Goal: Task Accomplishment & Management: Manage account settings

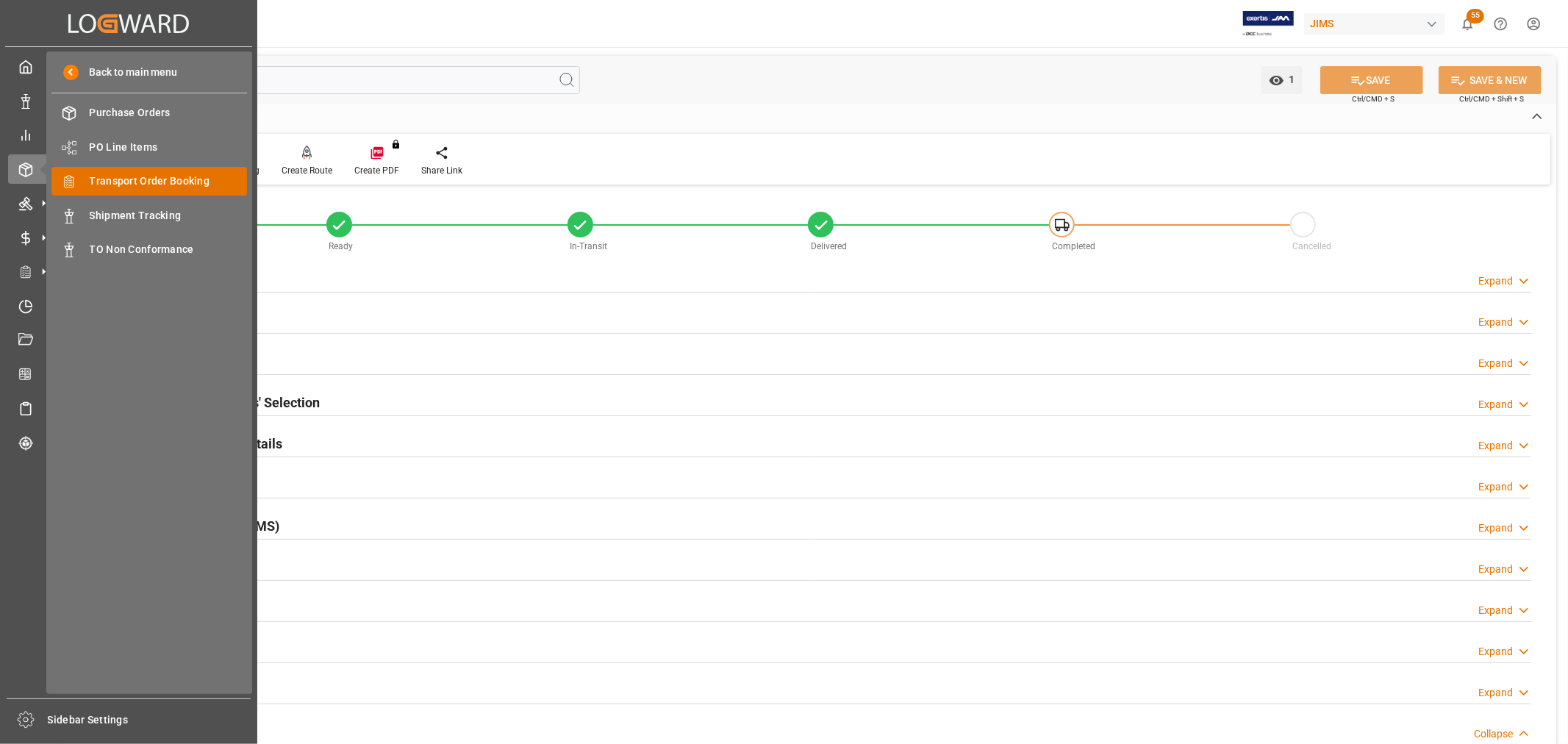
scroll to position [571, 0]
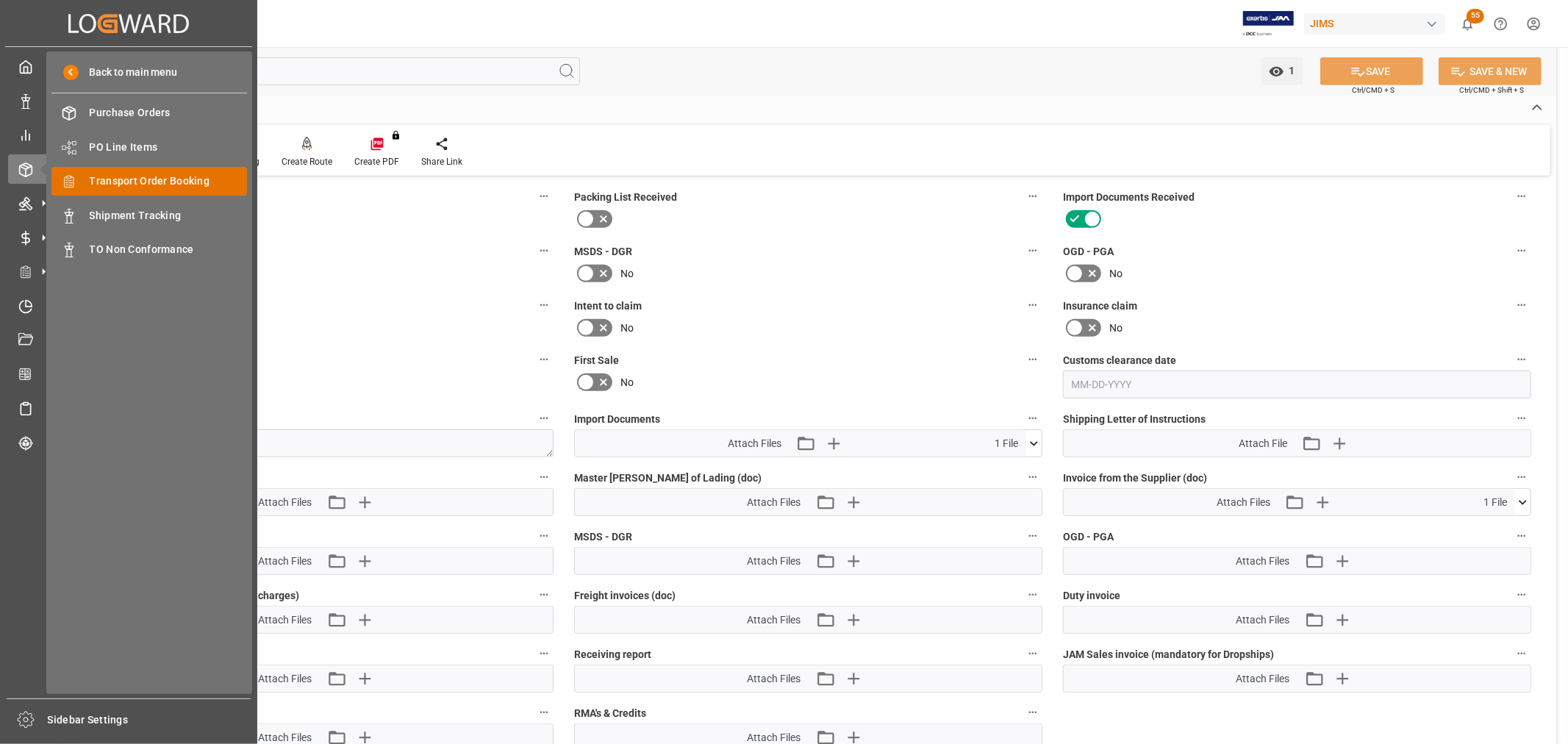
click at [113, 186] on span "Transport Order Booking" at bounding box center [169, 181] width 158 height 15
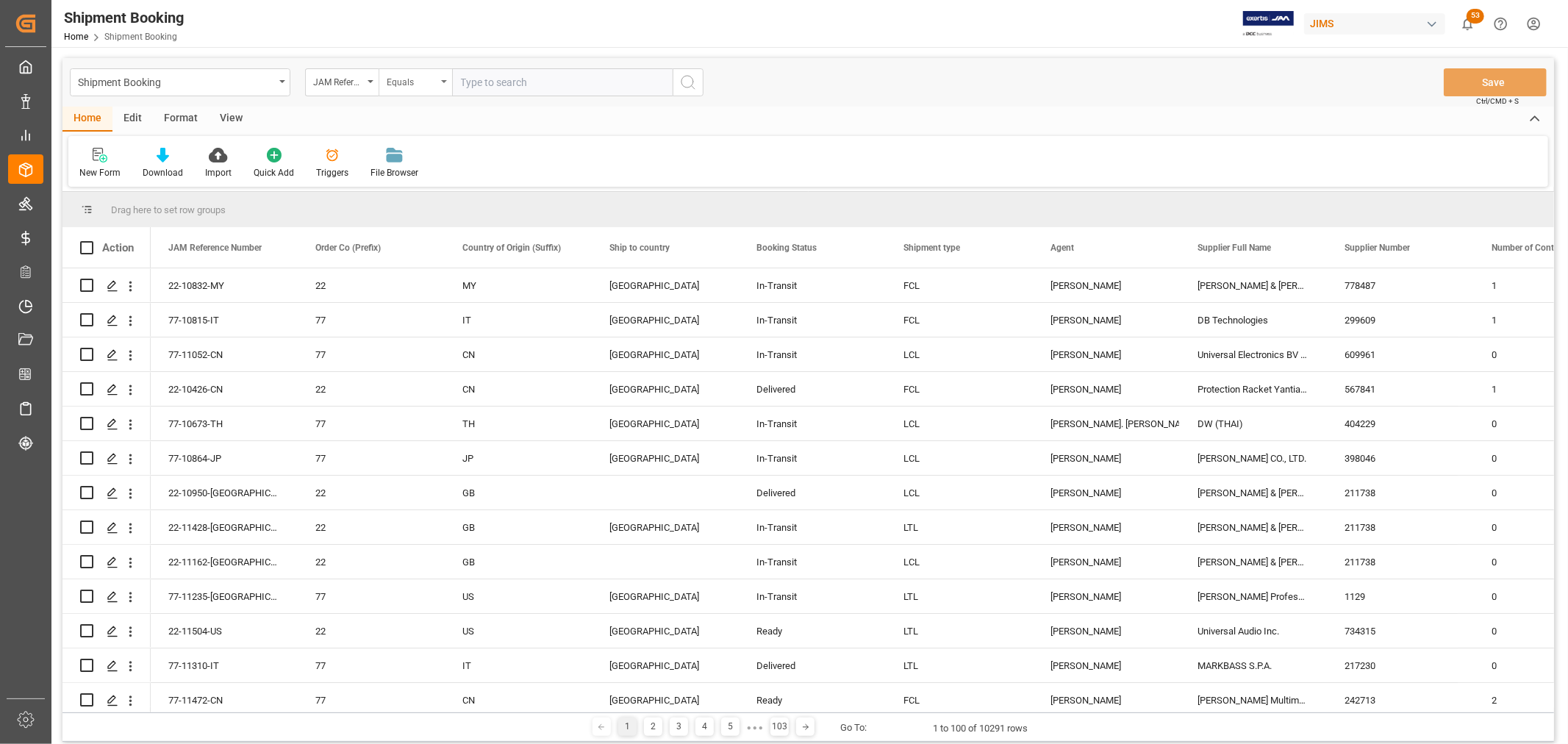
click at [446, 82] on icon "open menu" at bounding box center [444, 81] width 6 height 3
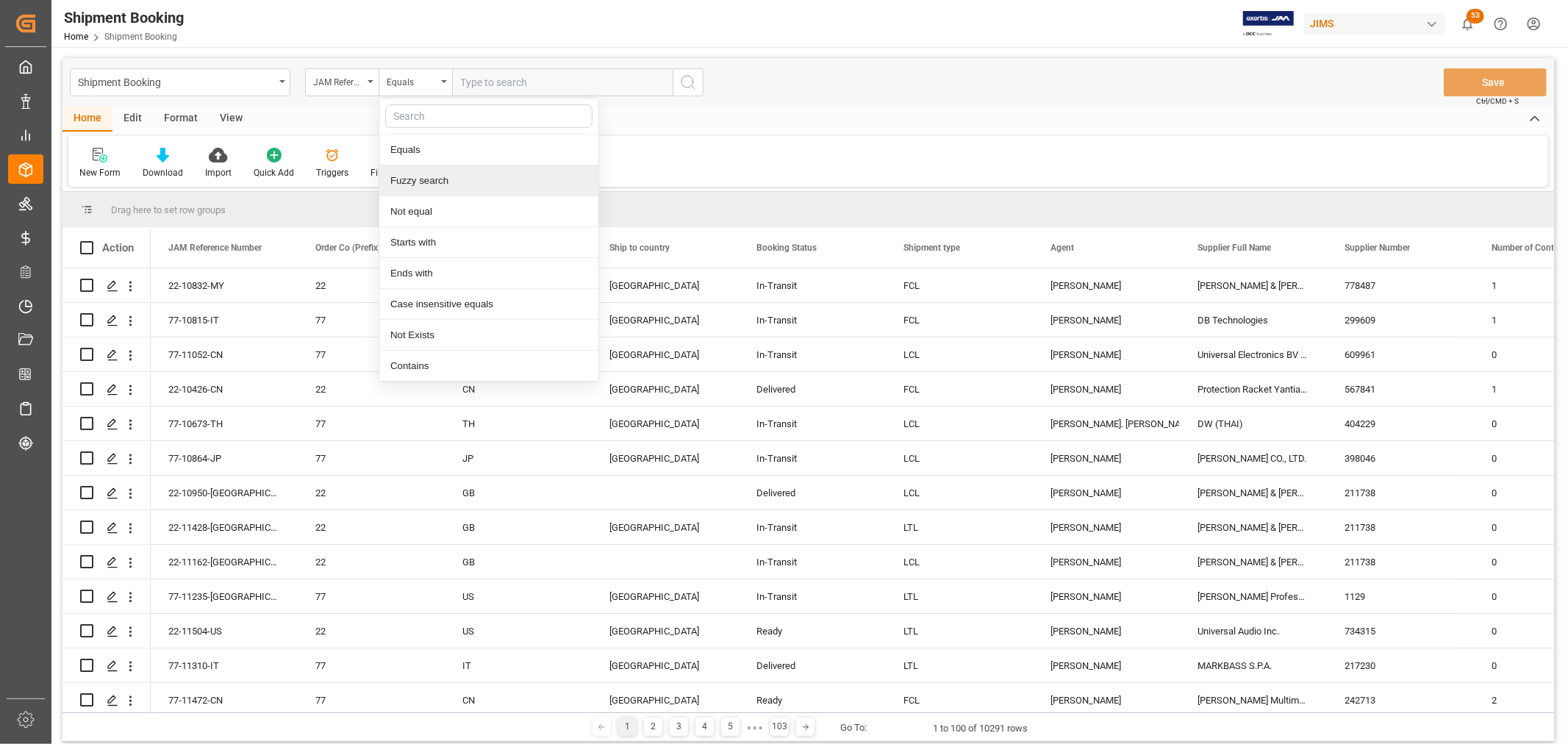
click at [423, 184] on div "Fuzzy search" at bounding box center [489, 181] width 219 height 31
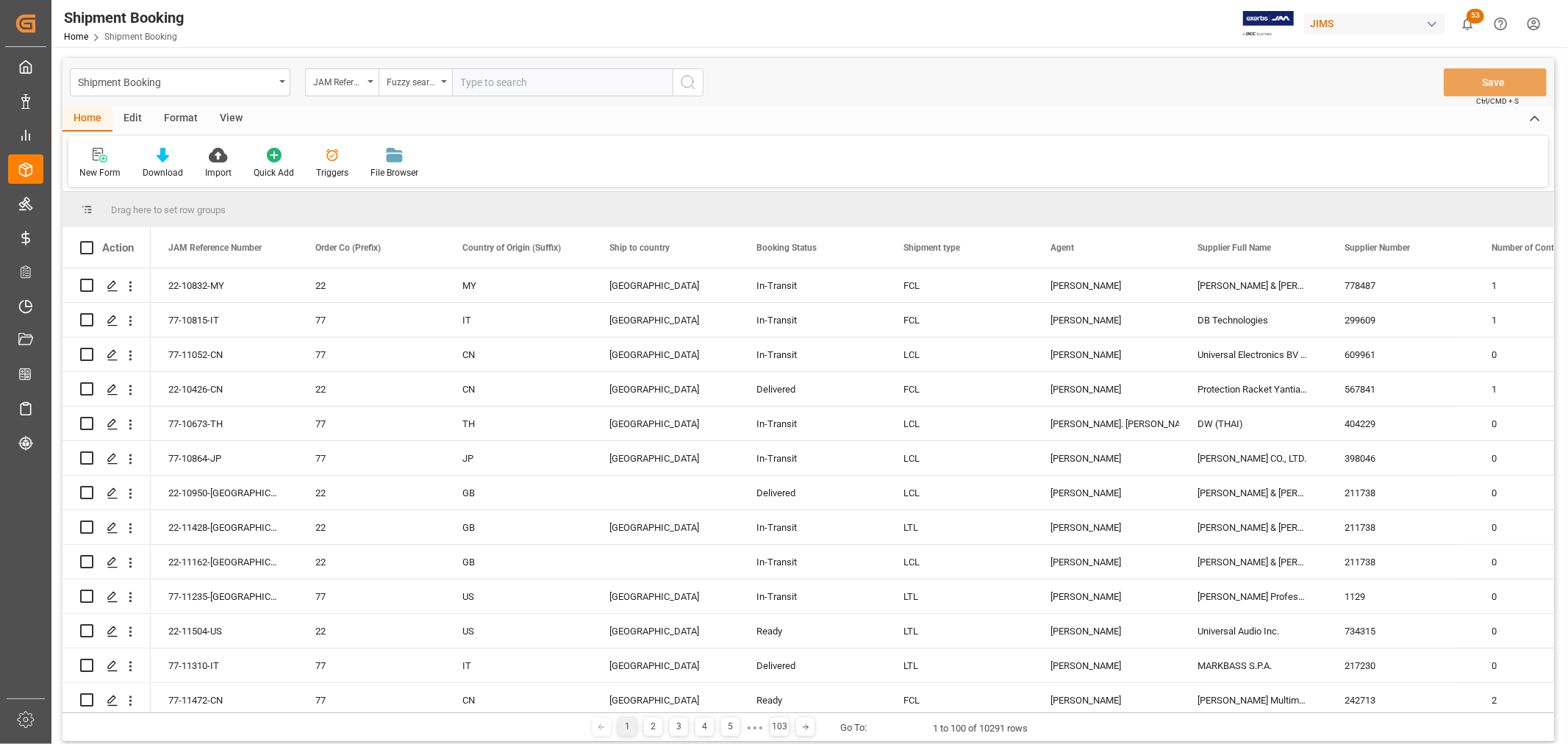
click at [489, 91] on input "text" at bounding box center [562, 82] width 220 height 28
type input "11415"
click at [693, 81] on icon "search button" at bounding box center [687, 82] width 18 height 18
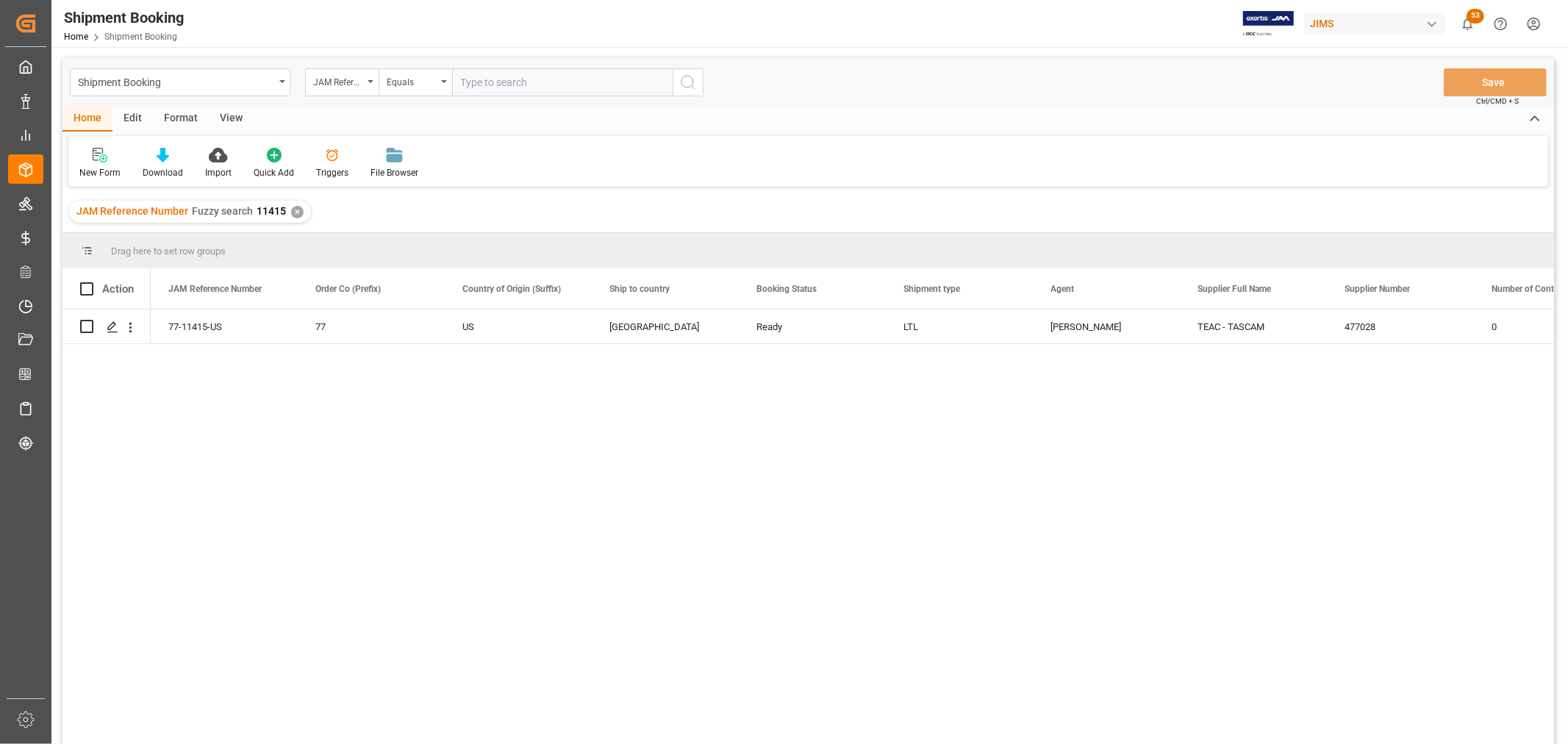
click at [301, 382] on div "77-11415-US 77 US Canada Ready LTL Shyamala Mantha TEAC - TASCAM 477028 0" at bounding box center [852, 531] width 1403 height 444
click at [115, 327] on icon "Press SPACE to select this row." at bounding box center [112, 327] width 12 height 12
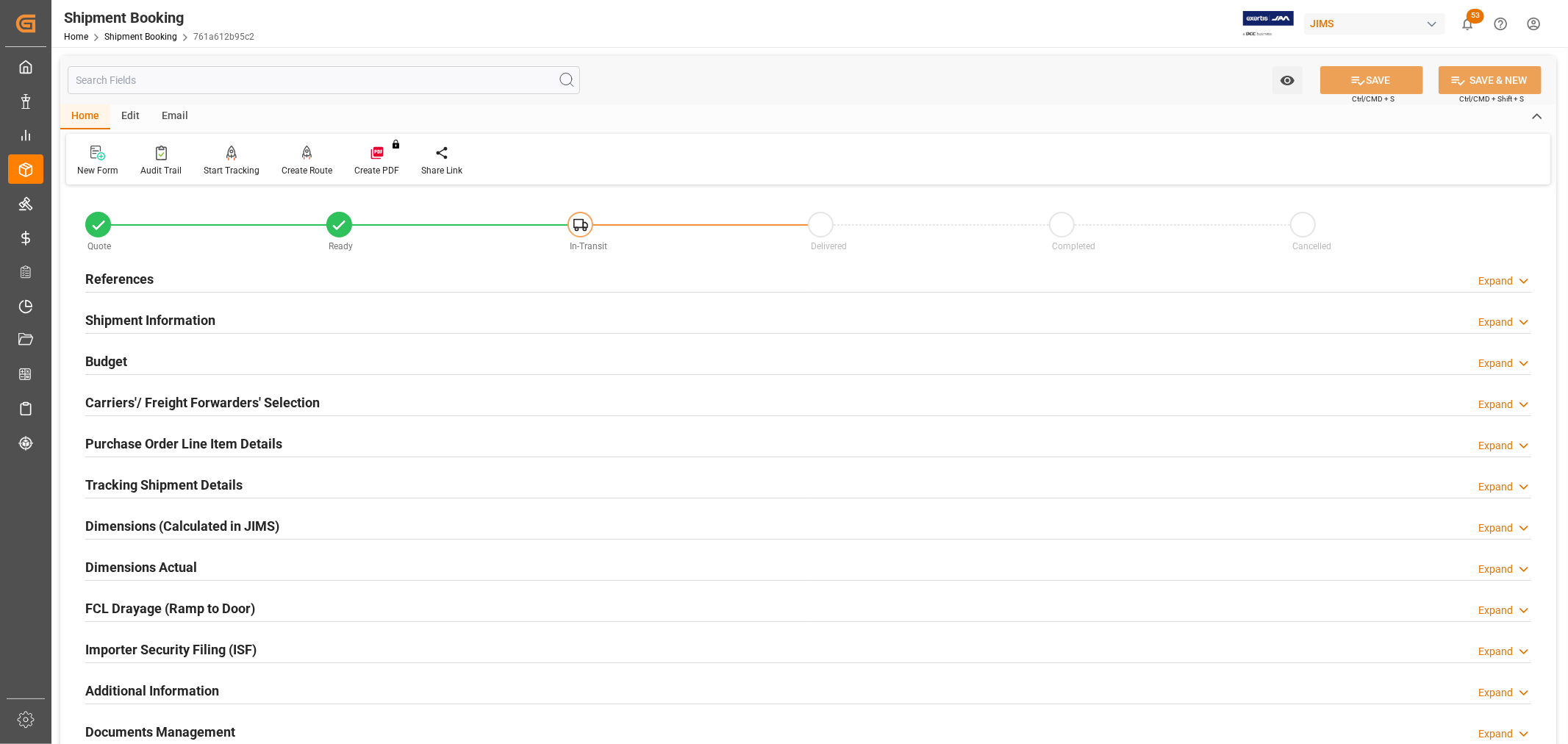
click at [133, 397] on h2 "Carriers'/ Freight Forwarders' Selection" at bounding box center [203, 403] width 235 height 20
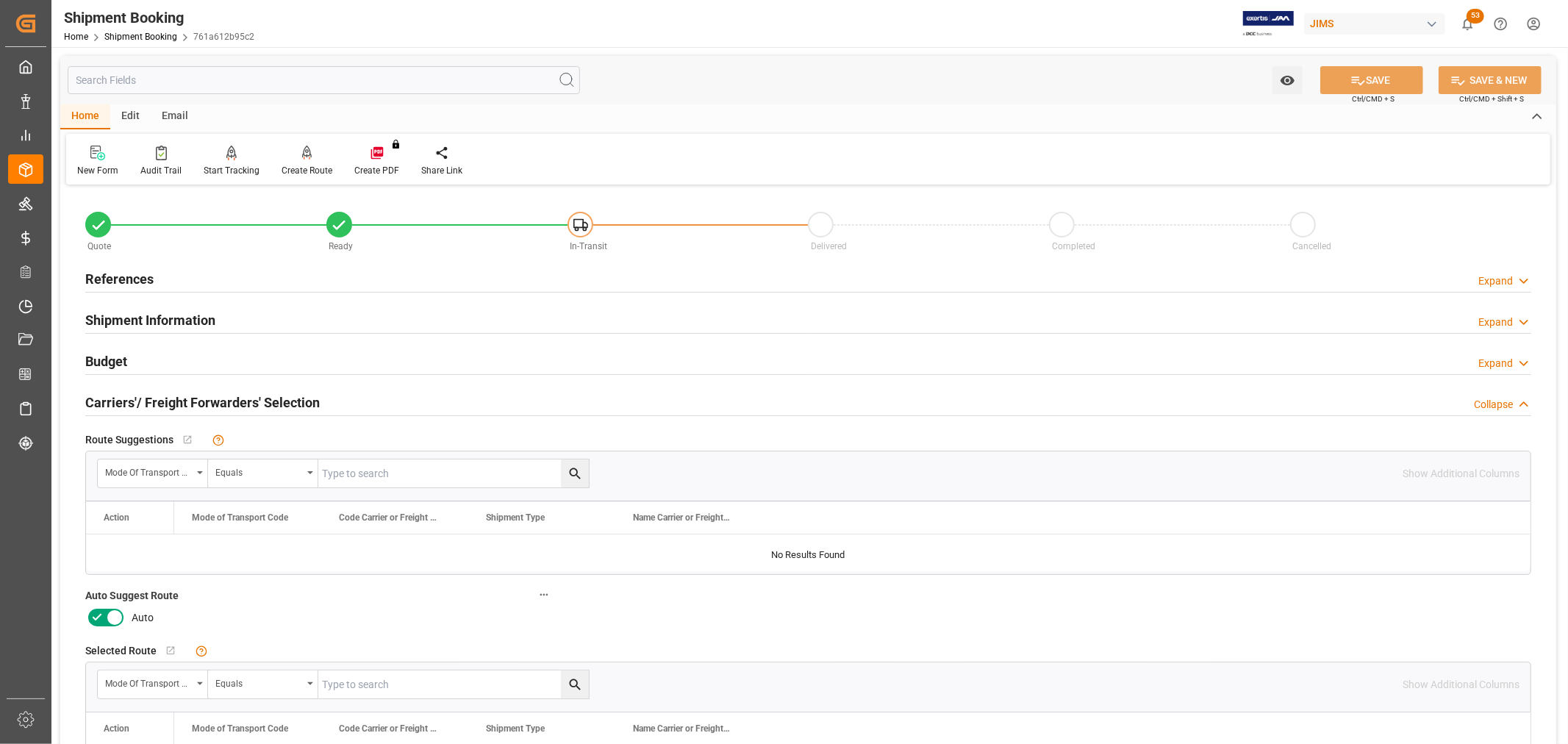
click at [99, 623] on icon at bounding box center [97, 617] width 18 height 18
click at [0, 0] on input "checkbox" at bounding box center [0, 0] width 0 height 0
click at [1392, 81] on button "SAVE" at bounding box center [1372, 80] width 103 height 28
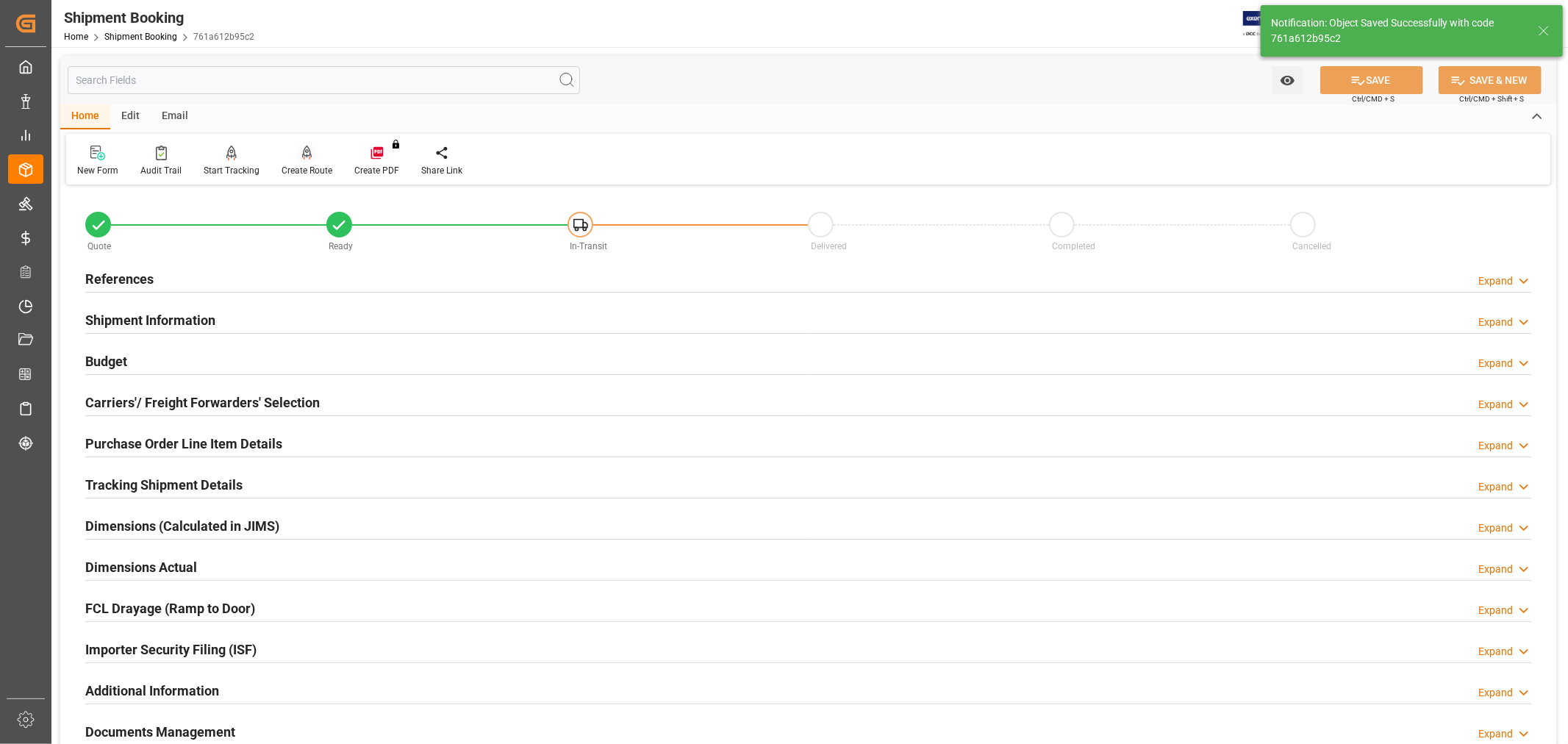
click at [299, 172] on div "Create Route" at bounding box center [307, 170] width 51 height 13
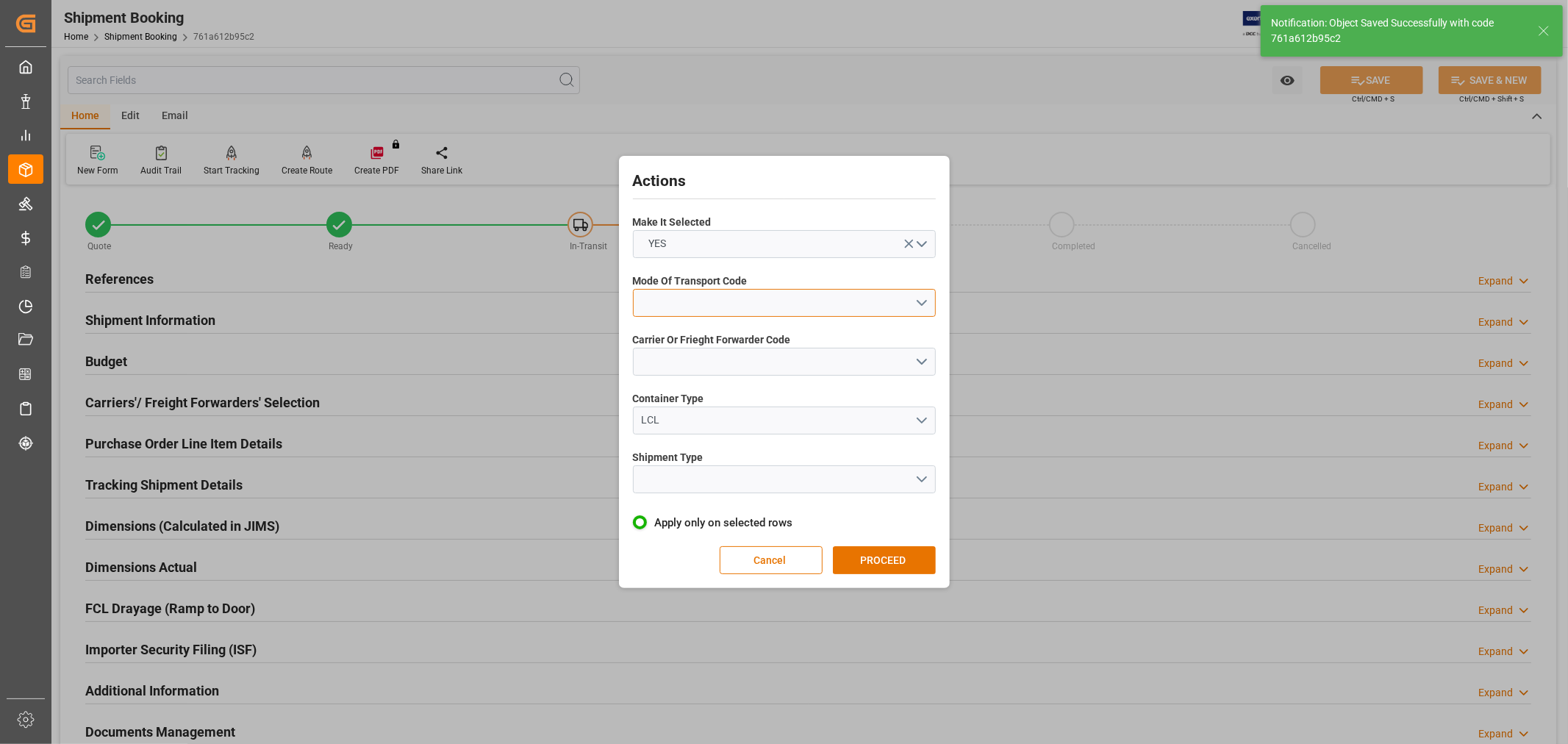
click at [664, 295] on button "open menu" at bounding box center [784, 303] width 303 height 28
click at [710, 422] on div "5- COURIER GROUND" at bounding box center [784, 430] width 301 height 31
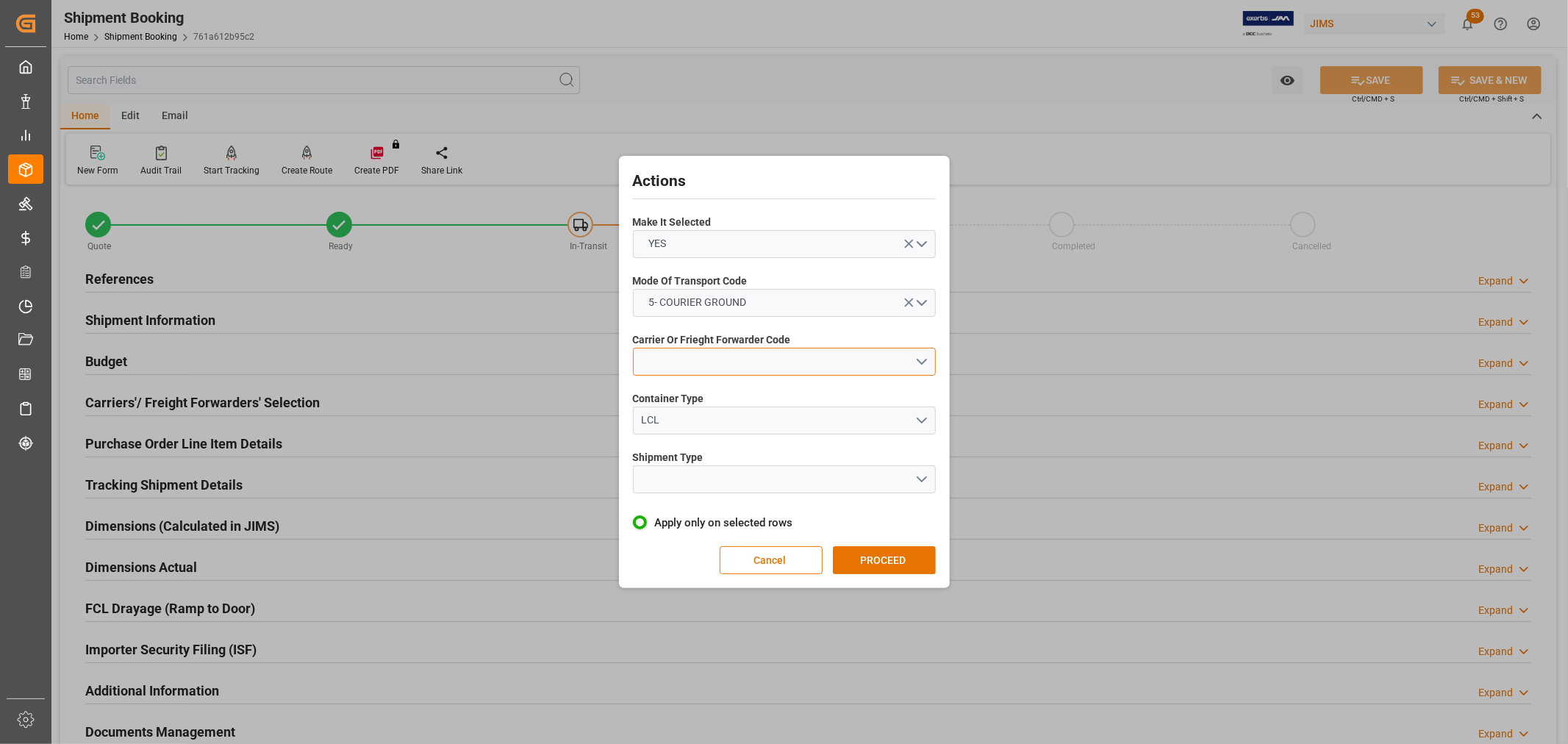
click at [682, 358] on button "open menu" at bounding box center [784, 361] width 303 height 28
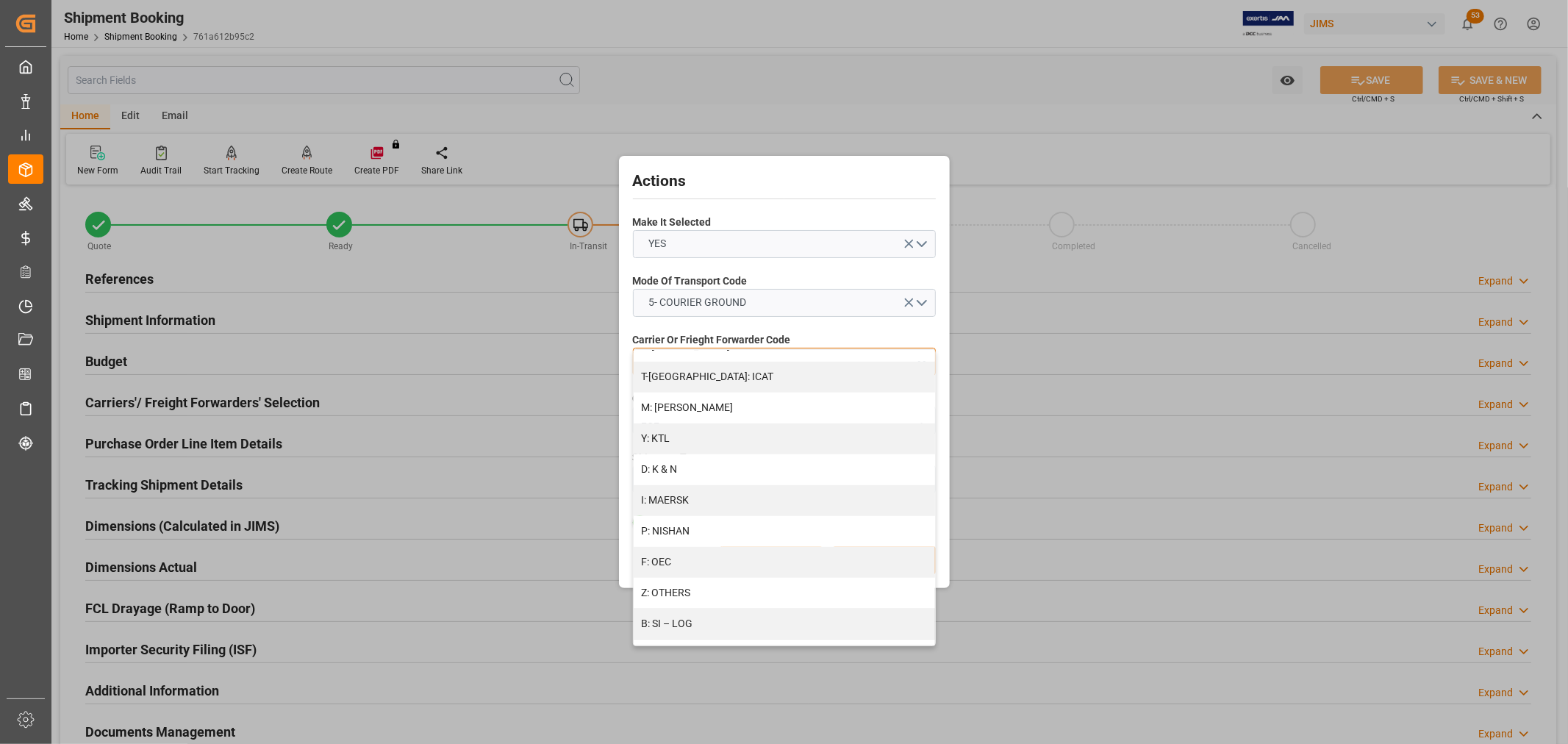
scroll to position [735, 0]
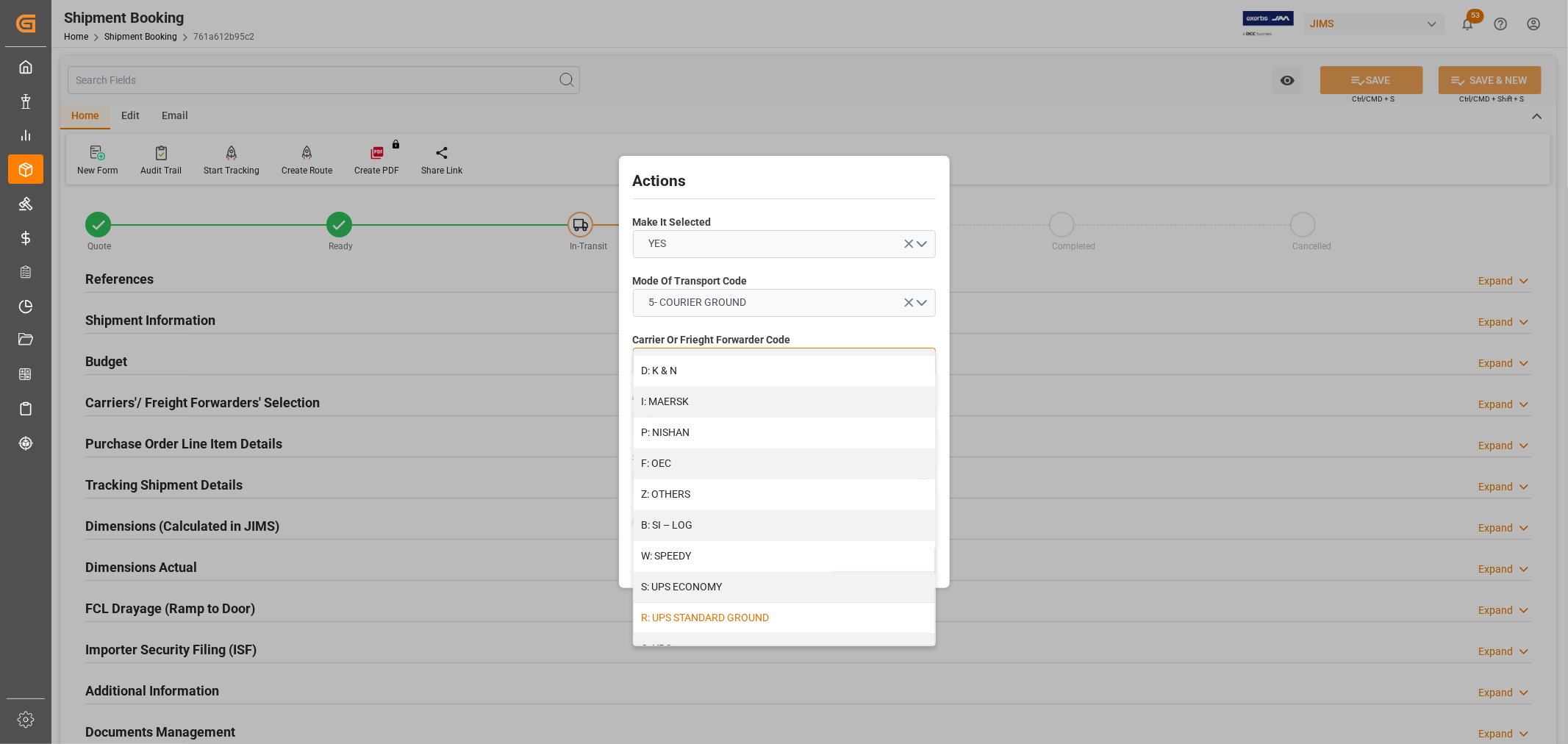
click at [714, 620] on div "R: UPS STANDARD GROUND" at bounding box center [784, 618] width 301 height 31
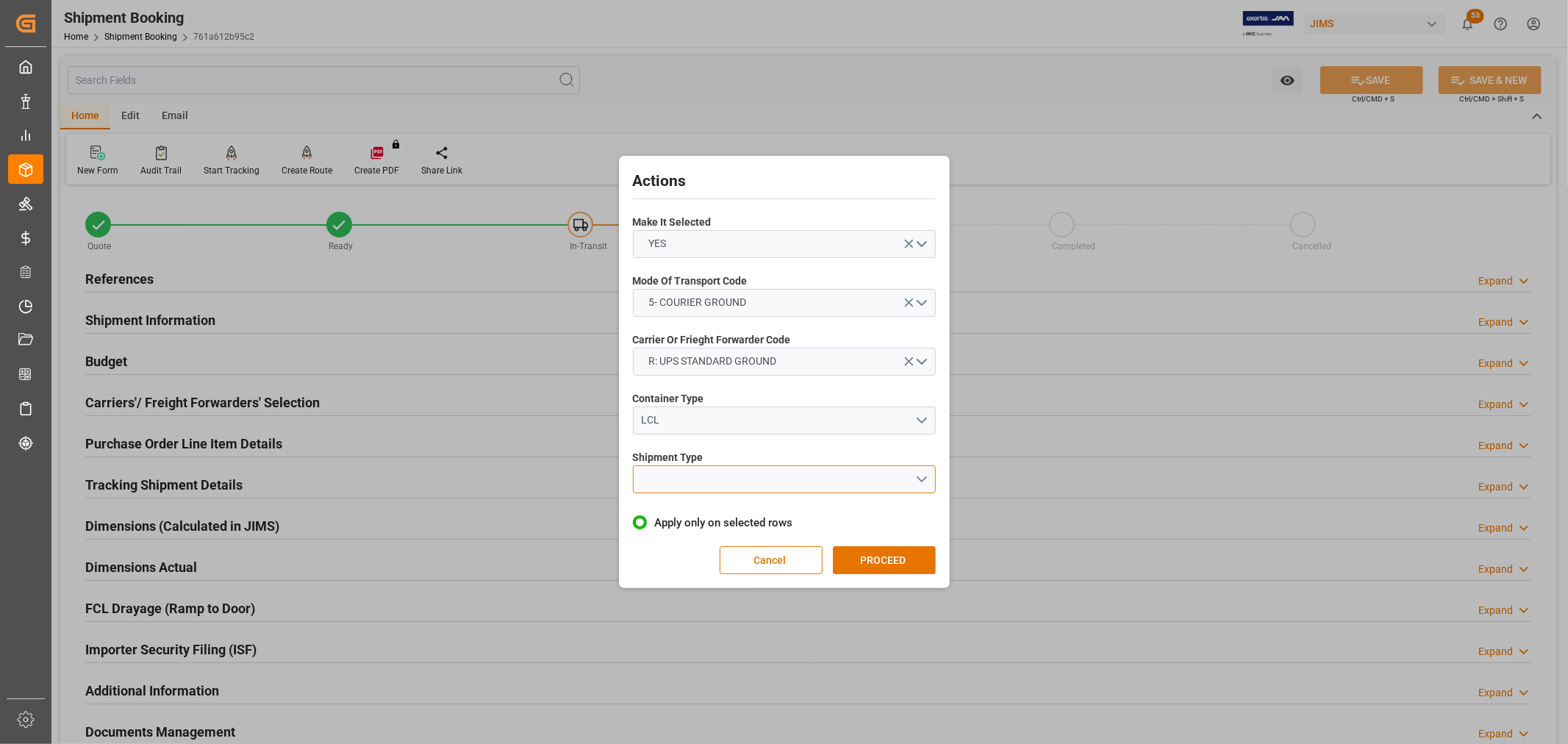
click at [694, 474] on button "open menu" at bounding box center [784, 479] width 303 height 28
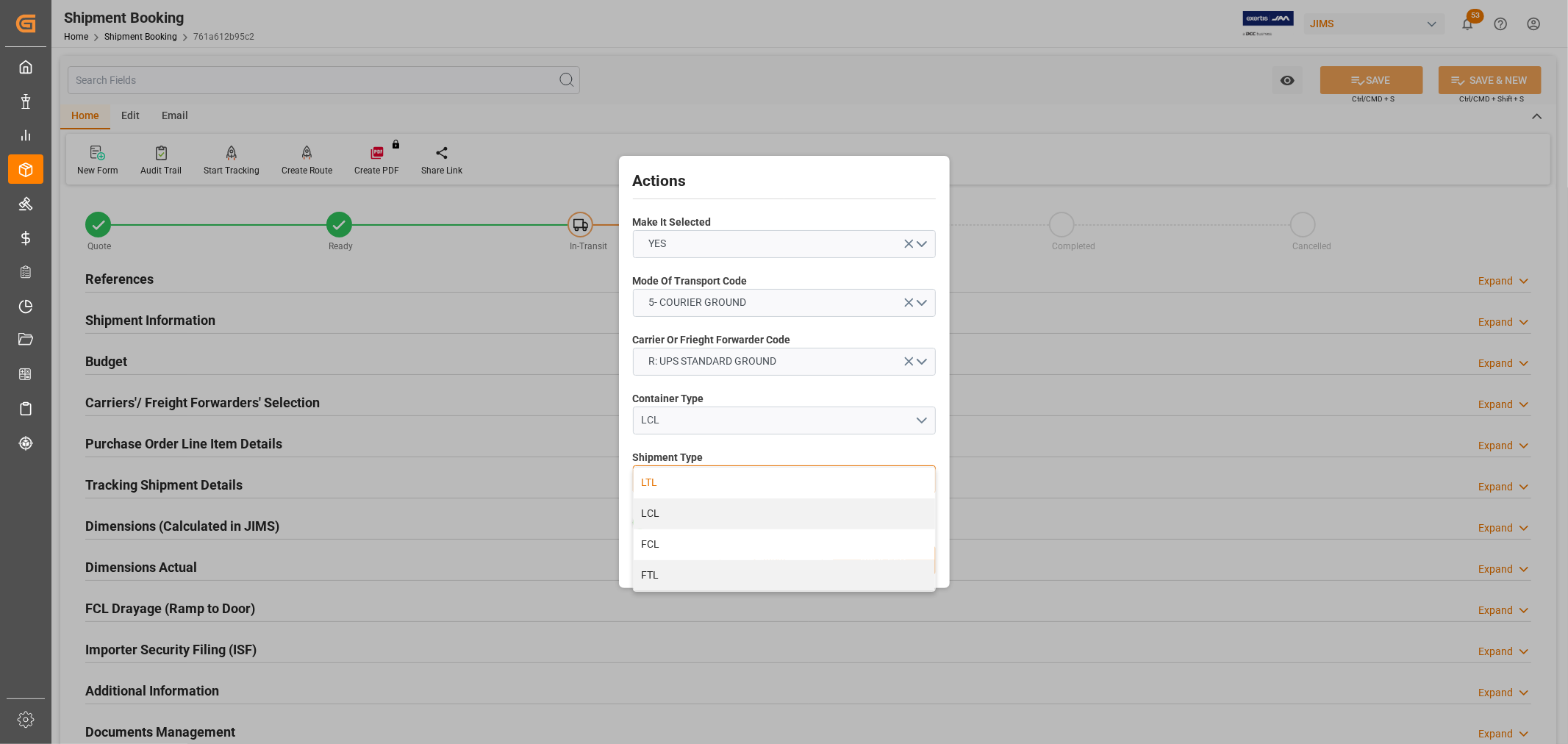
click at [666, 479] on div "LTL" at bounding box center [784, 482] width 301 height 31
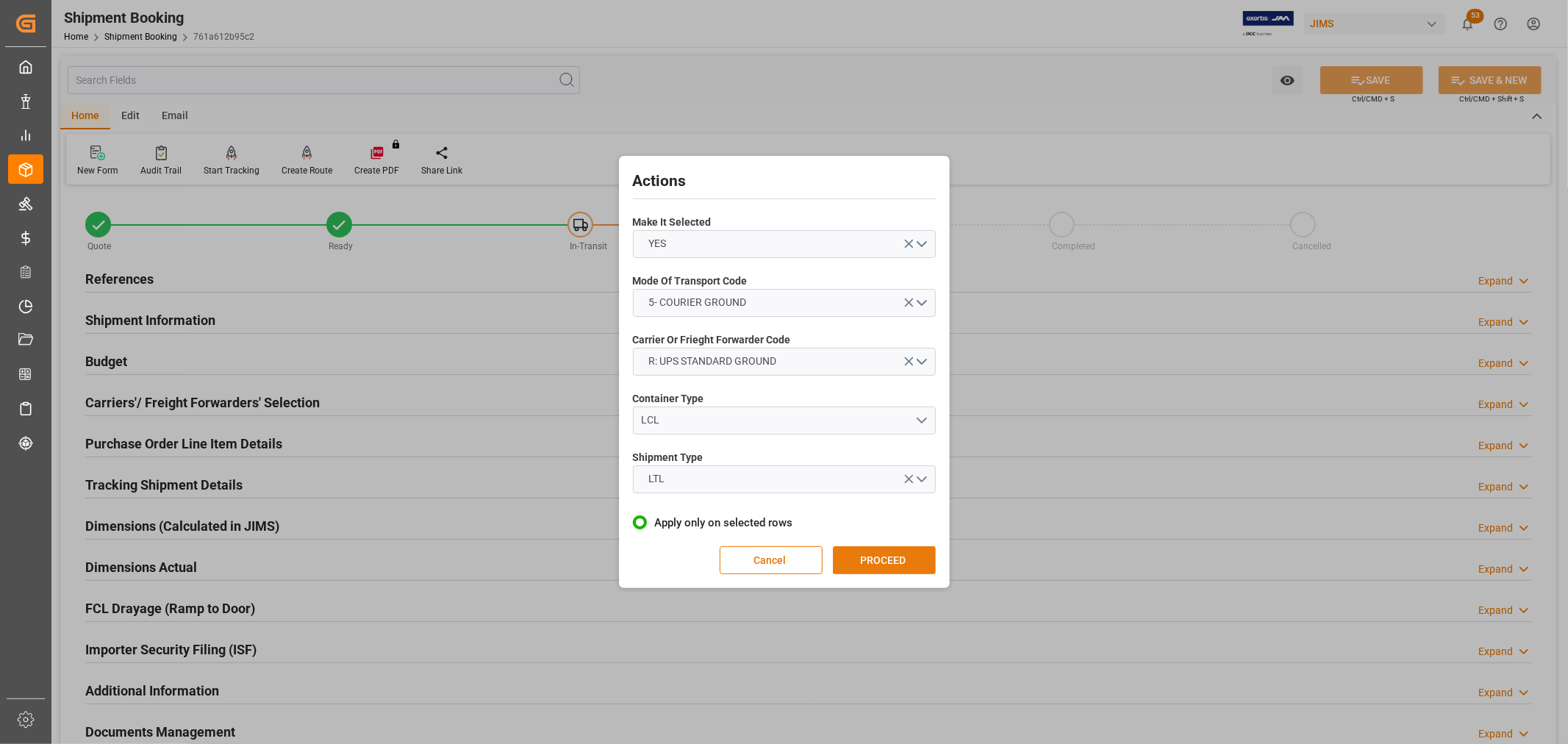
click at [894, 557] on button "PROCEED" at bounding box center [884, 560] width 103 height 28
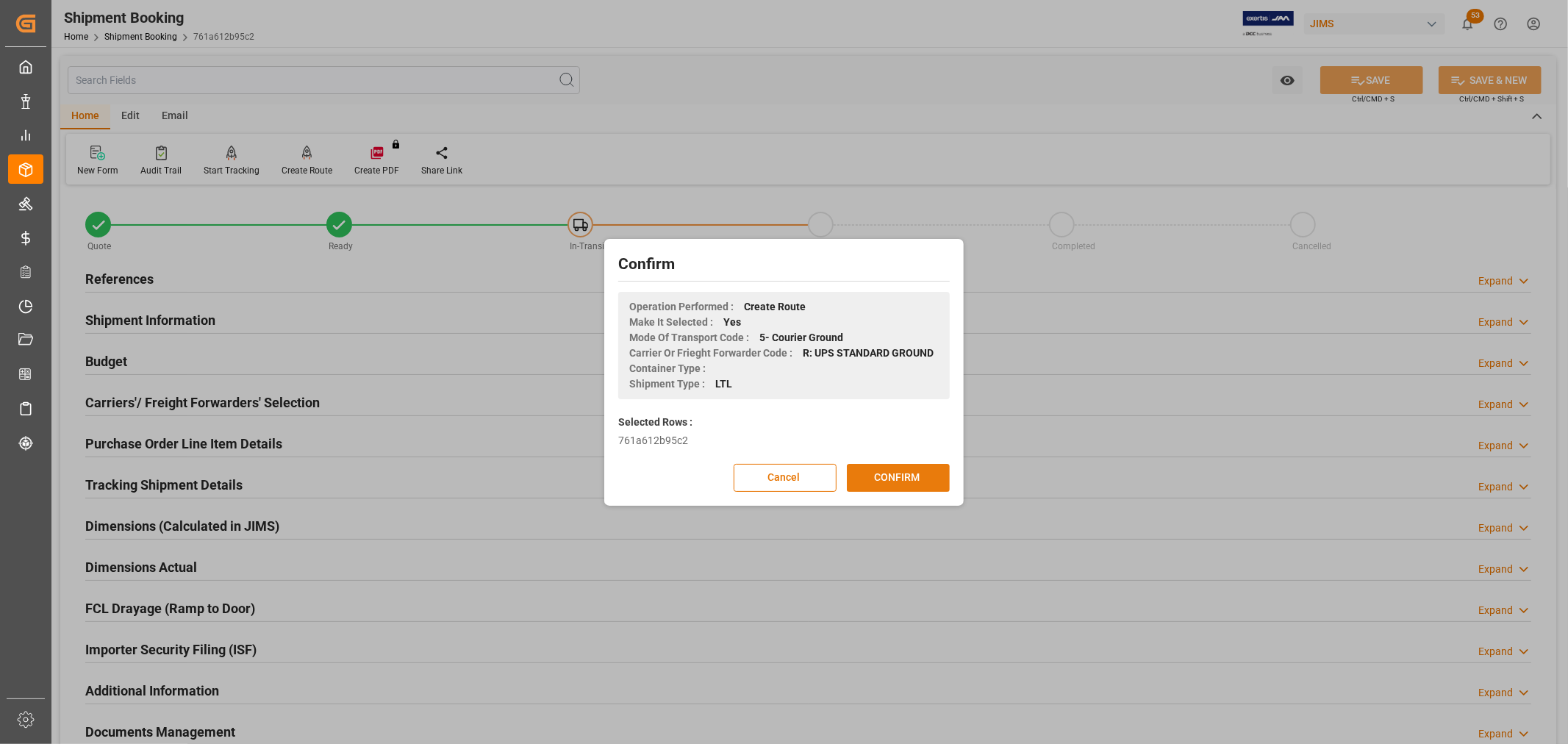
click at [904, 471] on button "CONFIRM" at bounding box center [898, 478] width 103 height 28
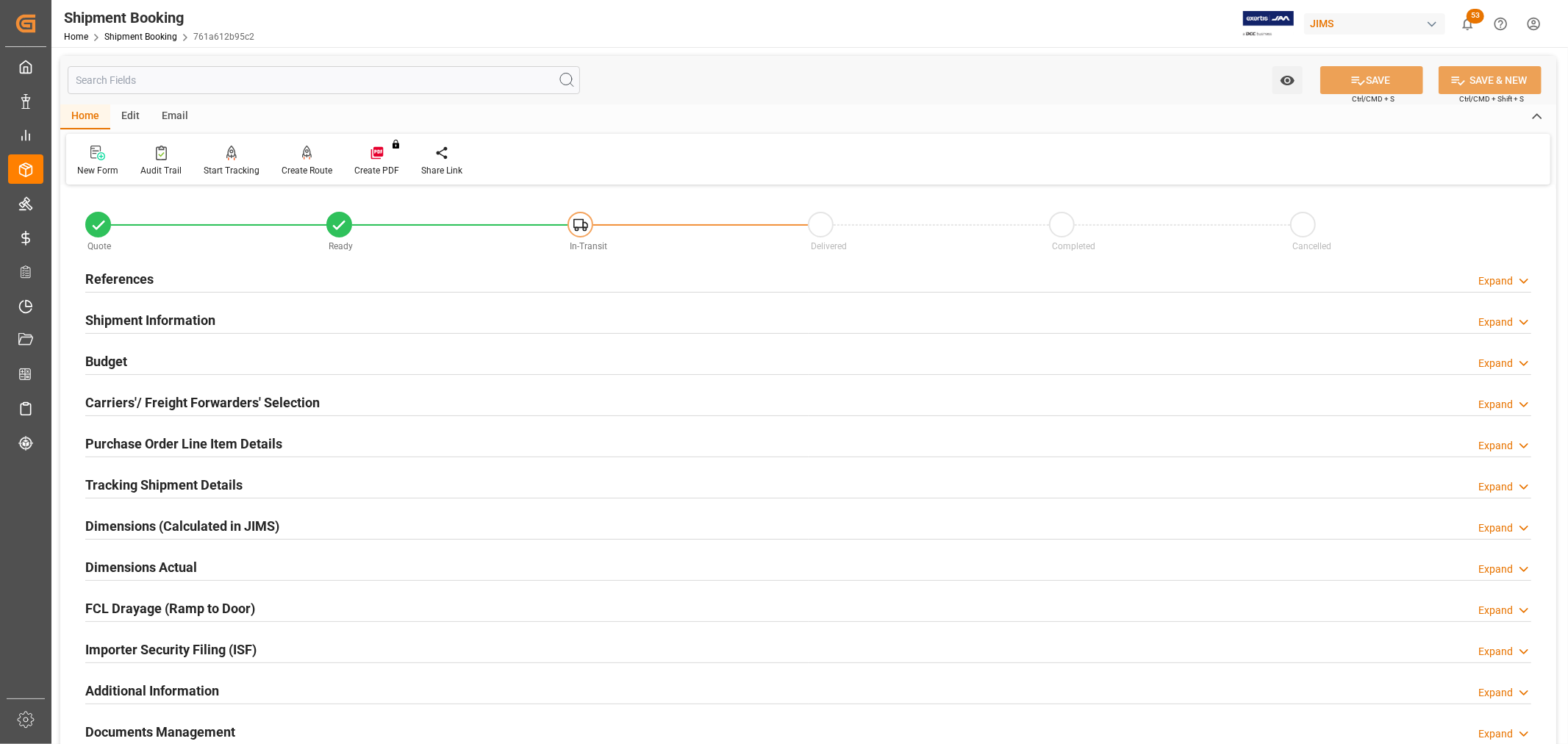
click at [490, 437] on div "Purchase Order Line Item Details Expand" at bounding box center [808, 443] width 1446 height 28
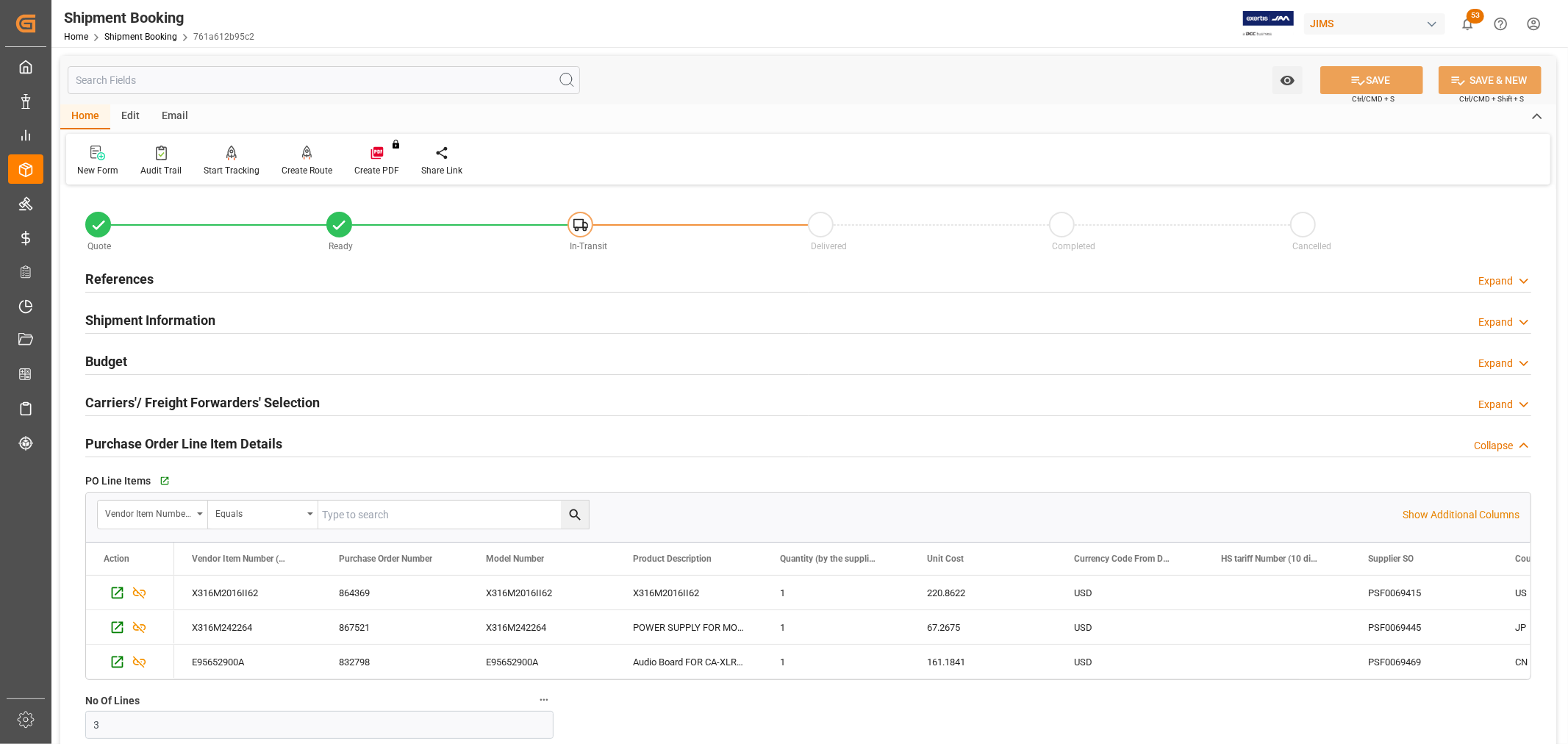
click at [116, 360] on h2 "Budget" at bounding box center [106, 361] width 42 height 20
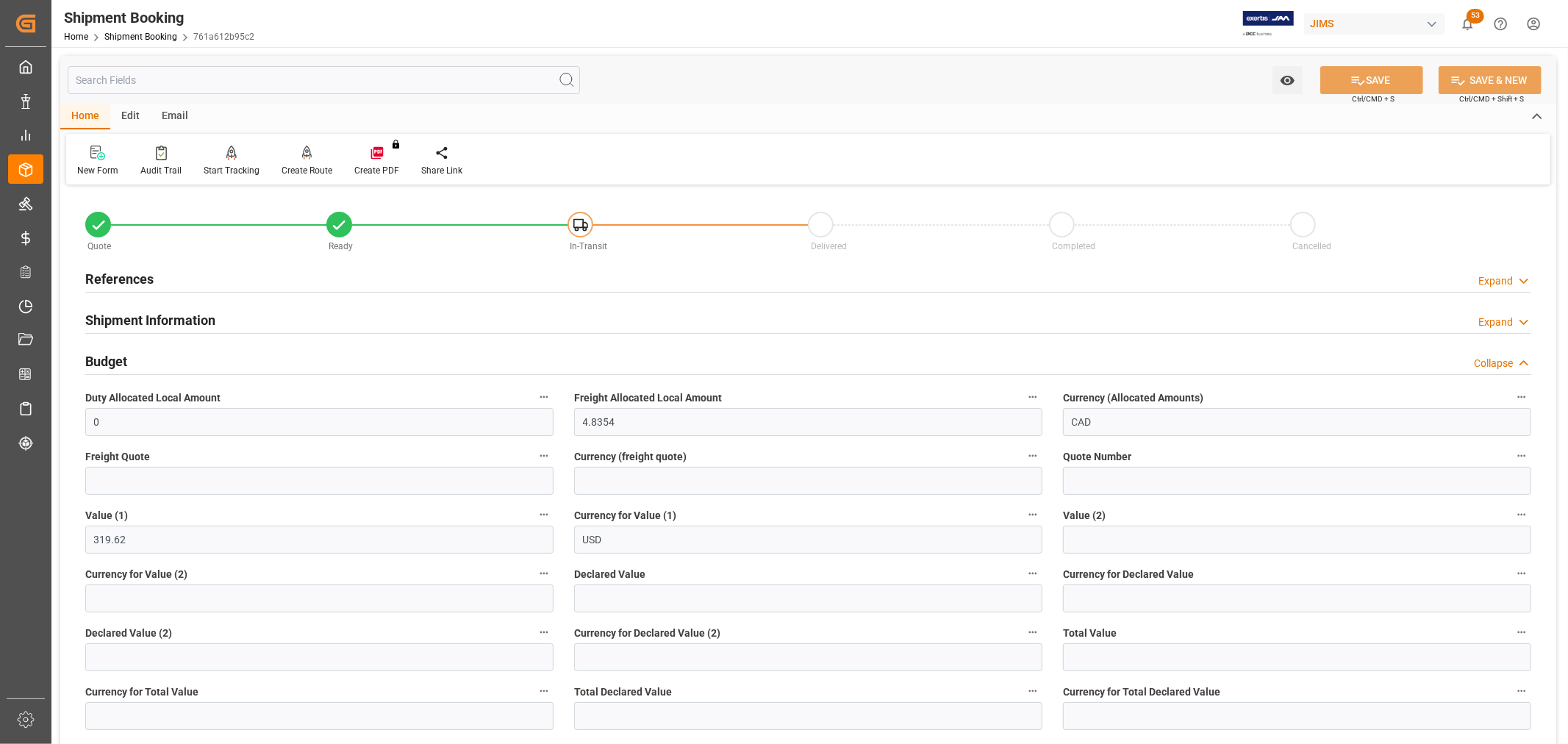
click at [116, 360] on h2 "Budget" at bounding box center [106, 361] width 42 height 20
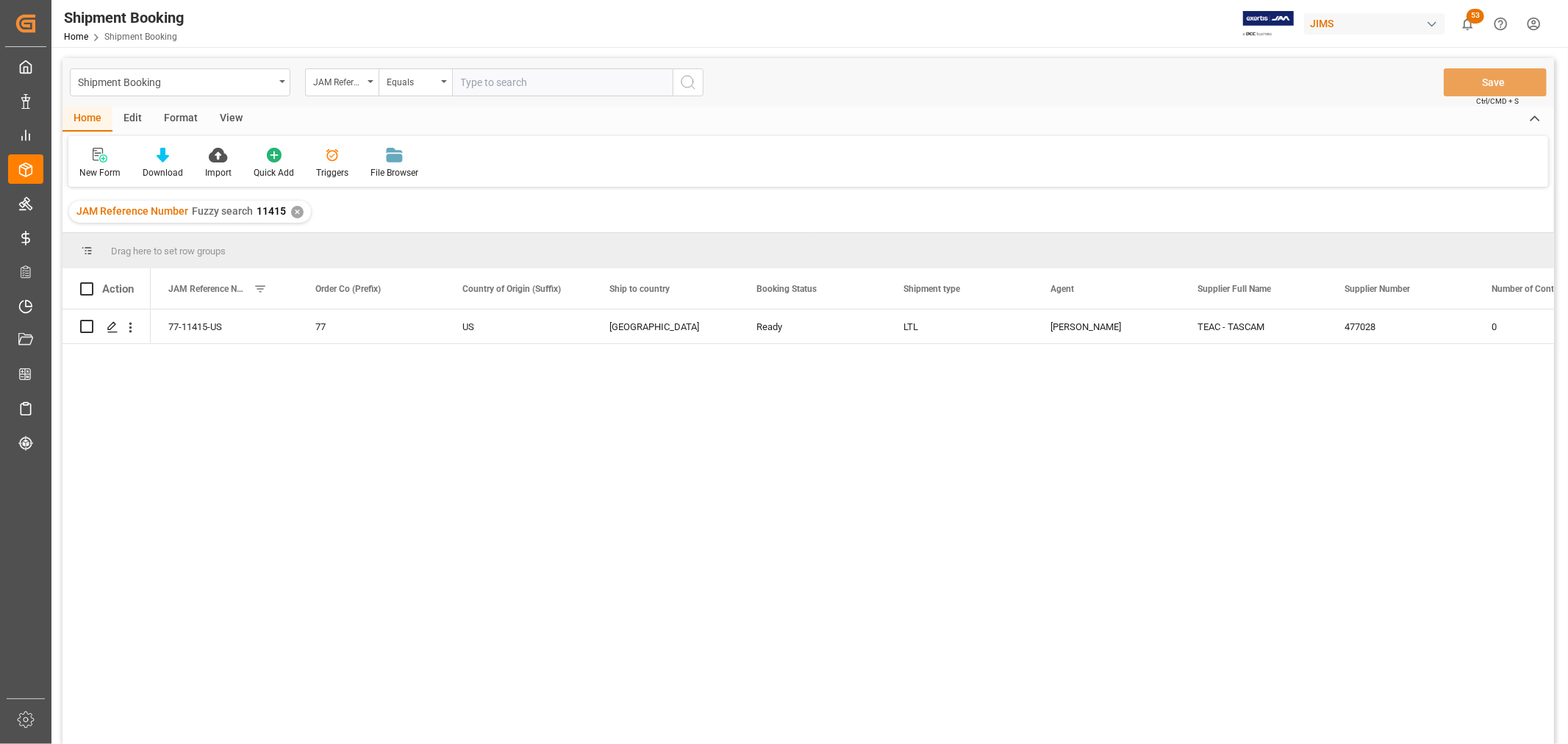
click at [228, 107] on div "View" at bounding box center [231, 119] width 44 height 25
click at [100, 166] on div "Default" at bounding box center [93, 173] width 28 height 13
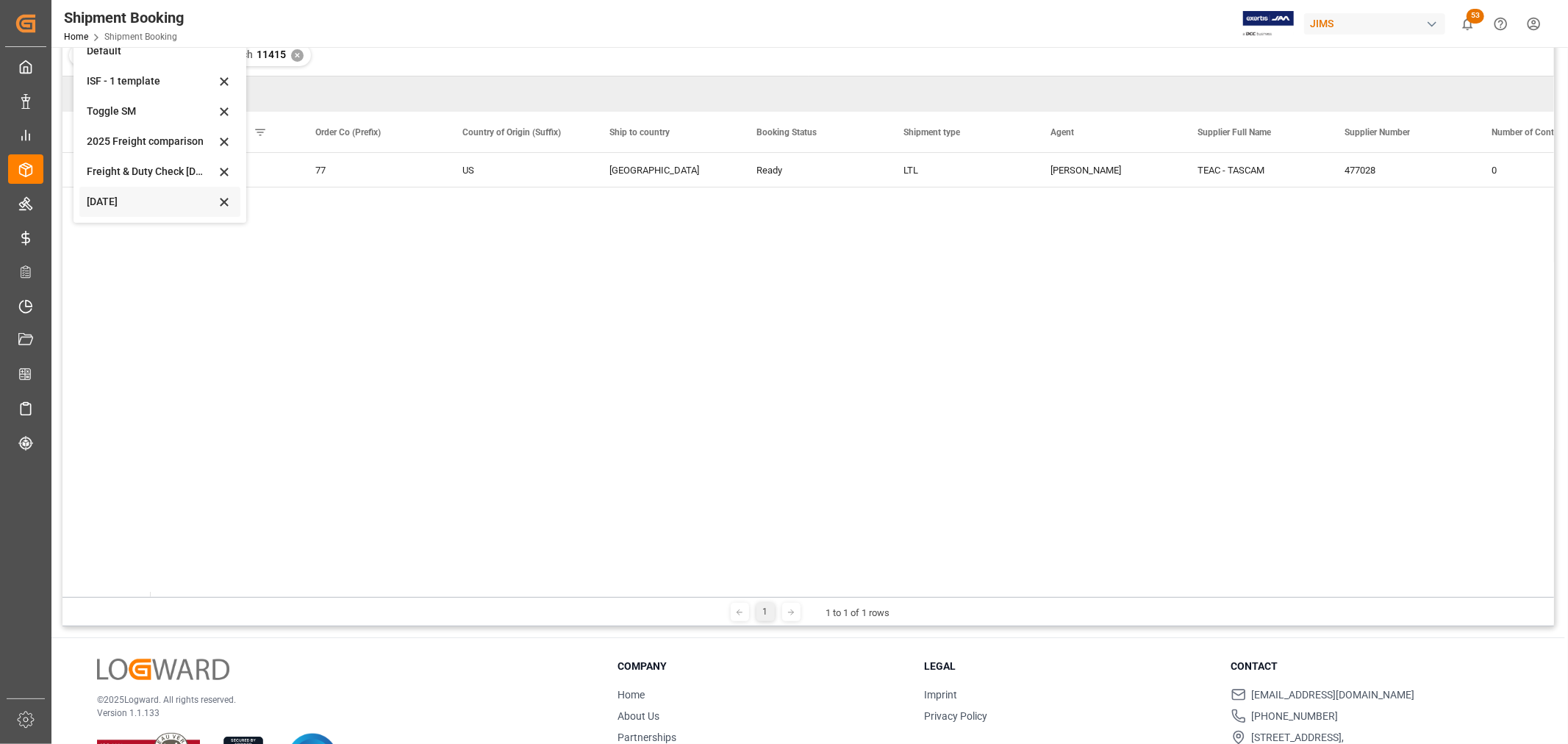
scroll to position [163, 0]
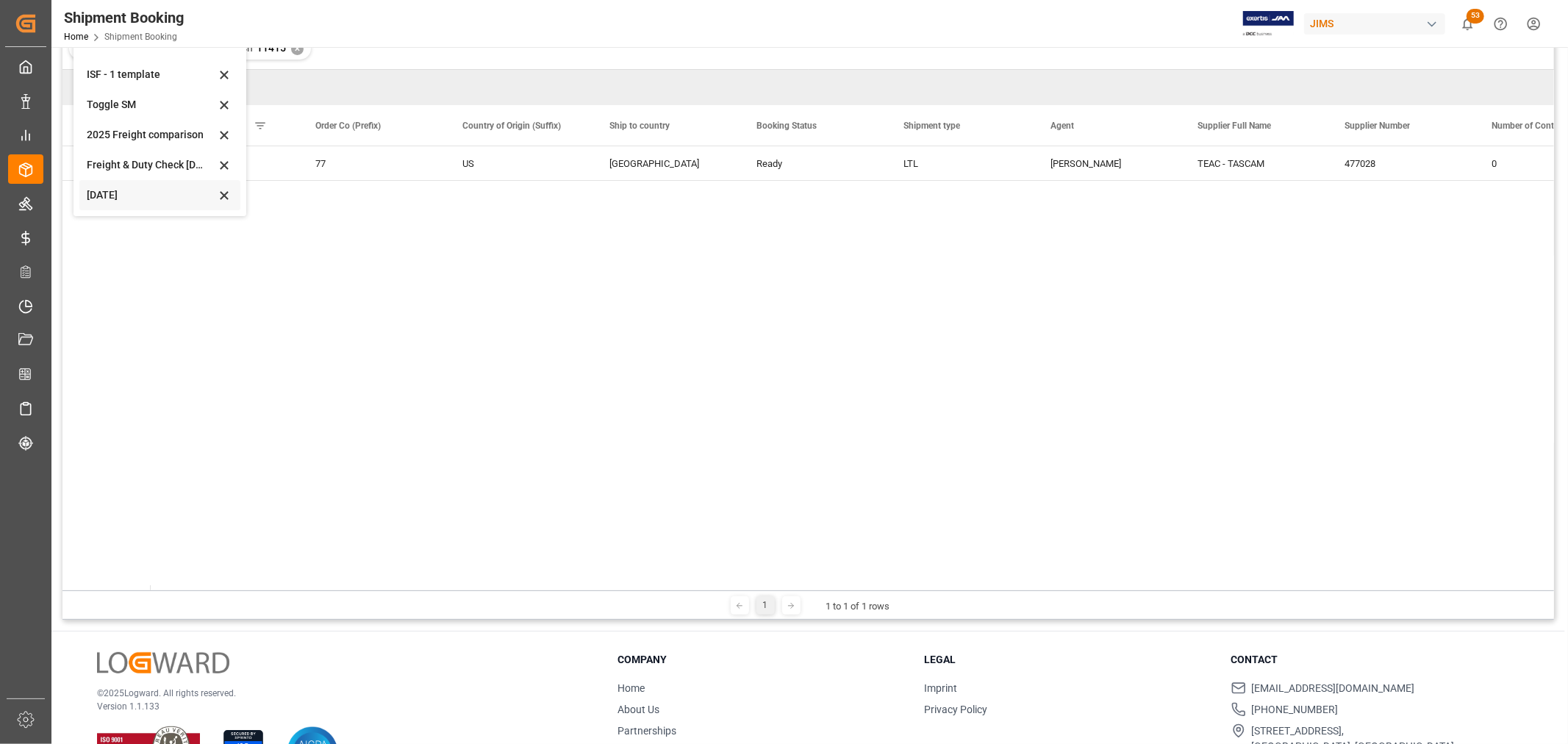
click at [132, 192] on div "Oct 2025" at bounding box center [151, 195] width 129 height 15
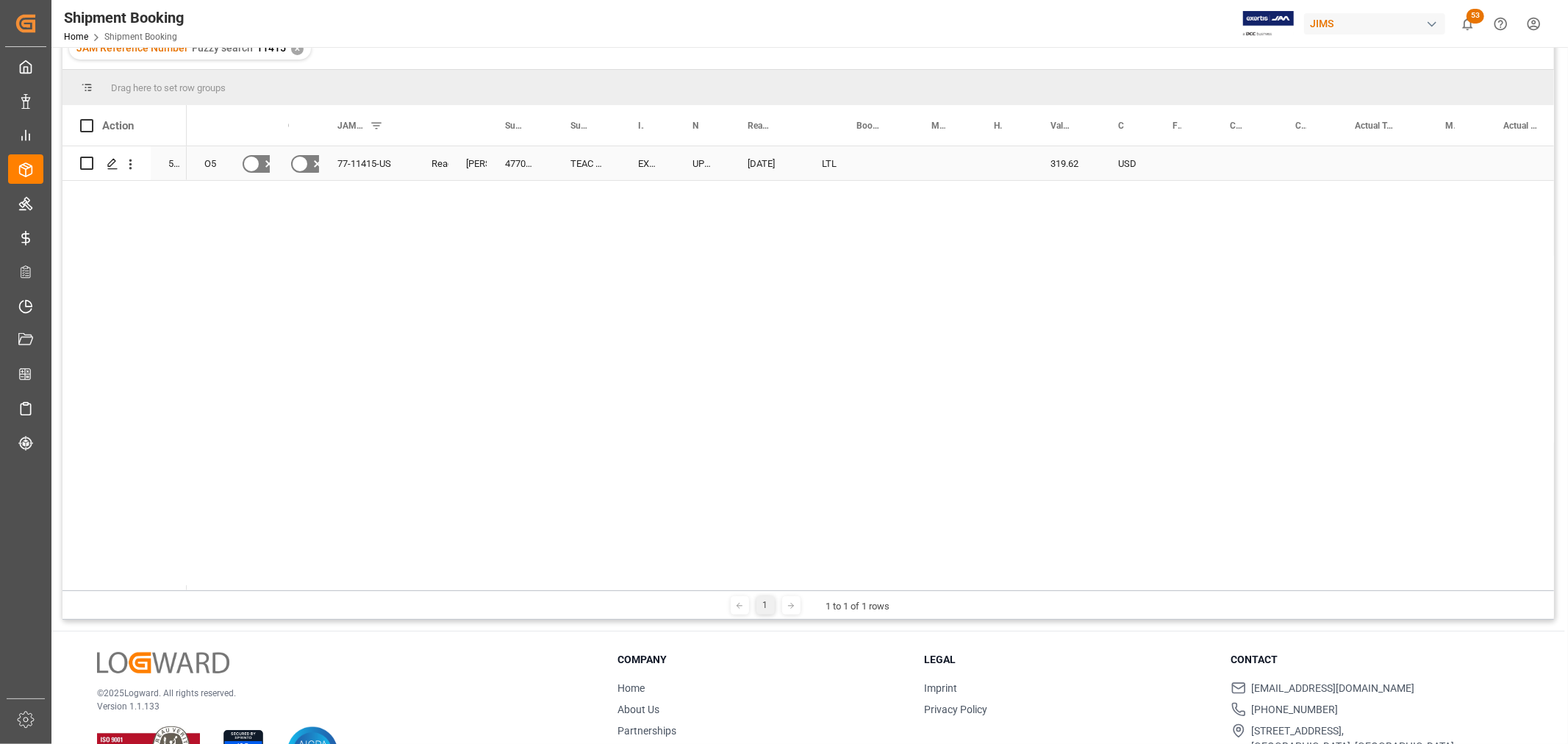
click at [876, 163] on div "Press SPACE to select this row." at bounding box center [876, 163] width 75 height 34
click at [876, 163] on input "Press SPACE to select this row." at bounding box center [876, 172] width 51 height 28
paste input "1Z9952136897048720"
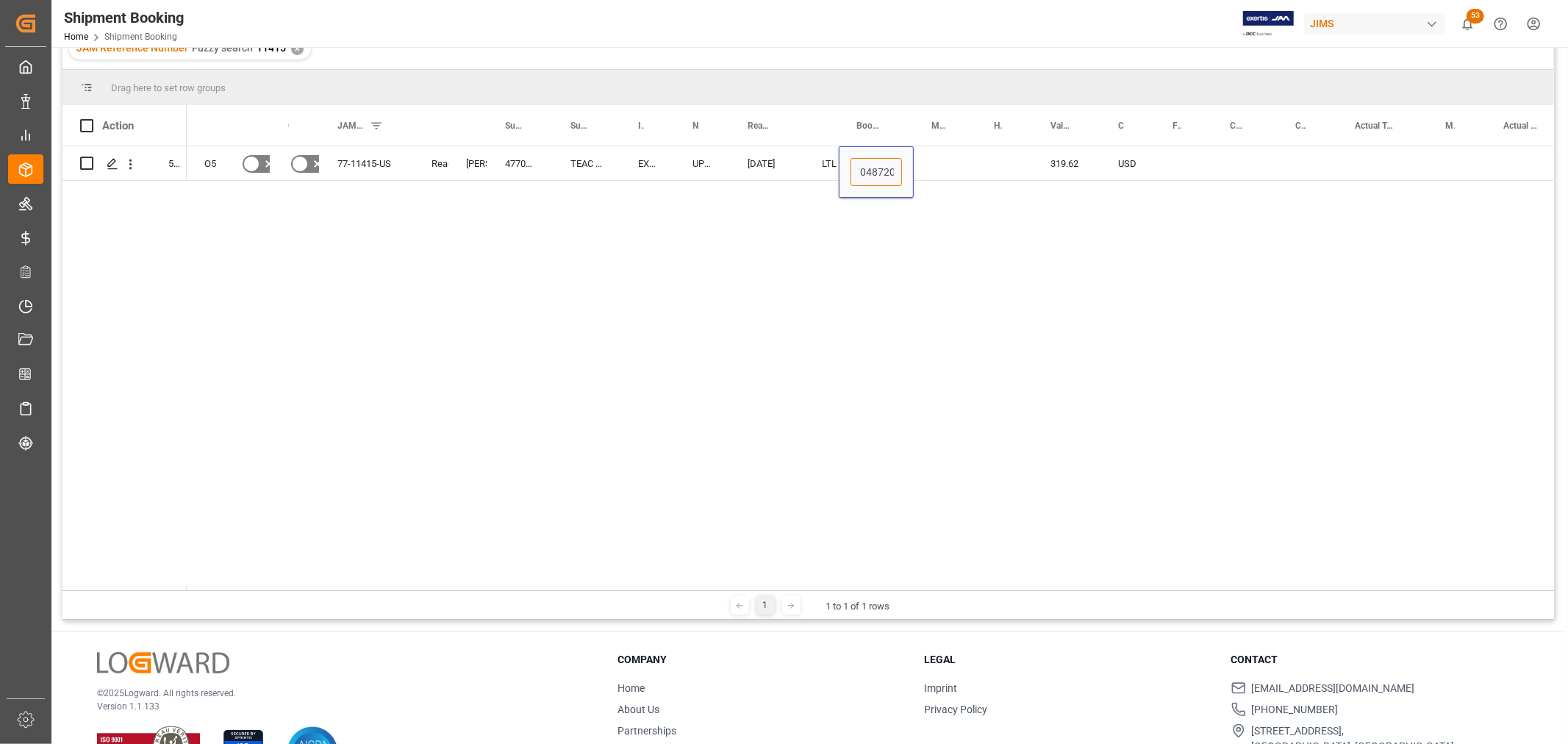
type input "1Z9952136897048720"
click at [832, 271] on div "O5 No No 77-11415-US Ready Shyamala Mantha 477028 TEAC - TASCAM EXW Carson CA U…" at bounding box center [870, 368] width 1367 height 444
click at [942, 160] on div "Press SPACE to select this row." at bounding box center [944, 163] width 62 height 34
click at [891, 170] on div "1Z9952136897048720" at bounding box center [876, 163] width 75 height 34
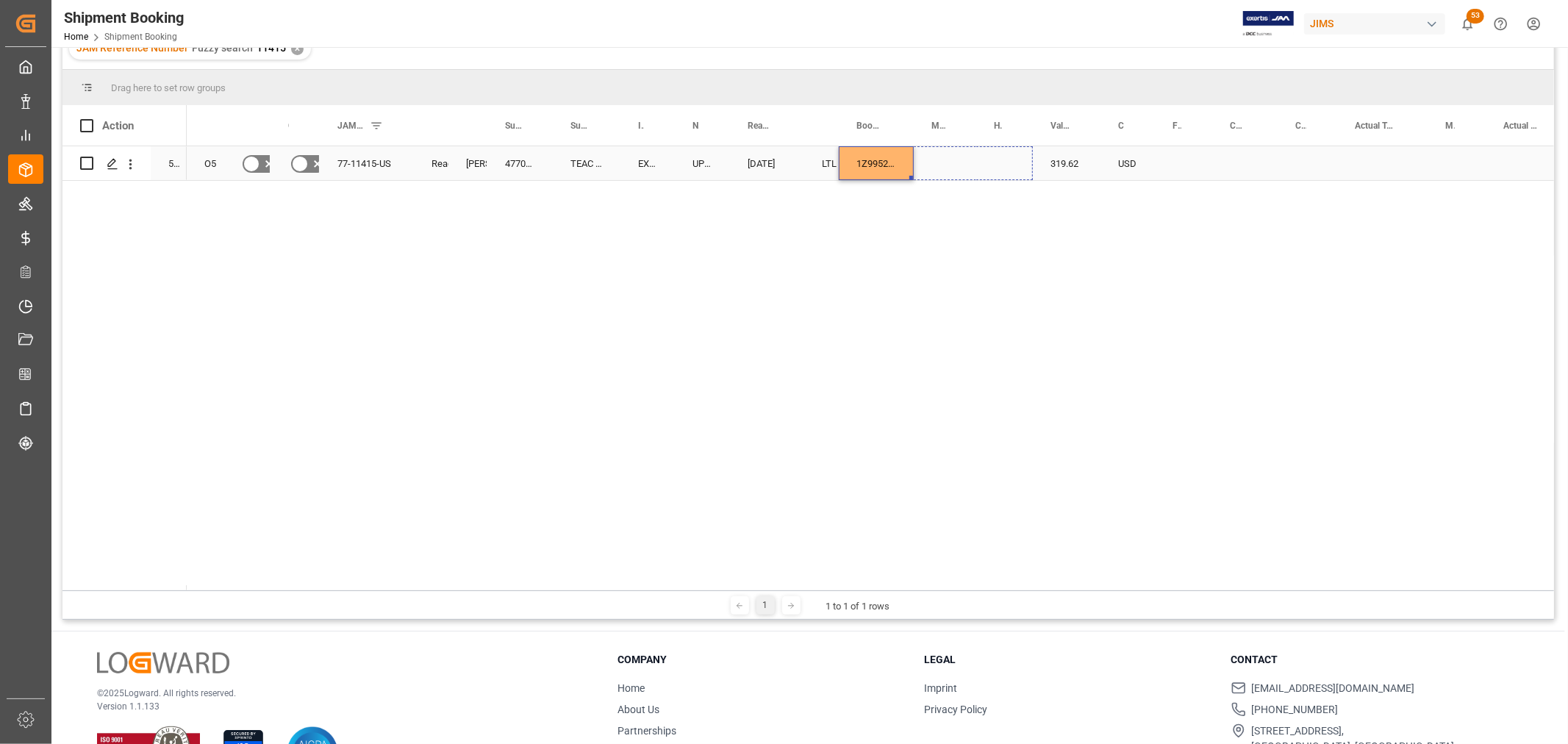
drag, startPoint x: 908, startPoint y: 175, endPoint x: 997, endPoint y: 166, distance: 89.5
click at [1176, 156] on div "Press SPACE to select this row." at bounding box center [1183, 163] width 58 height 34
click at [1172, 195] on div "O5 No No 77-11415-US Ready Shyamala Mantha 477028 TEAC - TASCAM EXW Carson CA U…" at bounding box center [870, 368] width 1367 height 444
click at [1172, 155] on div "Press SPACE to select this row." at bounding box center [1183, 163] width 58 height 34
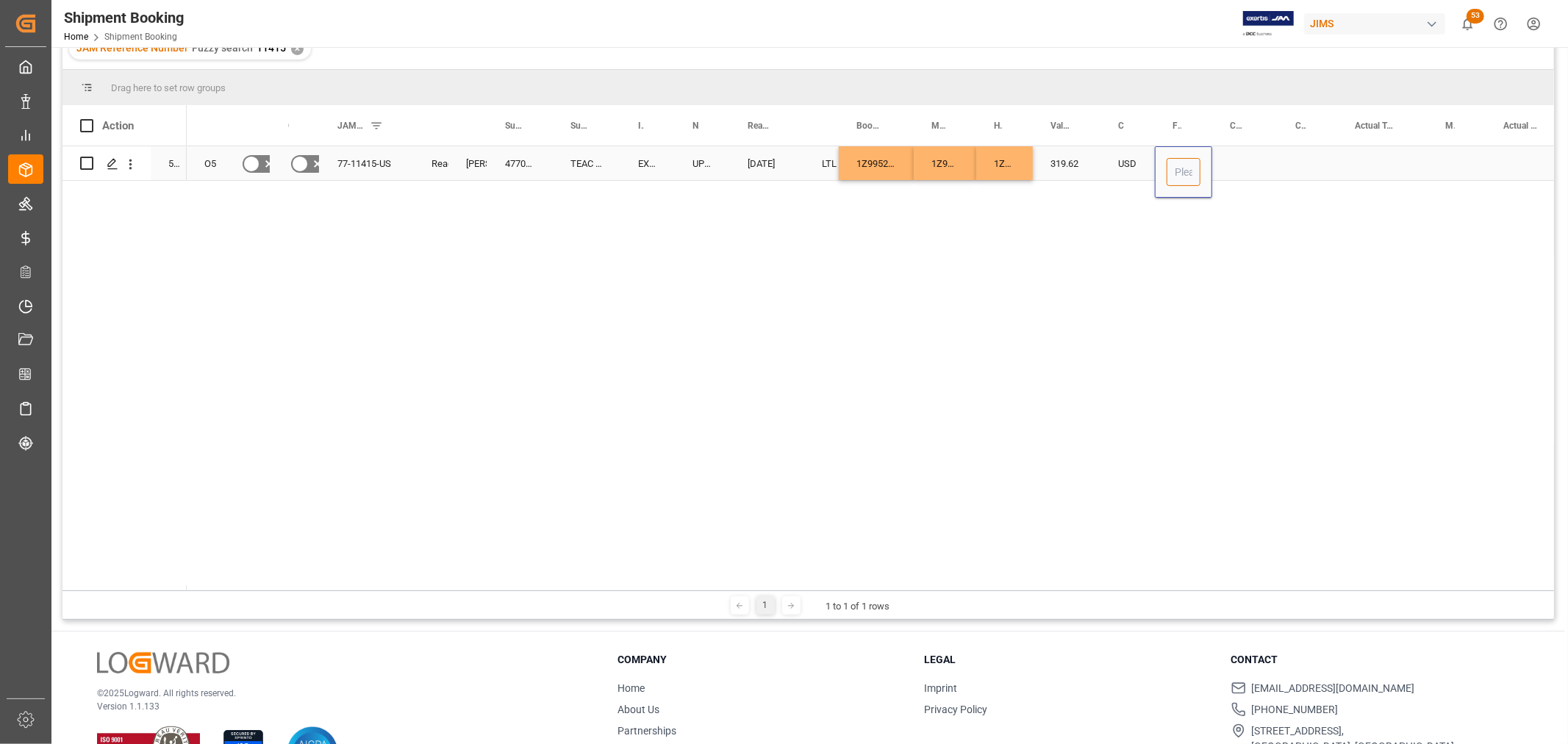
click at [1181, 167] on input "Press SPACE to select this row." at bounding box center [1184, 172] width 34 height 28
drag, startPoint x: 1195, startPoint y: 169, endPoint x: 1171, endPoint y: 173, distance: 24.3
click at [1171, 173] on input "31" at bounding box center [1184, 172] width 34 height 28
type input "27"
click at [1228, 159] on div "Press SPACE to select this row." at bounding box center [1244, 163] width 65 height 34
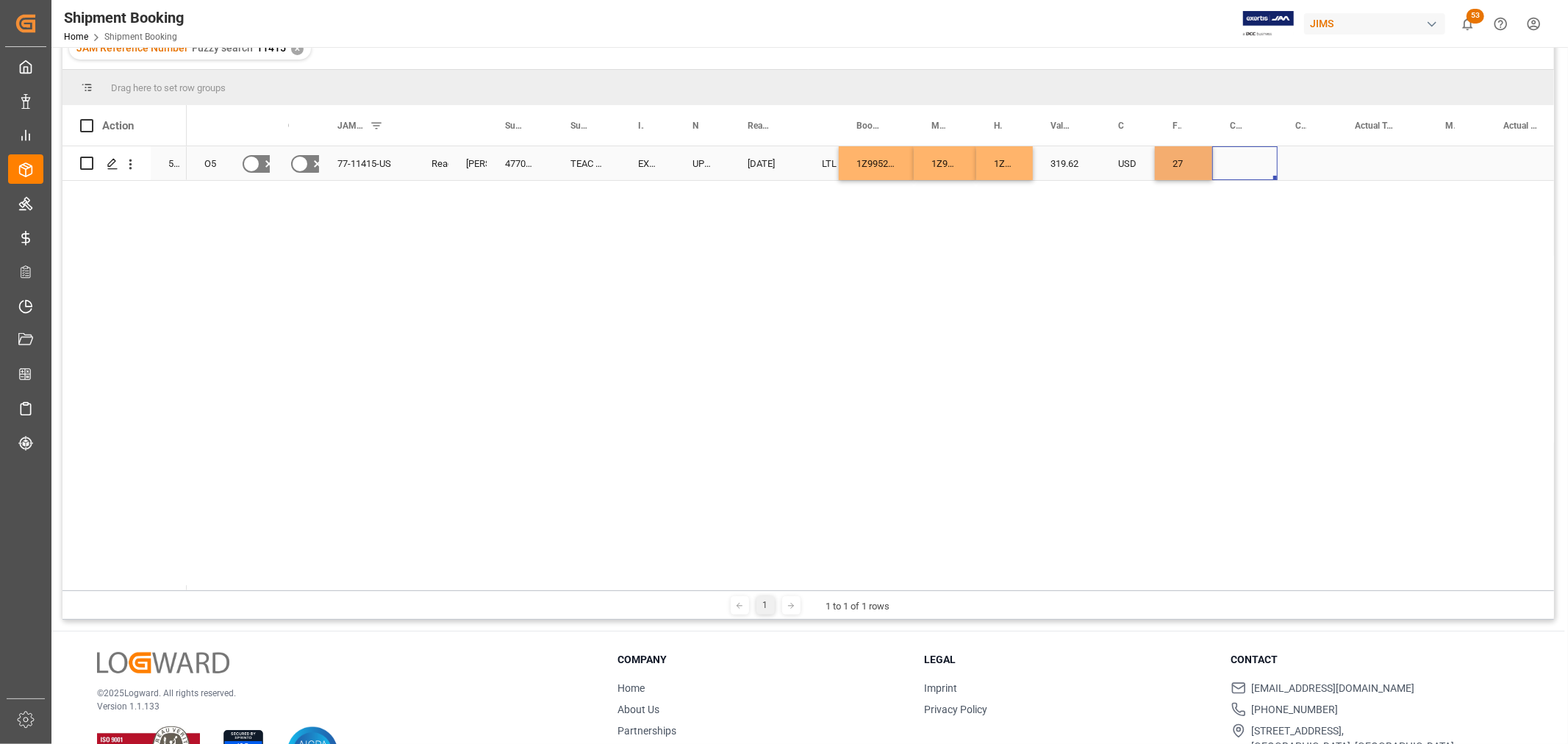
click at [1231, 160] on div "Press SPACE to select this row." at bounding box center [1244, 163] width 65 height 34
click at [1237, 170] on input "Press SPACE to select this row." at bounding box center [1244, 172] width 42 height 28
type input "CAD"
click at [1382, 155] on div "Press SPACE to select this row." at bounding box center [1382, 163] width 91 height 34
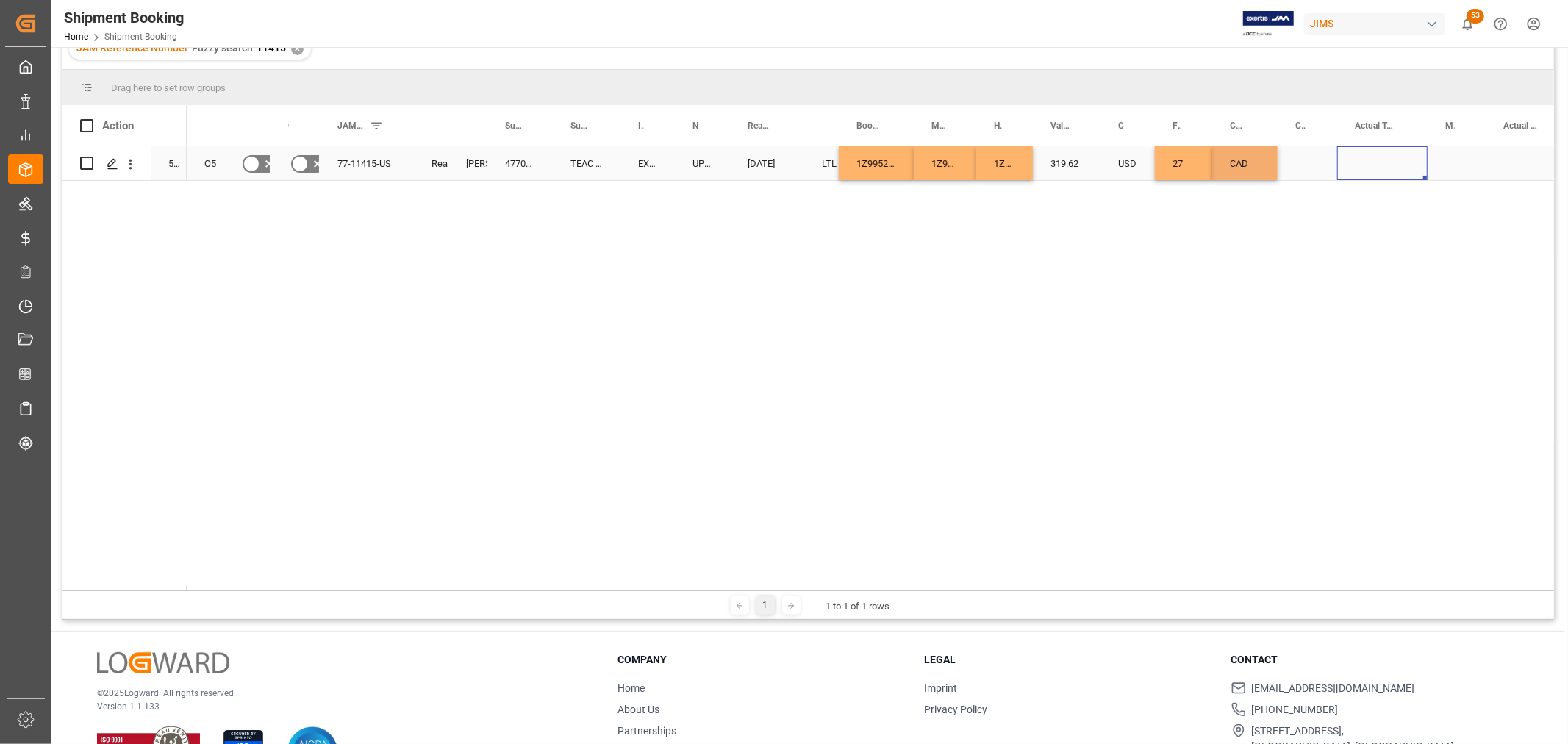
click at [1382, 155] on div "Press SPACE to select this row." at bounding box center [1382, 163] width 91 height 34
click at [1382, 155] on div "Press SPACE to select this row." at bounding box center [1382, 172] width 91 height 51
click at [1382, 165] on input "Press SPACE to select this row." at bounding box center [1382, 172] width 67 height 28
type input "4"
click at [1458, 169] on div "Press SPACE to select this row." at bounding box center [1457, 163] width 58 height 34
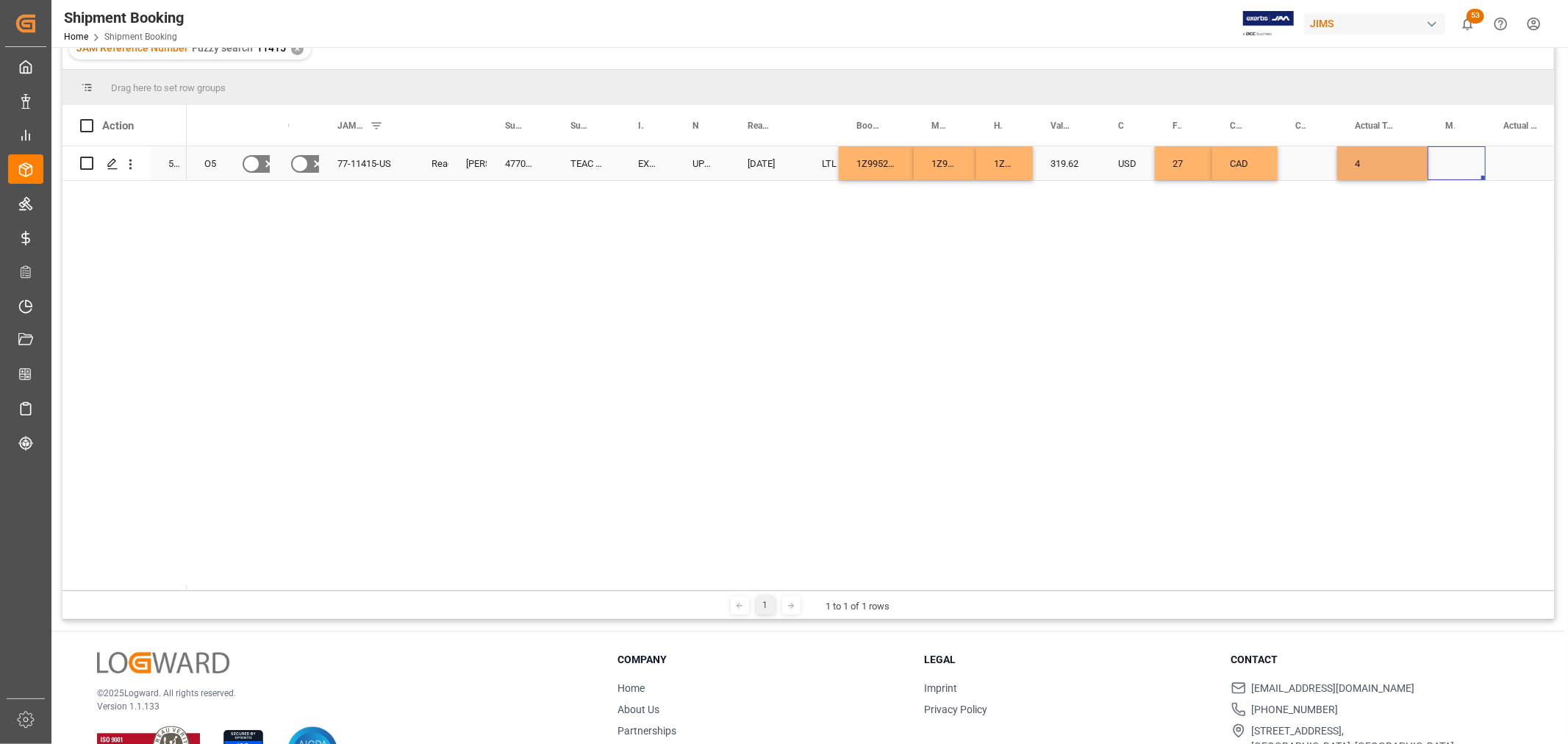
click at [1458, 166] on div "Press SPACE to select this row." at bounding box center [1457, 163] width 58 height 34
click at [1459, 166] on icon "open menu" at bounding box center [1458, 173] width 18 height 18
click at [1453, 261] on div "LB" at bounding box center [1456, 265] width 33 height 51
type input "LB"
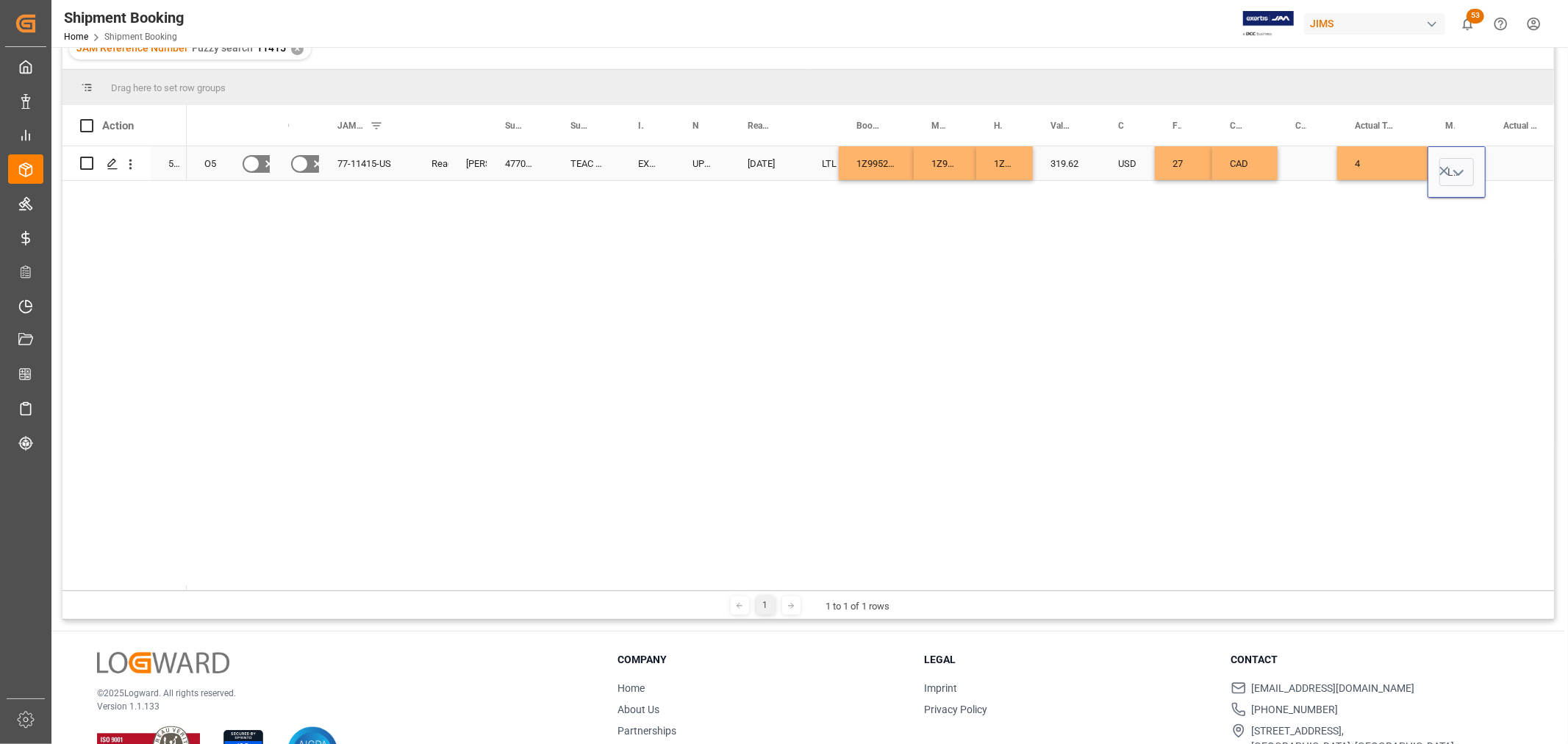
click at [1529, 152] on div "Press SPACE to select this row." at bounding box center [1527, 163] width 83 height 34
click at [1529, 152] on div "Press SPACE to select this row." at bounding box center [1527, 172] width 83 height 51
click at [1533, 163] on input "Press SPACE to select this row." at bounding box center [1527, 172] width 60 height 28
type input "1"
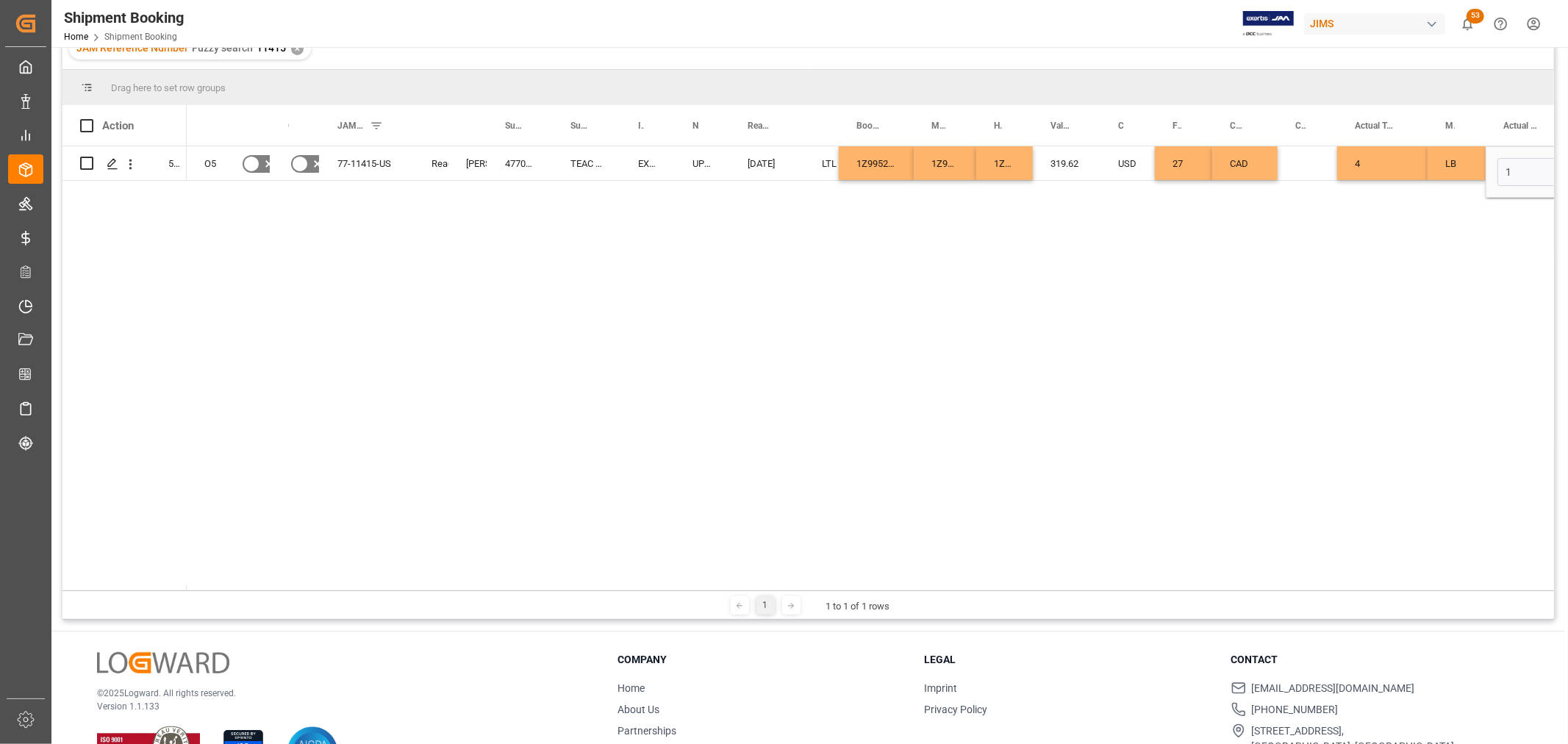
click at [1101, 202] on div "O5 No No 77-11415-US Ready Shyamala Mantha 477028 TEAC - TASCAM EXW Carson CA U…" at bounding box center [870, 368] width 1367 height 444
click at [792, 162] on div "[DATE]" at bounding box center [766, 163] width 74 height 34
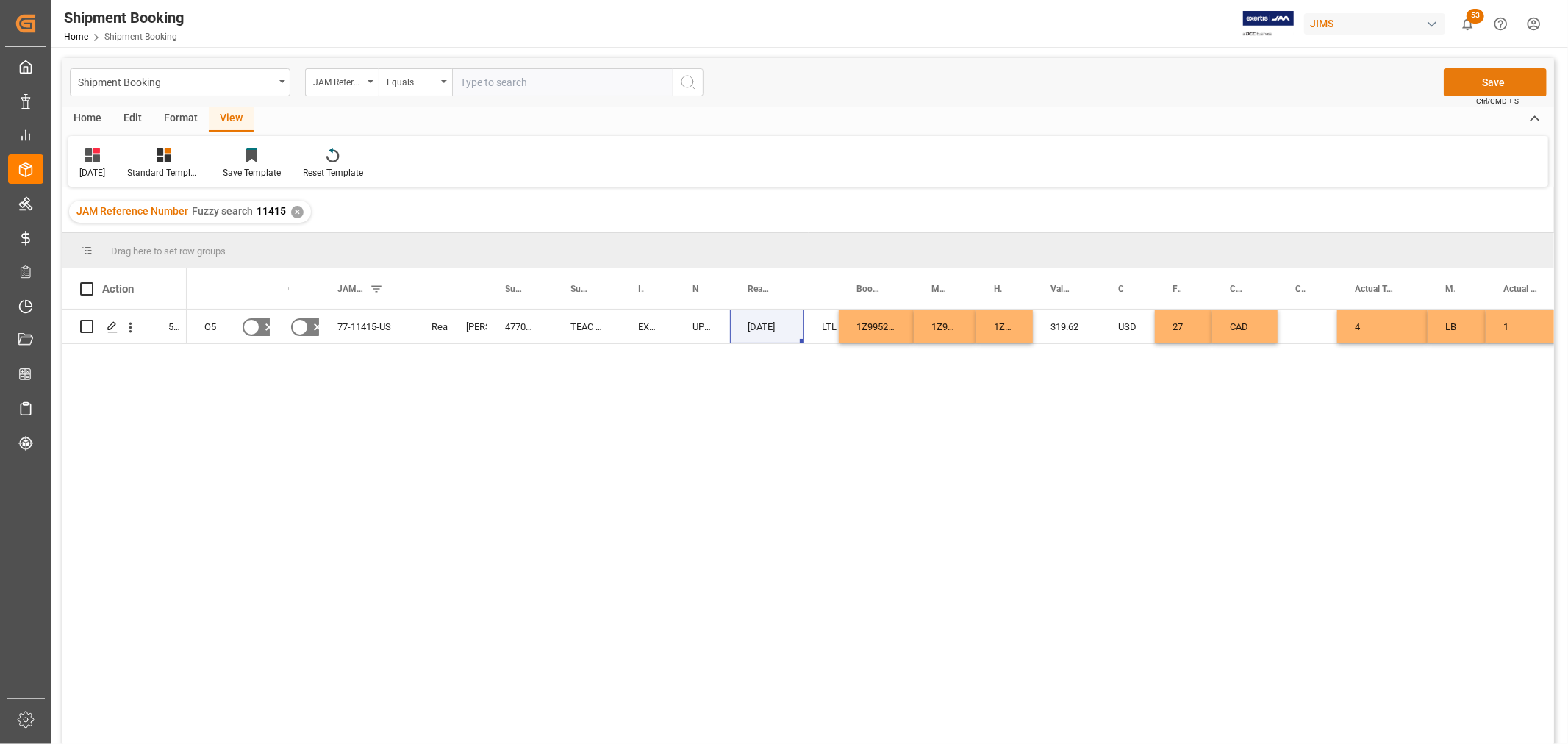
click at [1500, 74] on button "Save" at bounding box center [1495, 82] width 103 height 28
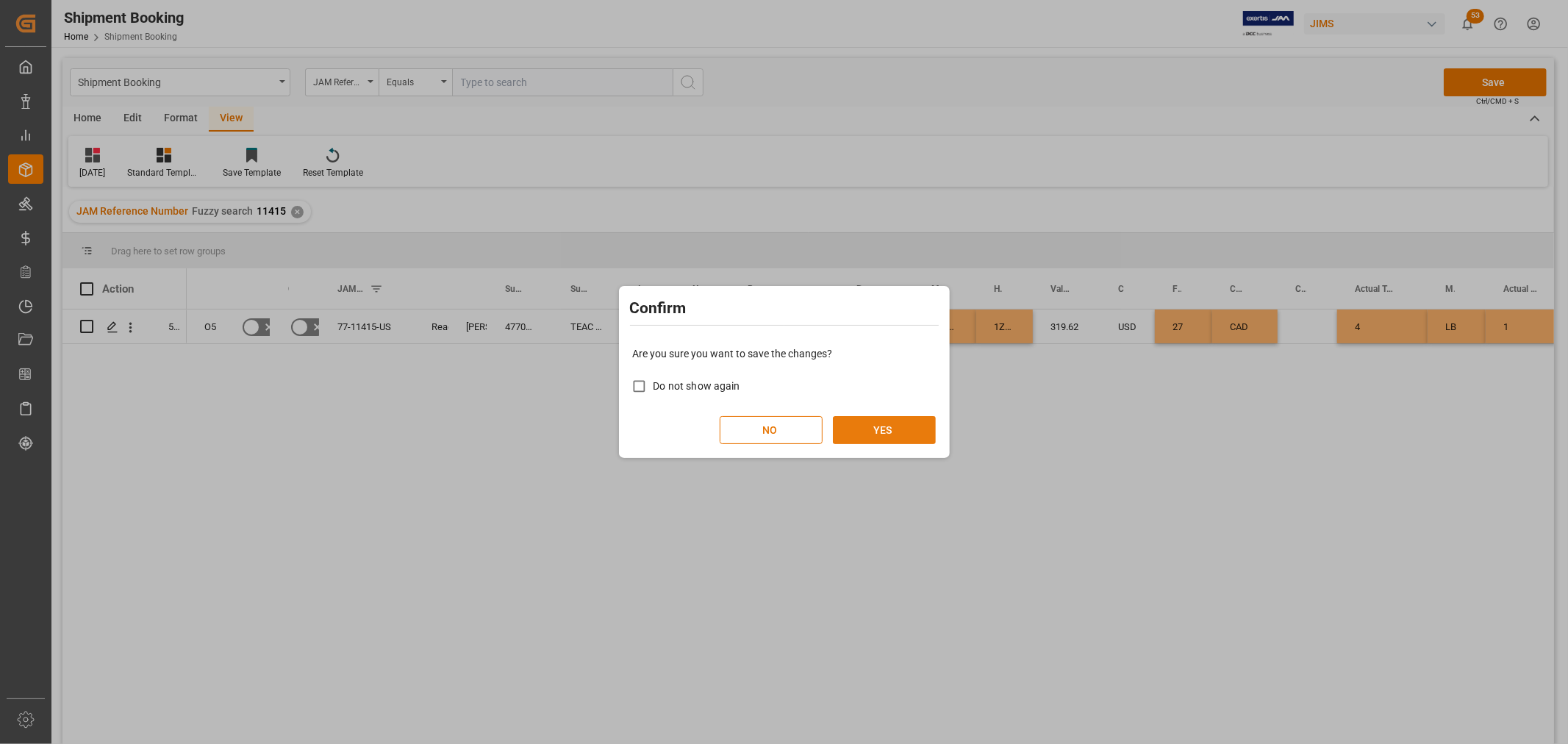
click at [875, 430] on button "YES" at bounding box center [884, 430] width 103 height 28
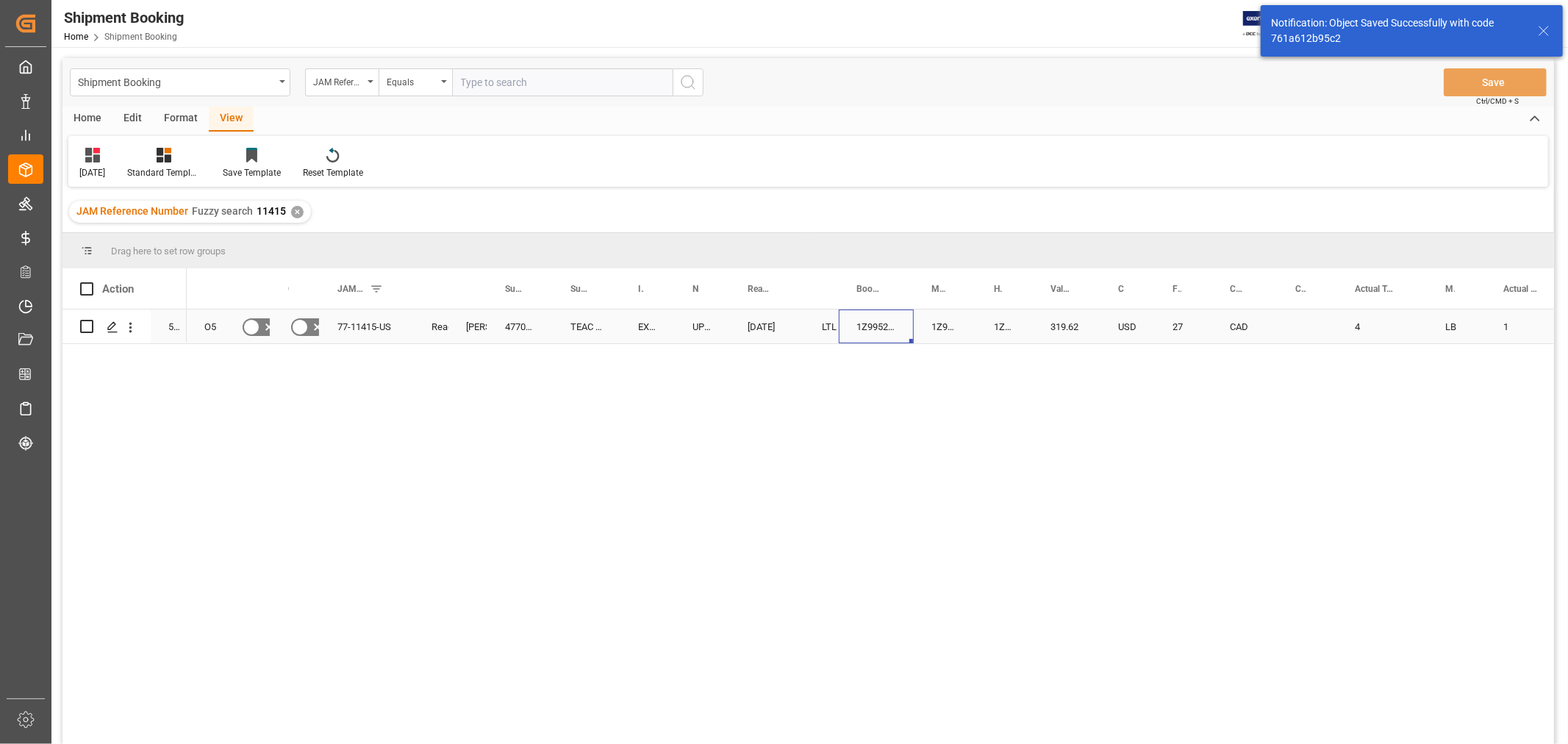
click at [868, 325] on div "1Z9952136897048720" at bounding box center [876, 326] width 75 height 34
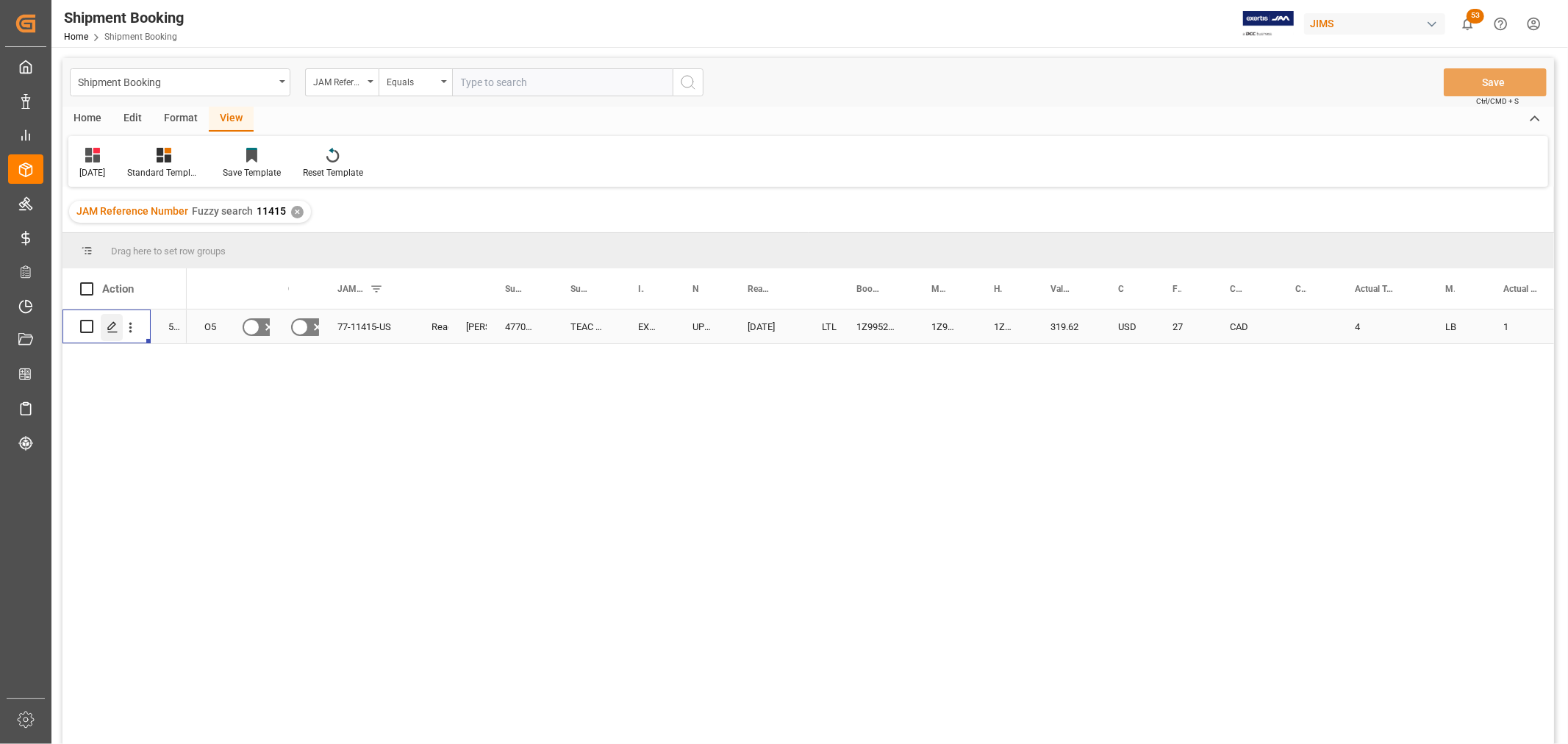
click at [112, 324] on icon "Press SPACE to select this row." at bounding box center [112, 327] width 12 height 12
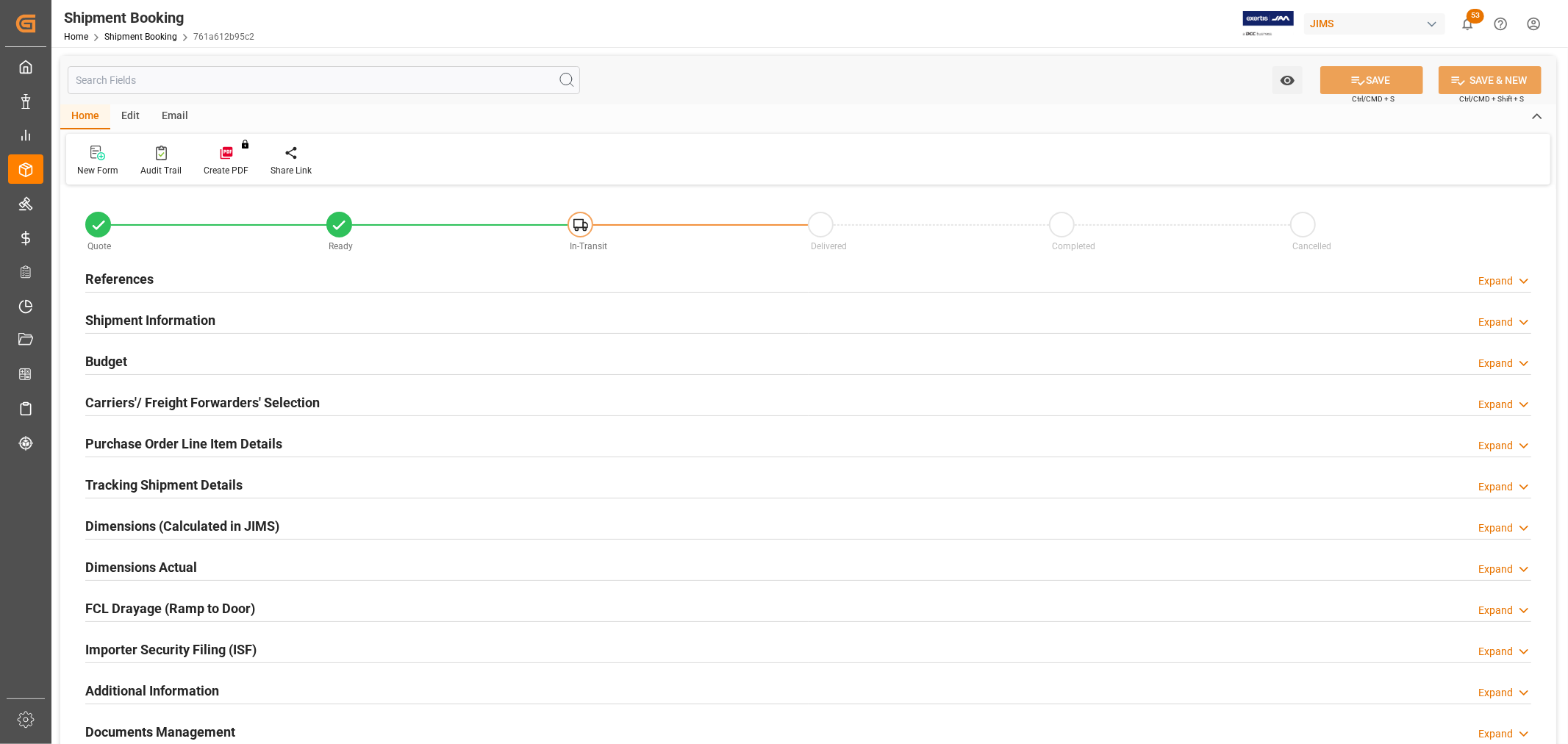
type input "3"
click at [133, 438] on h2 "Purchase Order Line Item Details" at bounding box center [183, 443] width 197 height 20
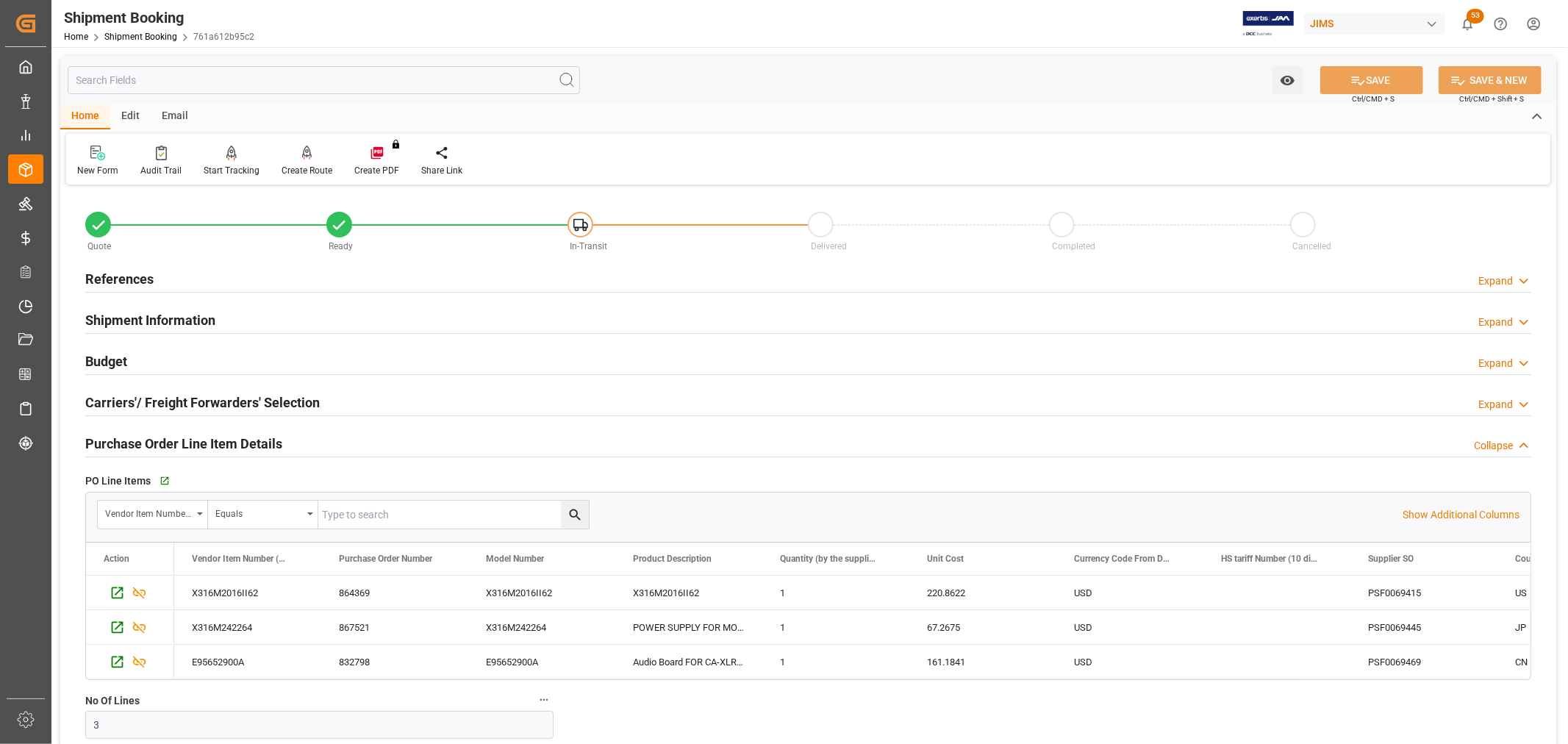
click at [156, 480] on div "Go to Purchase Order Line Item Grid" at bounding box center [315, 480] width 320 height 22
click at [163, 478] on icon "button" at bounding box center [163, 481] width 12 height 12
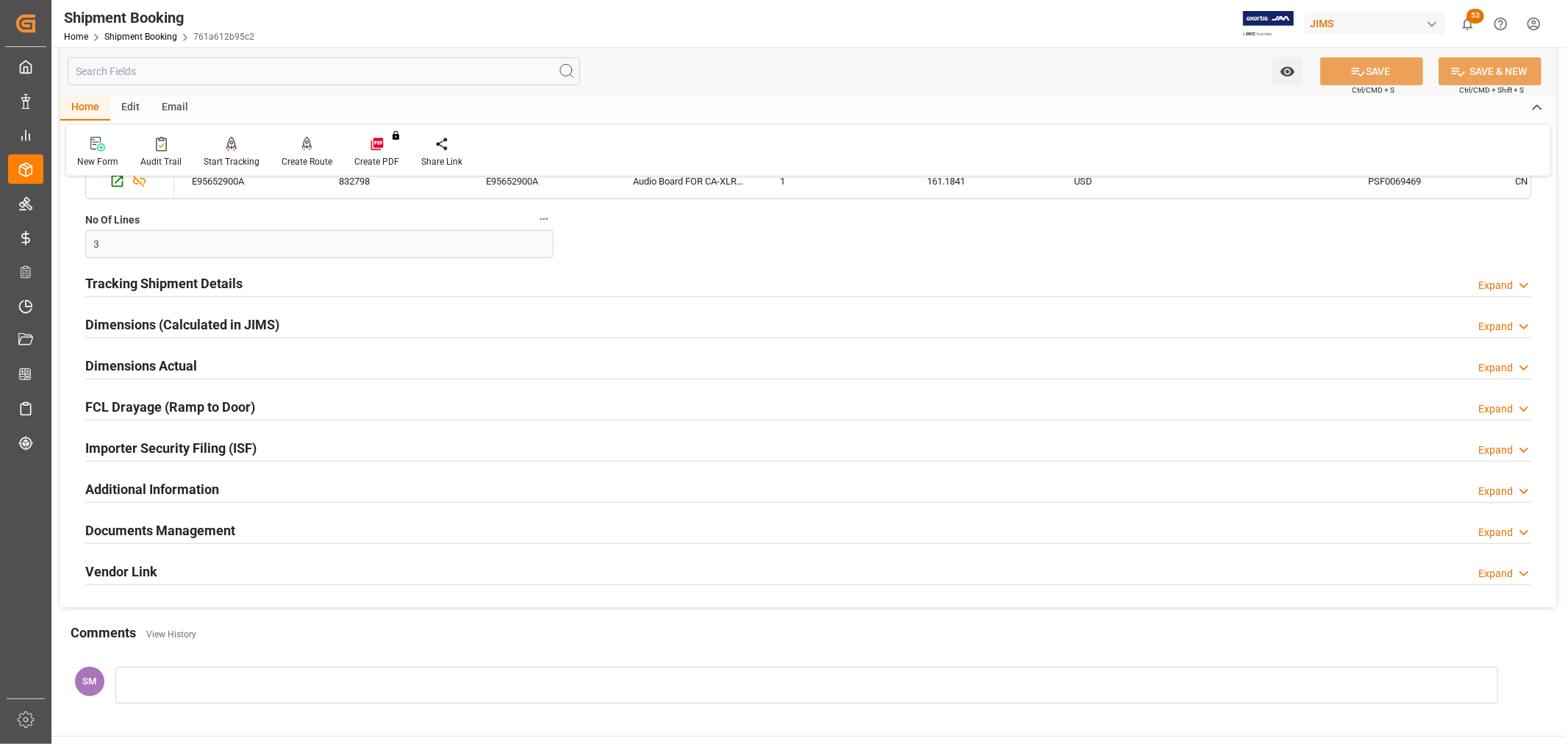
scroll to position [489, 0]
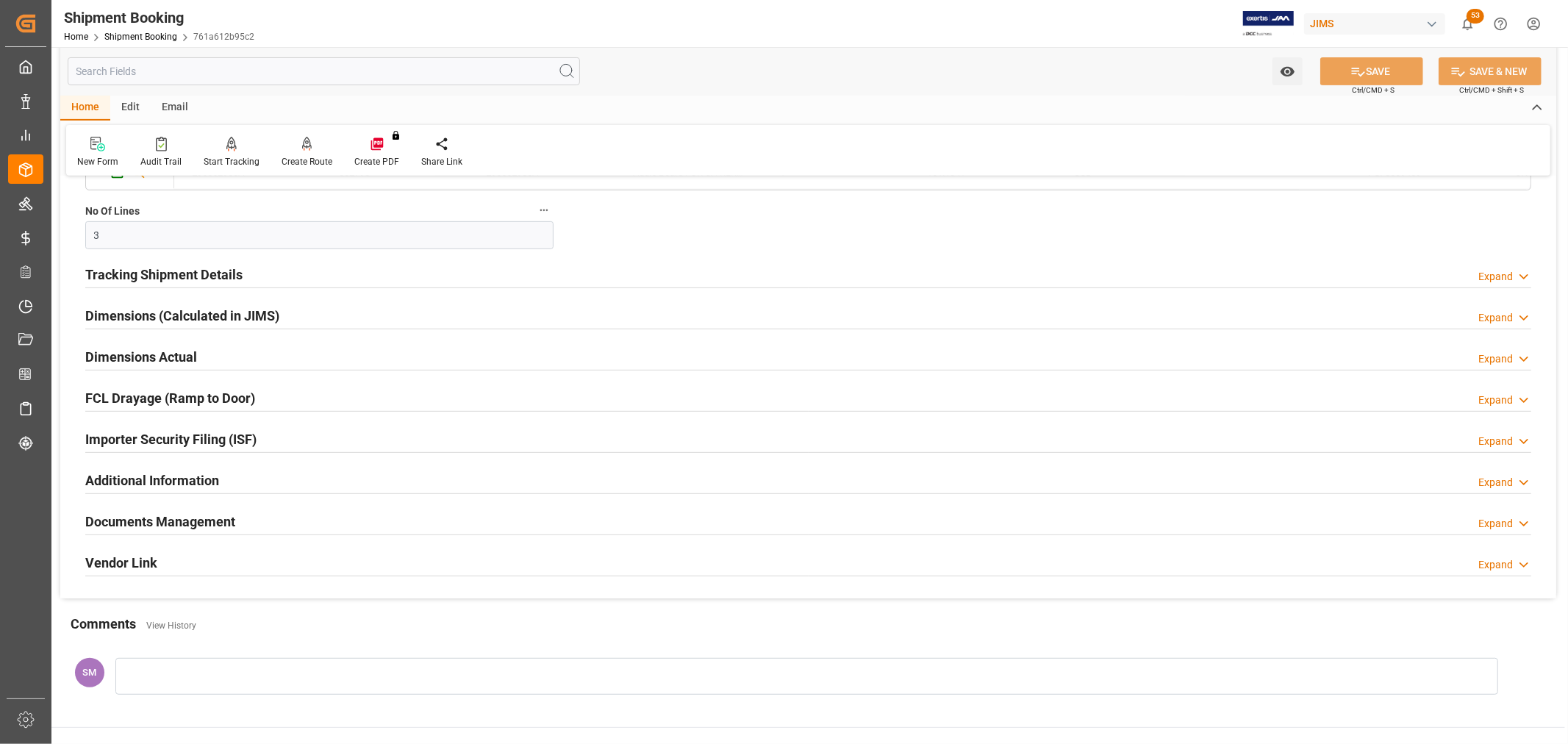
click at [166, 518] on h2 "Documents Management" at bounding box center [160, 522] width 150 height 20
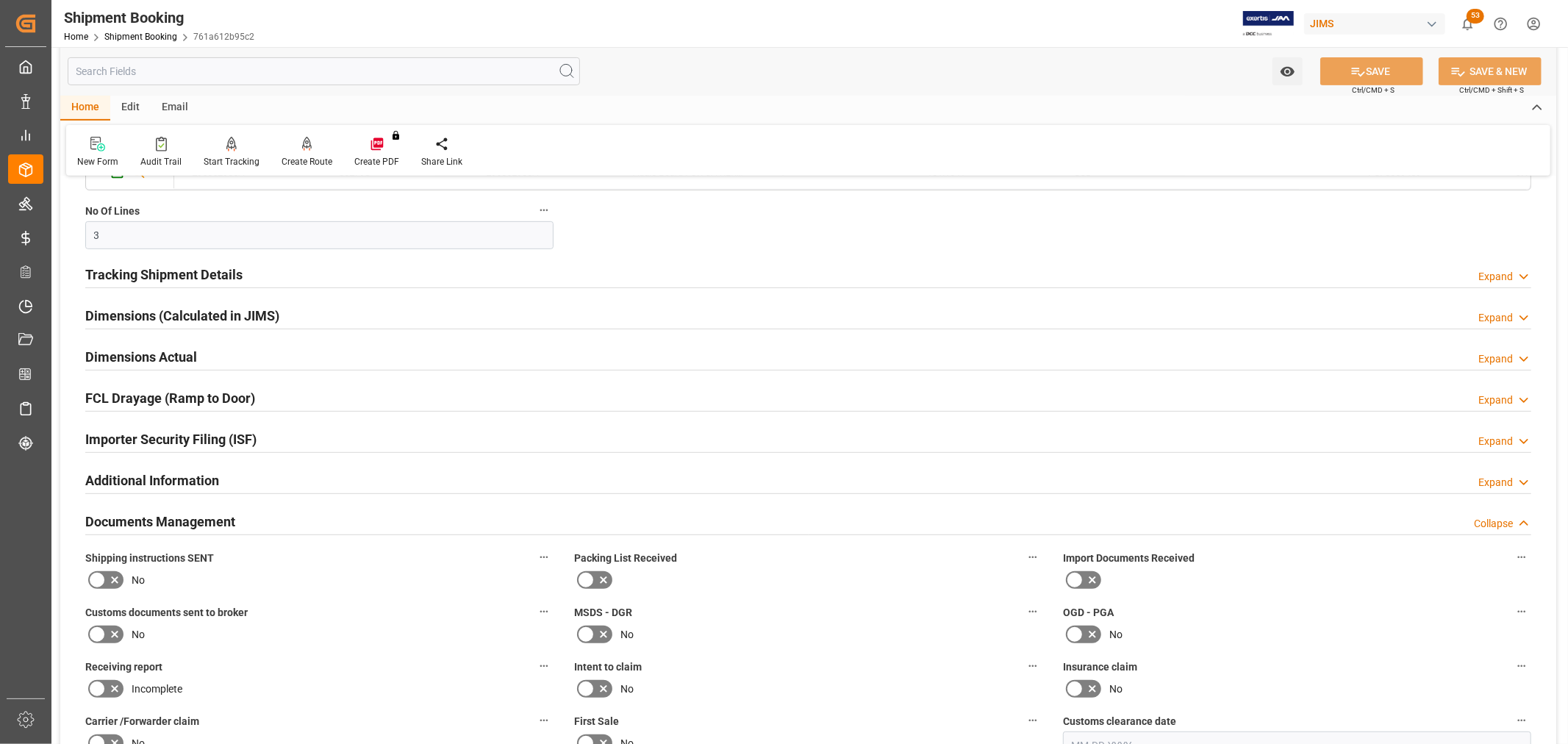
scroll to position [735, 0]
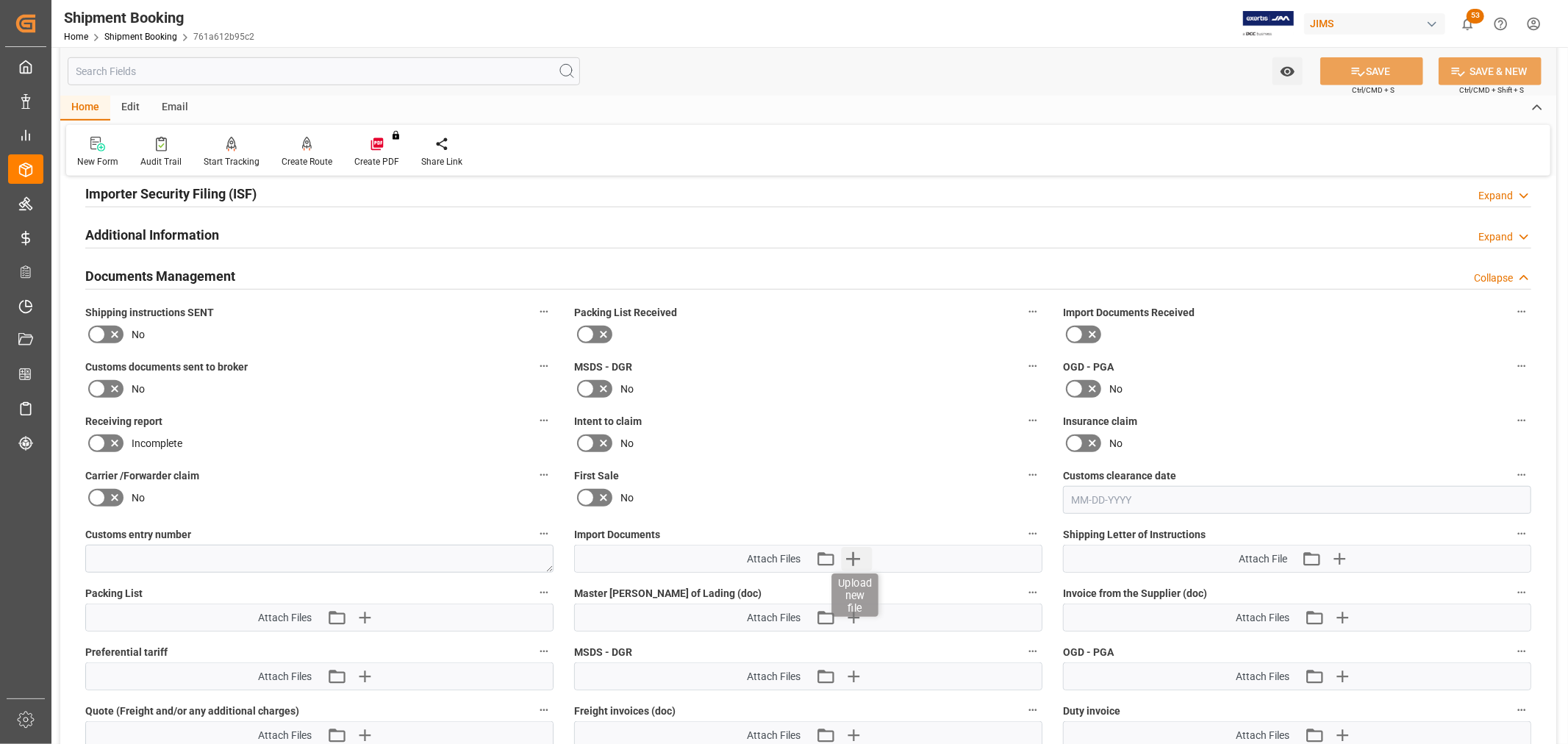
click at [851, 556] on icon "button" at bounding box center [852, 558] width 24 height 24
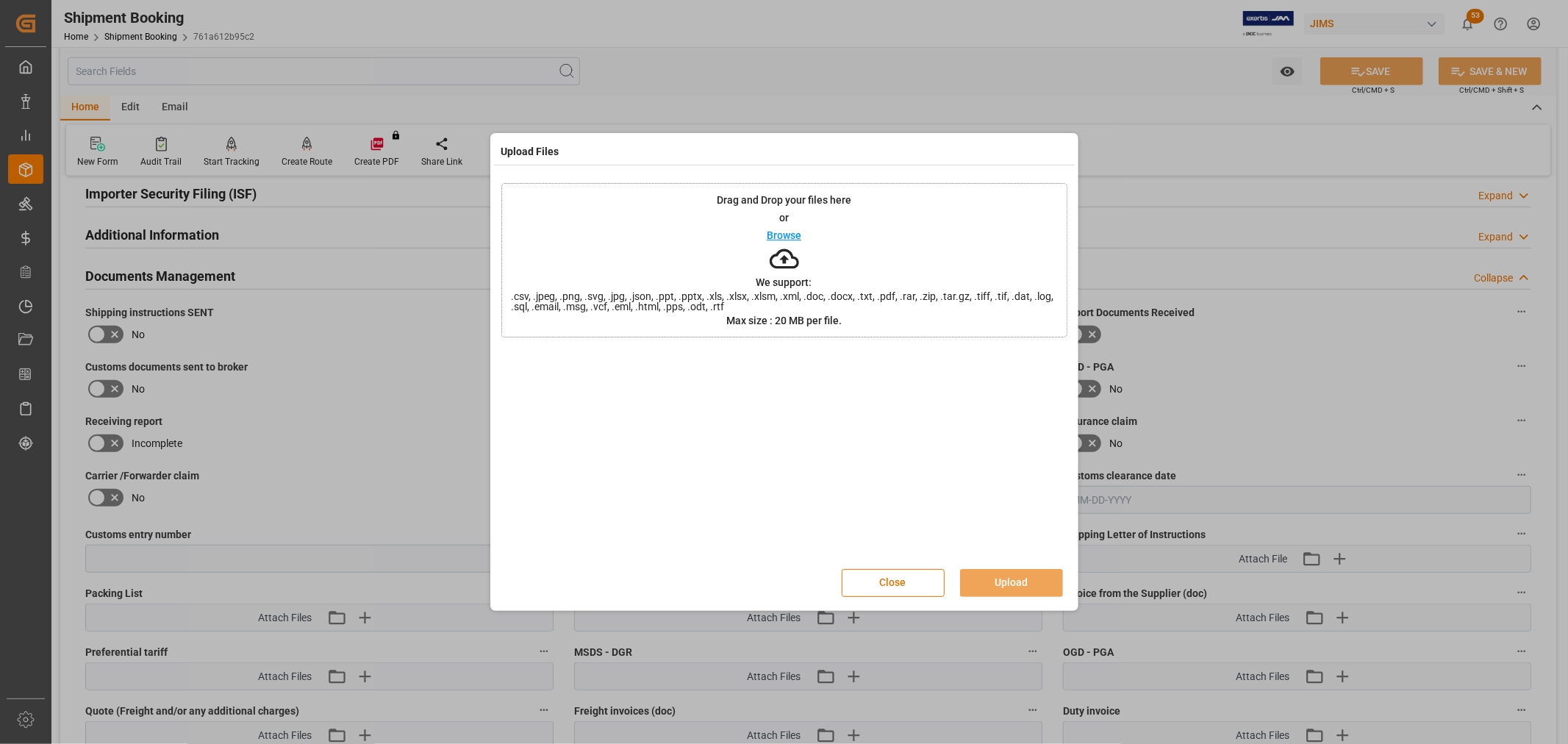
click at [787, 237] on p "Browse" at bounding box center [783, 235] width 35 height 10
click at [1010, 589] on button "Upload" at bounding box center [1011, 583] width 103 height 28
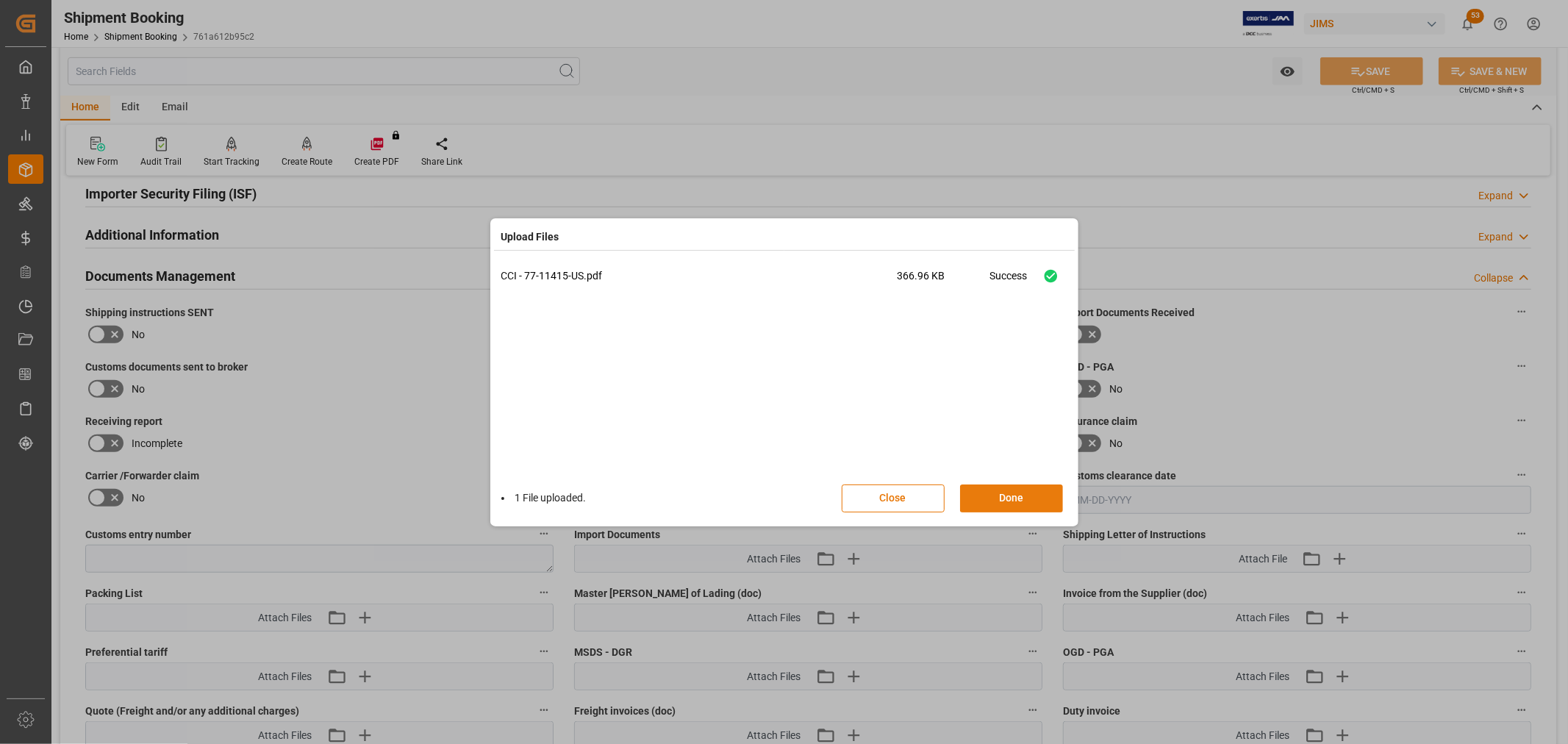
click at [1026, 500] on button "Done" at bounding box center [1011, 498] width 103 height 28
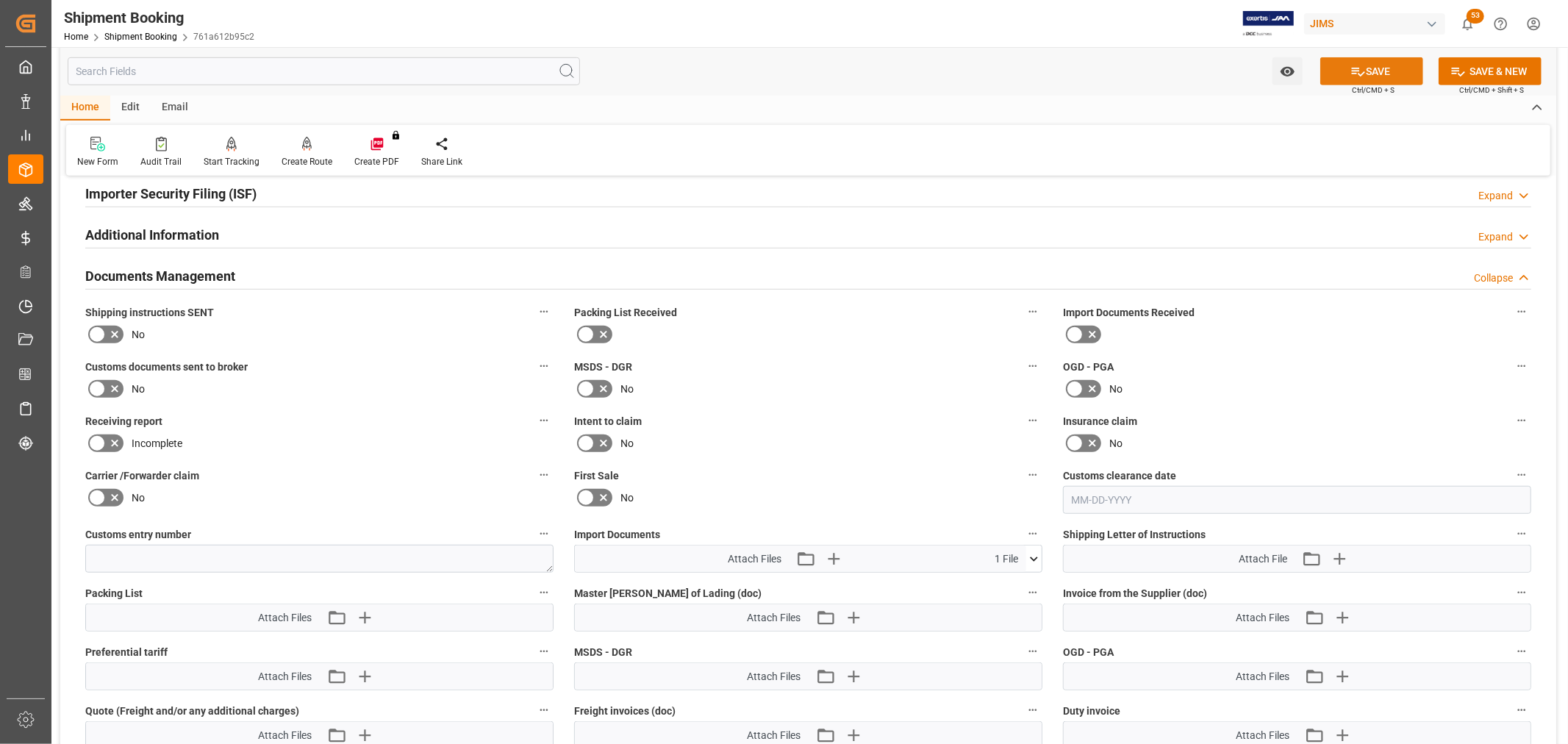
click at [1398, 64] on button "SAVE" at bounding box center [1372, 71] width 103 height 28
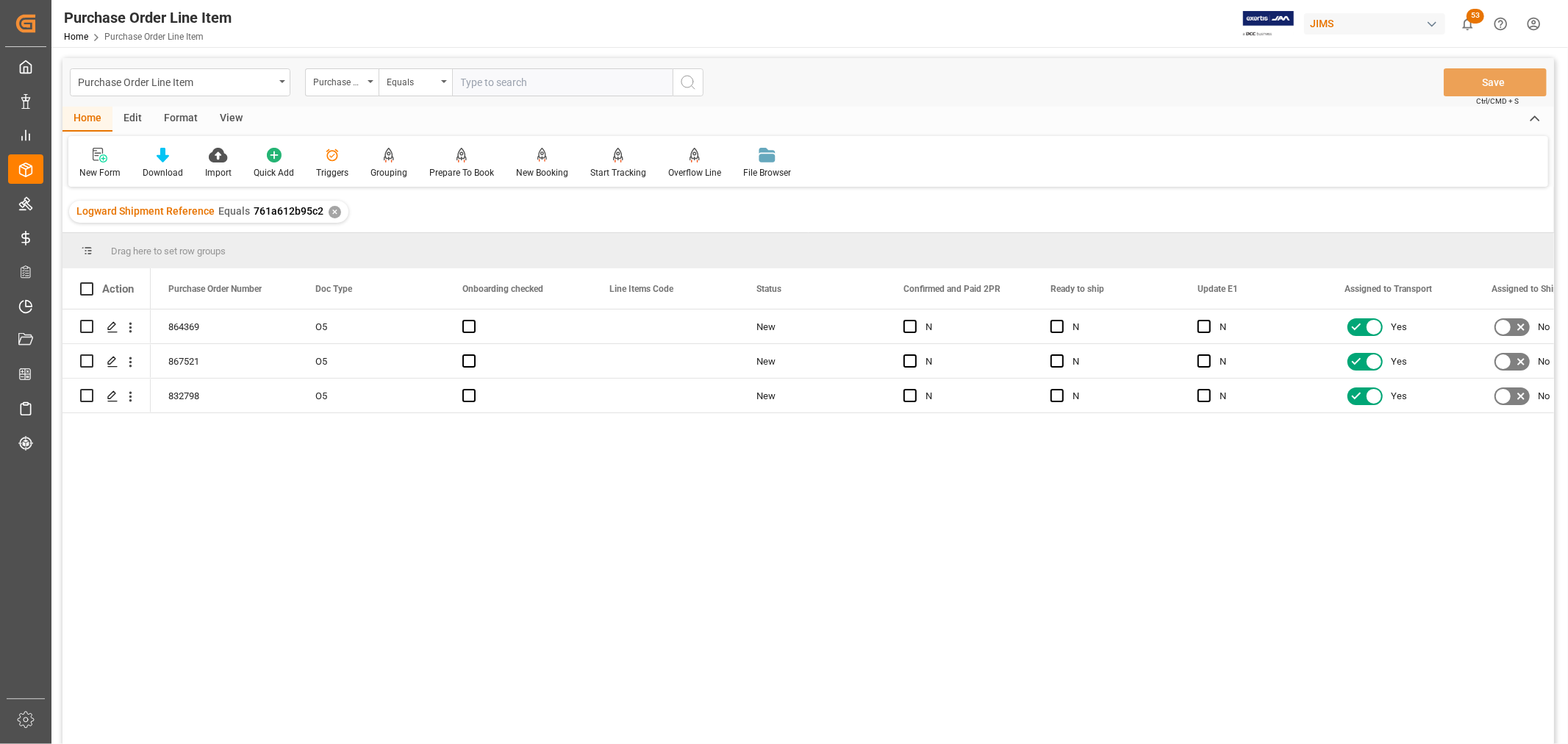
click at [233, 118] on div "View" at bounding box center [231, 119] width 44 height 25
click at [84, 166] on div "Default" at bounding box center [93, 173] width 28 height 13
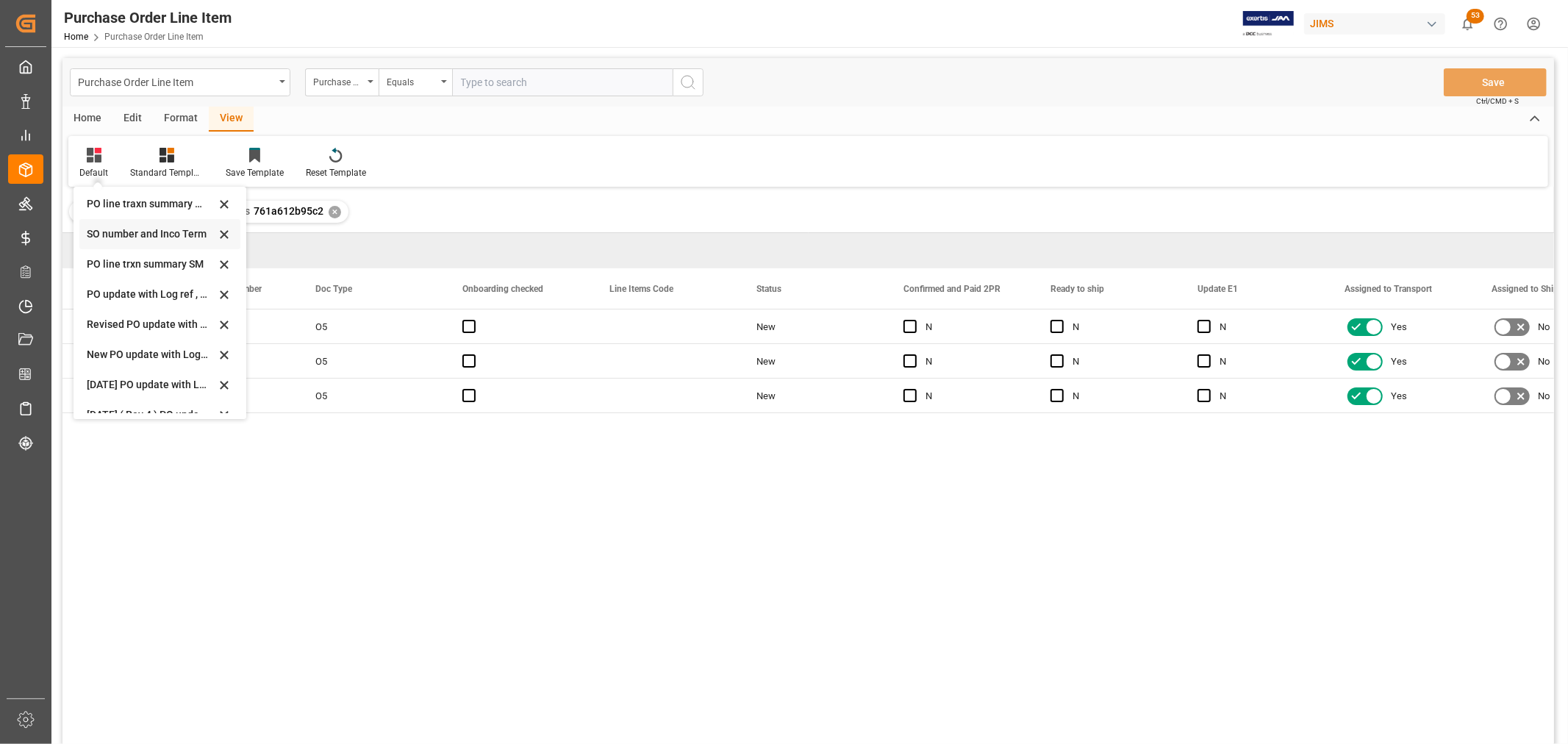
scroll to position [326, 0]
click at [140, 393] on div "Revised HS Listing Canada" at bounding box center [151, 393] width 129 height 15
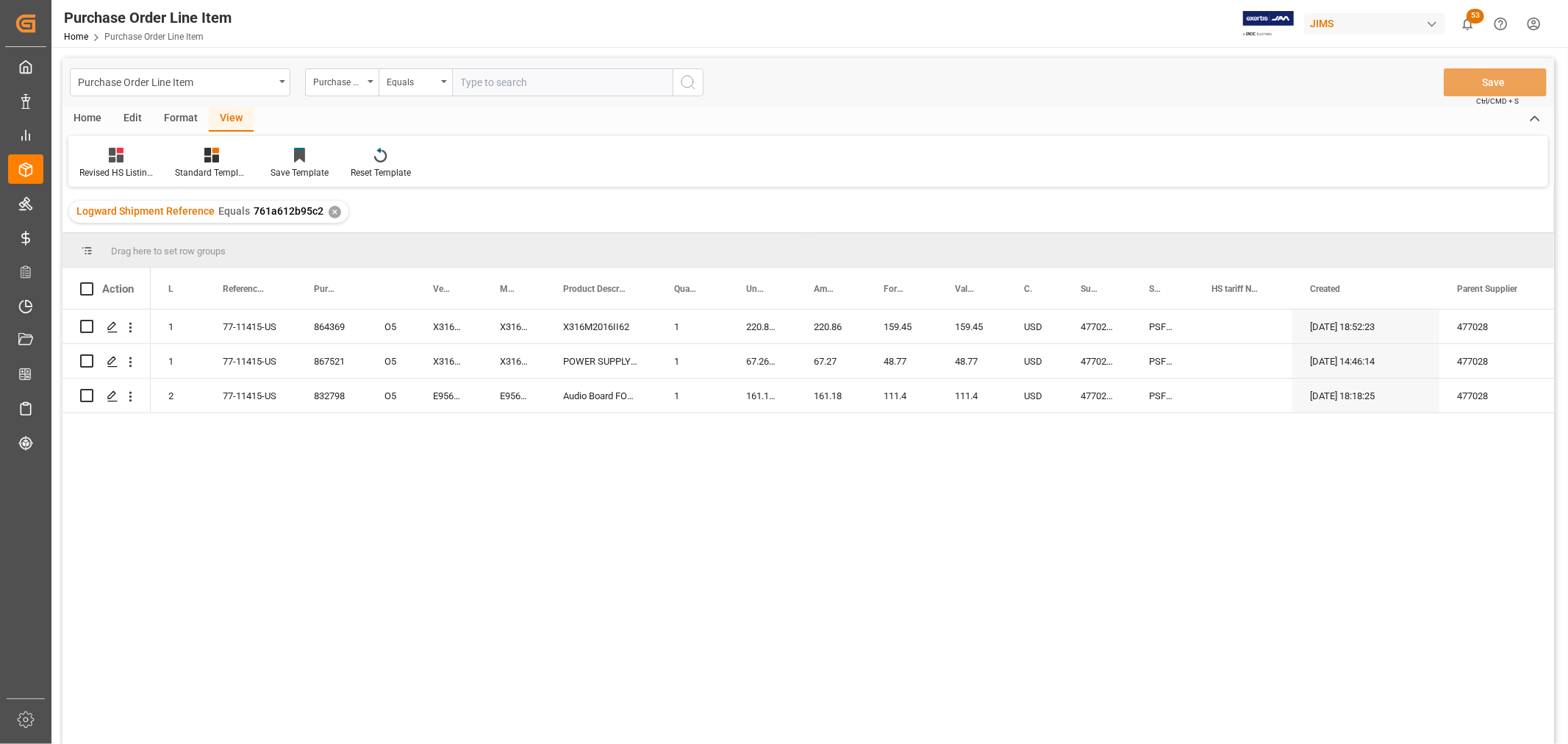
click at [346, 497] on div "864369 O5 1 77-11415-US X316M2016II62 X316M2016II62 X316M2016II62 1 220.8622 22…" at bounding box center [852, 531] width 1403 height 444
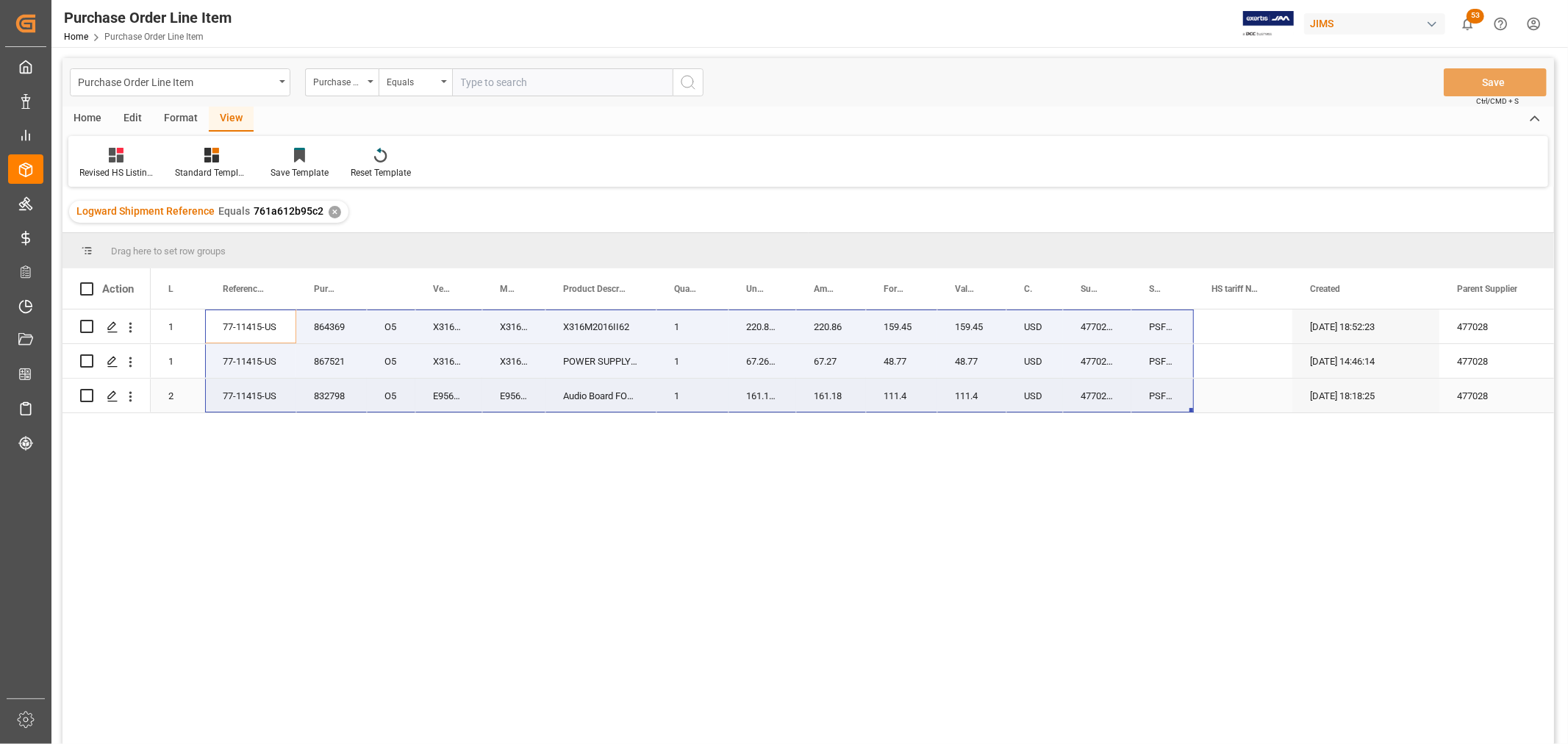
drag, startPoint x: 233, startPoint y: 318, endPoint x: 1189, endPoint y: 399, distance: 959.4
click at [1189, 399] on div "864369 O5 1 77-11415-US X316M2016II62 X316M2016II62 X316M2016II62 1 220.8622 22…" at bounding box center [941, 360] width 1583 height 104
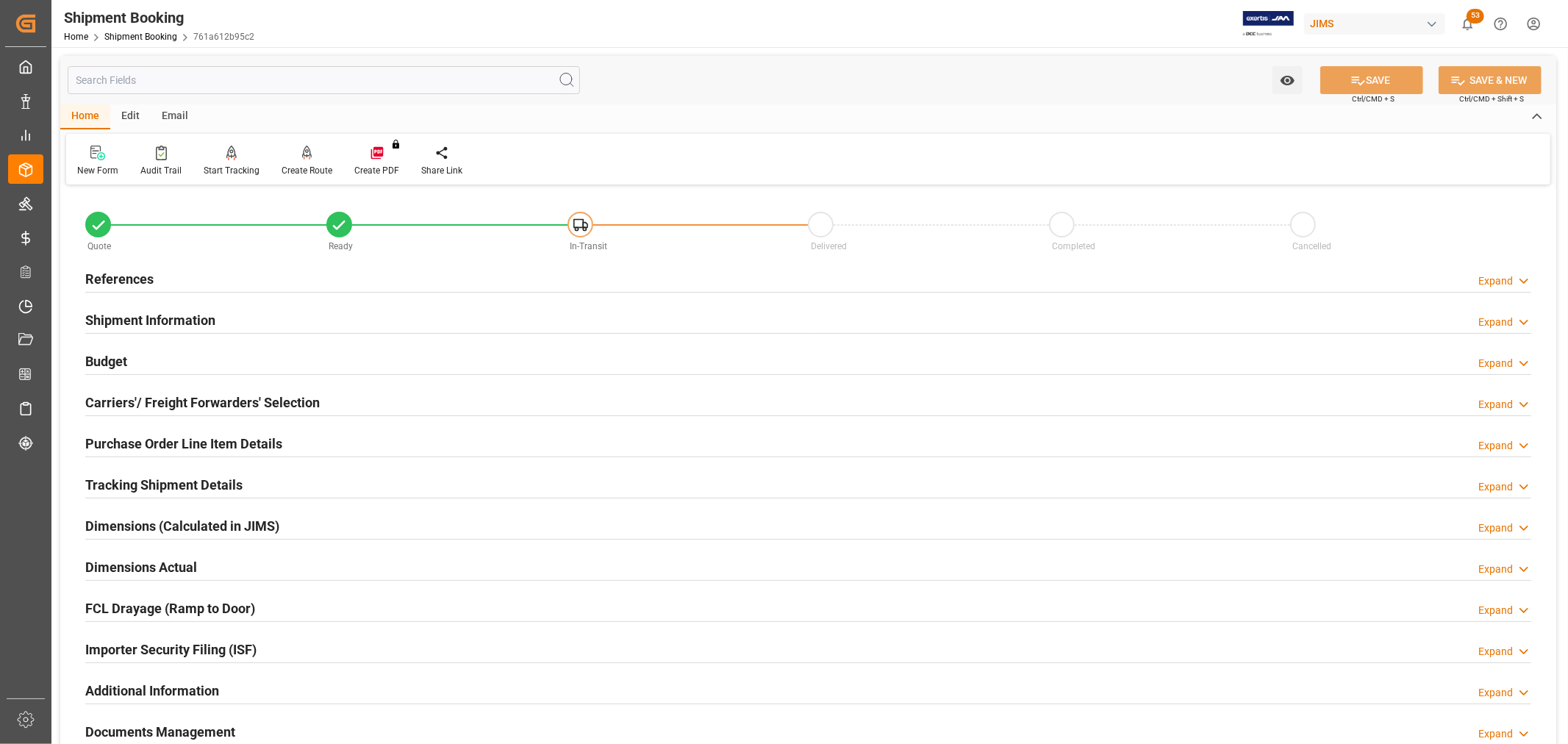
click at [134, 482] on h2 "Tracking Shipment Details" at bounding box center [163, 485] width 157 height 20
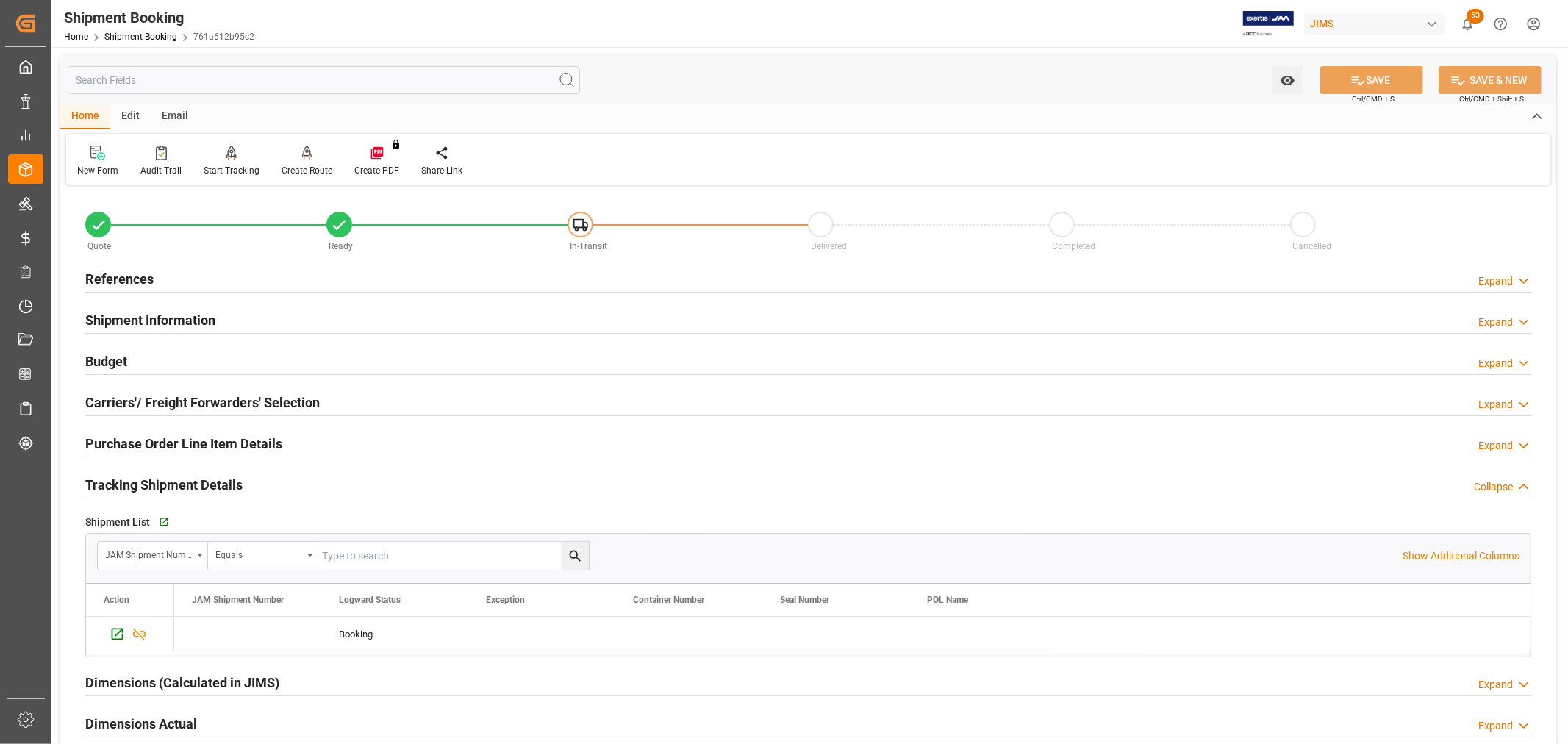
click at [131, 430] on div "Purchase Order Line Item Details" at bounding box center [183, 443] width 197 height 28
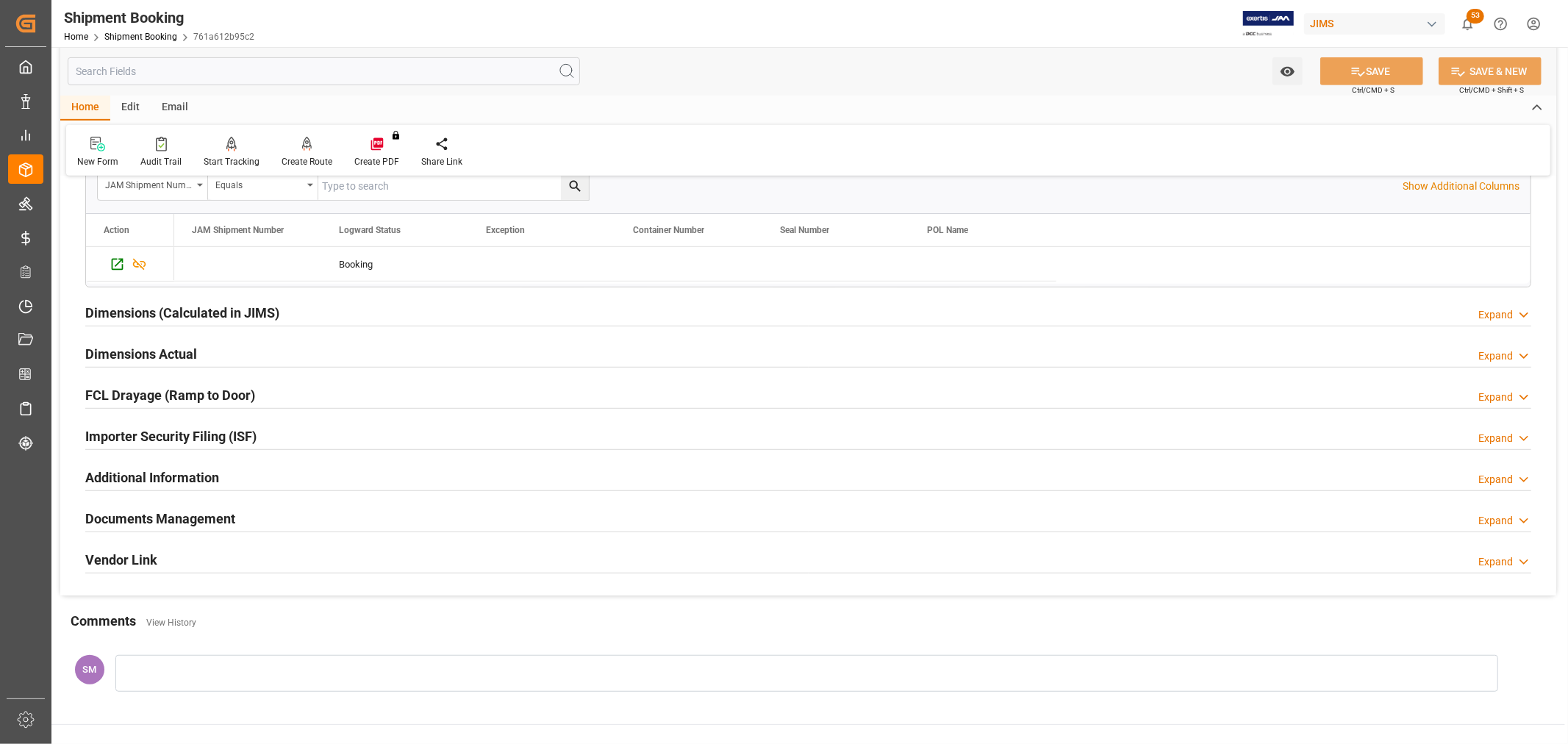
scroll to position [653, 0]
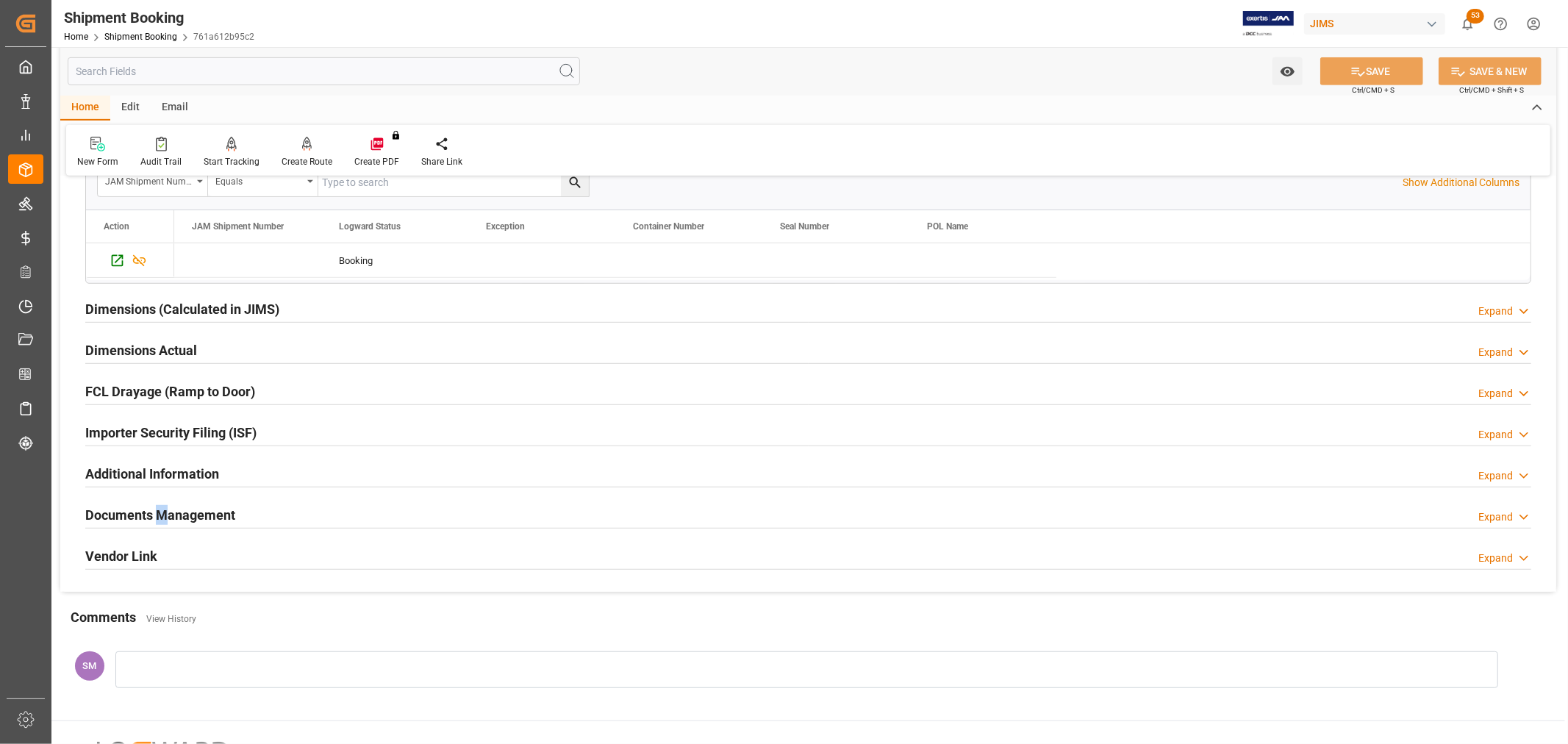
click at [163, 512] on h2 "Documents Management" at bounding box center [160, 515] width 150 height 20
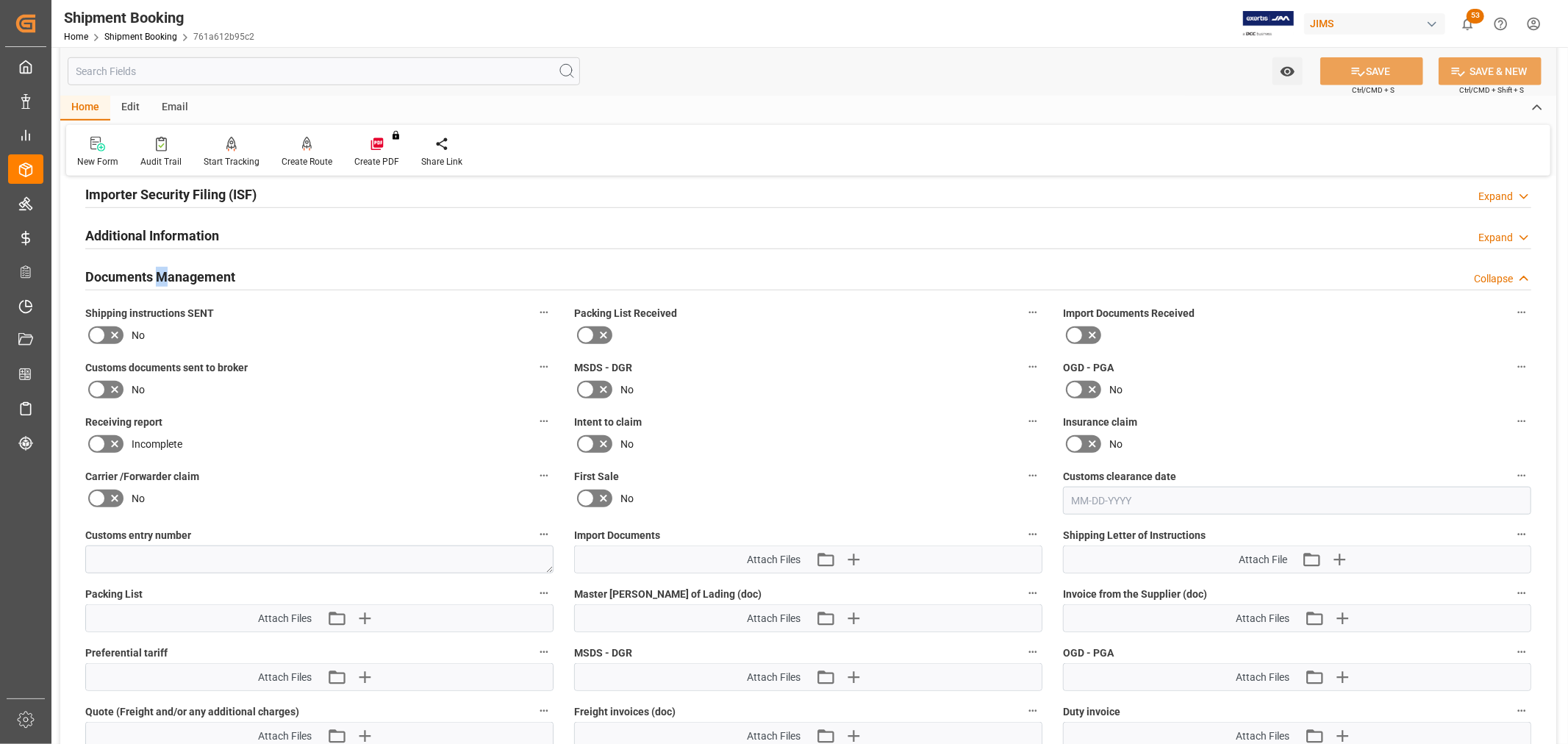
scroll to position [898, 0]
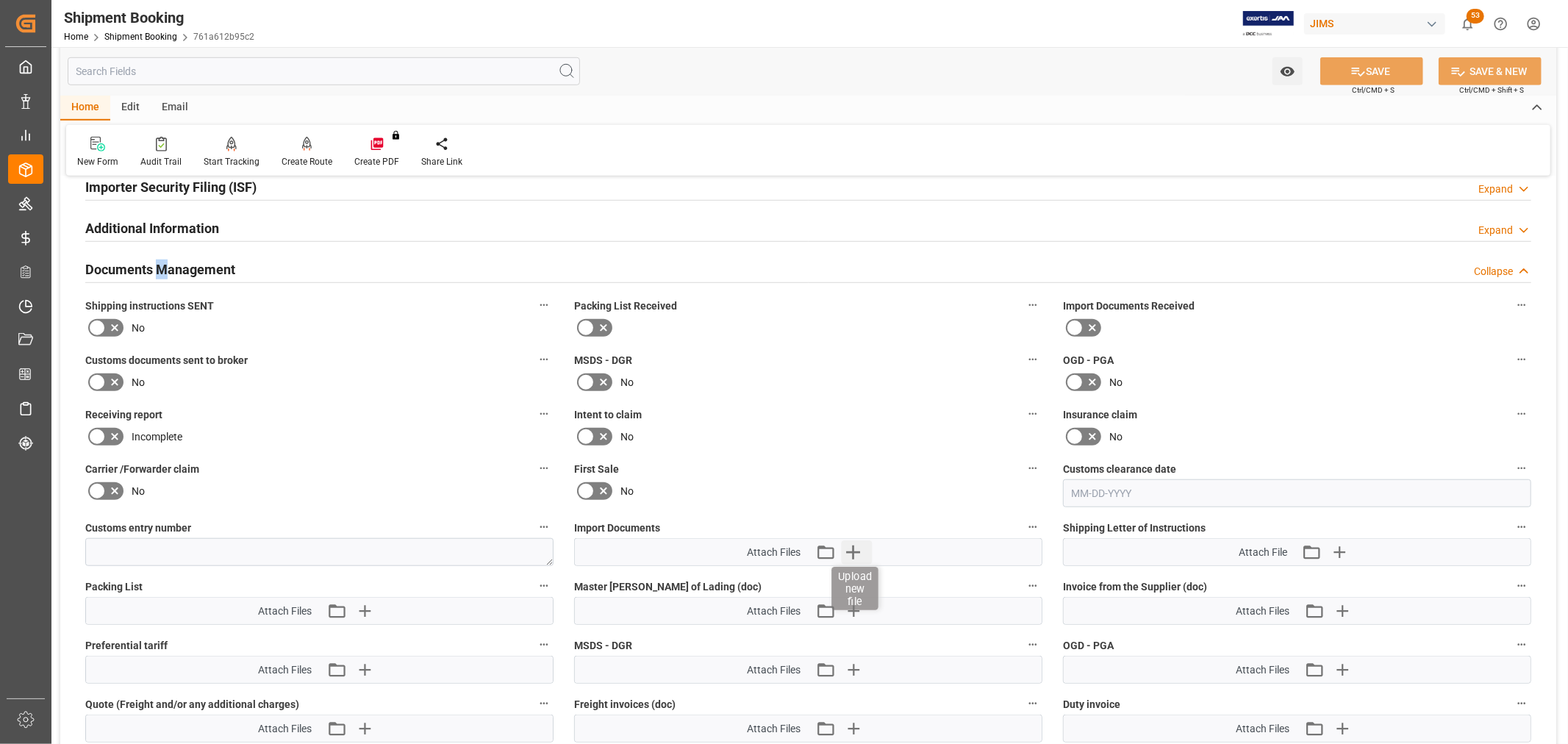
click at [855, 551] on icon "button" at bounding box center [852, 551] width 24 height 24
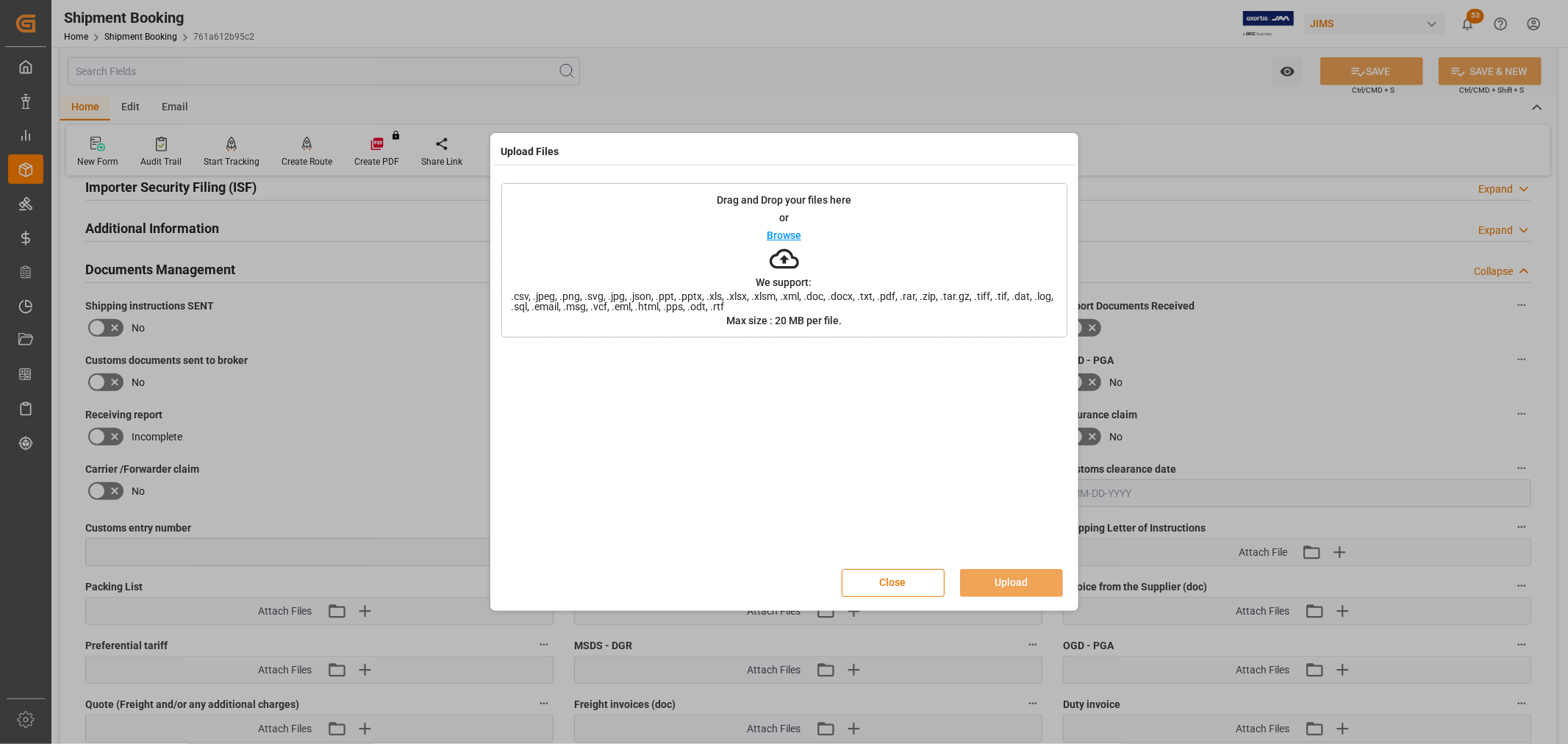
click at [792, 230] on p "Browse" at bounding box center [783, 235] width 35 height 10
click at [1026, 586] on button "Upload" at bounding box center [1011, 583] width 103 height 28
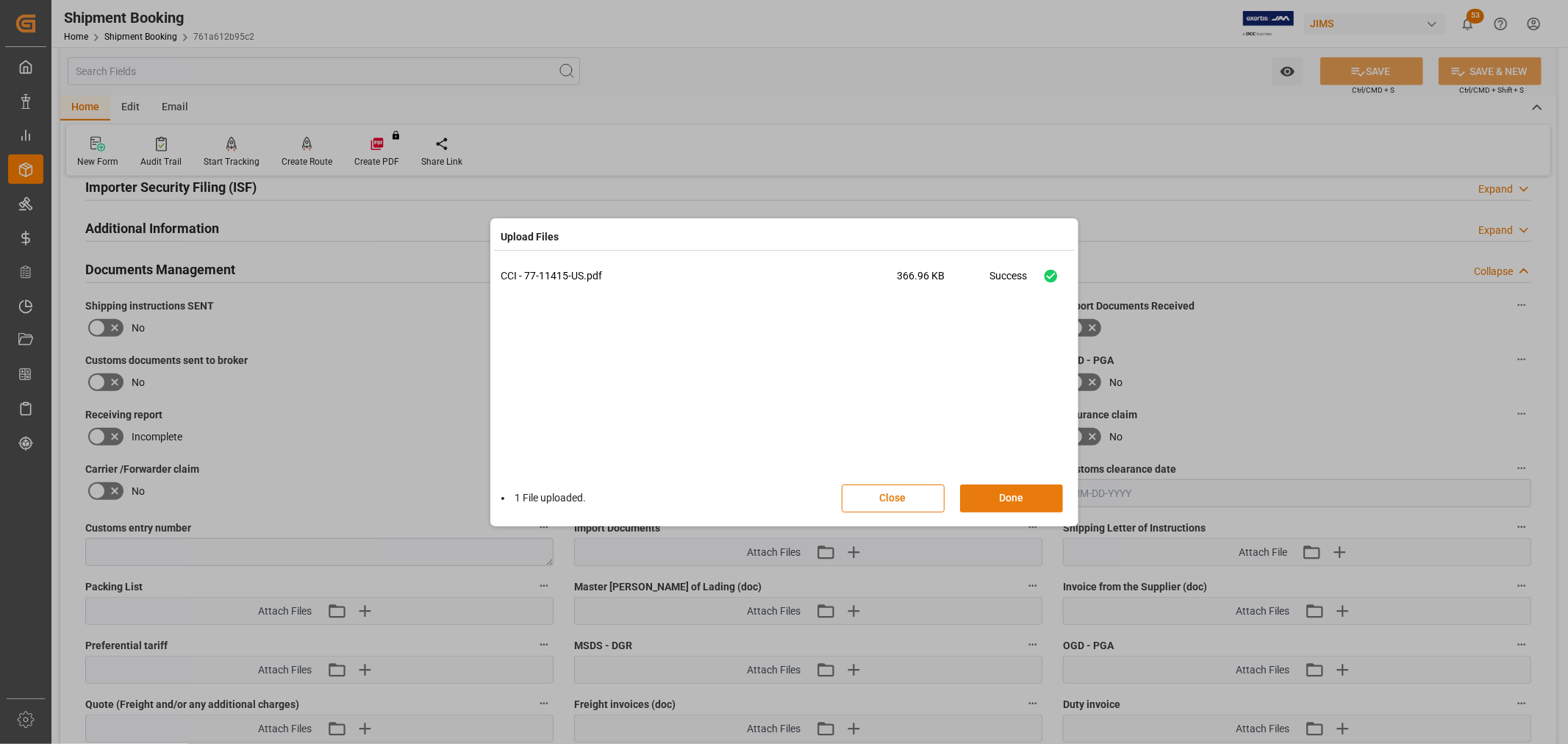
click at [1000, 492] on button "Done" at bounding box center [1011, 498] width 103 height 28
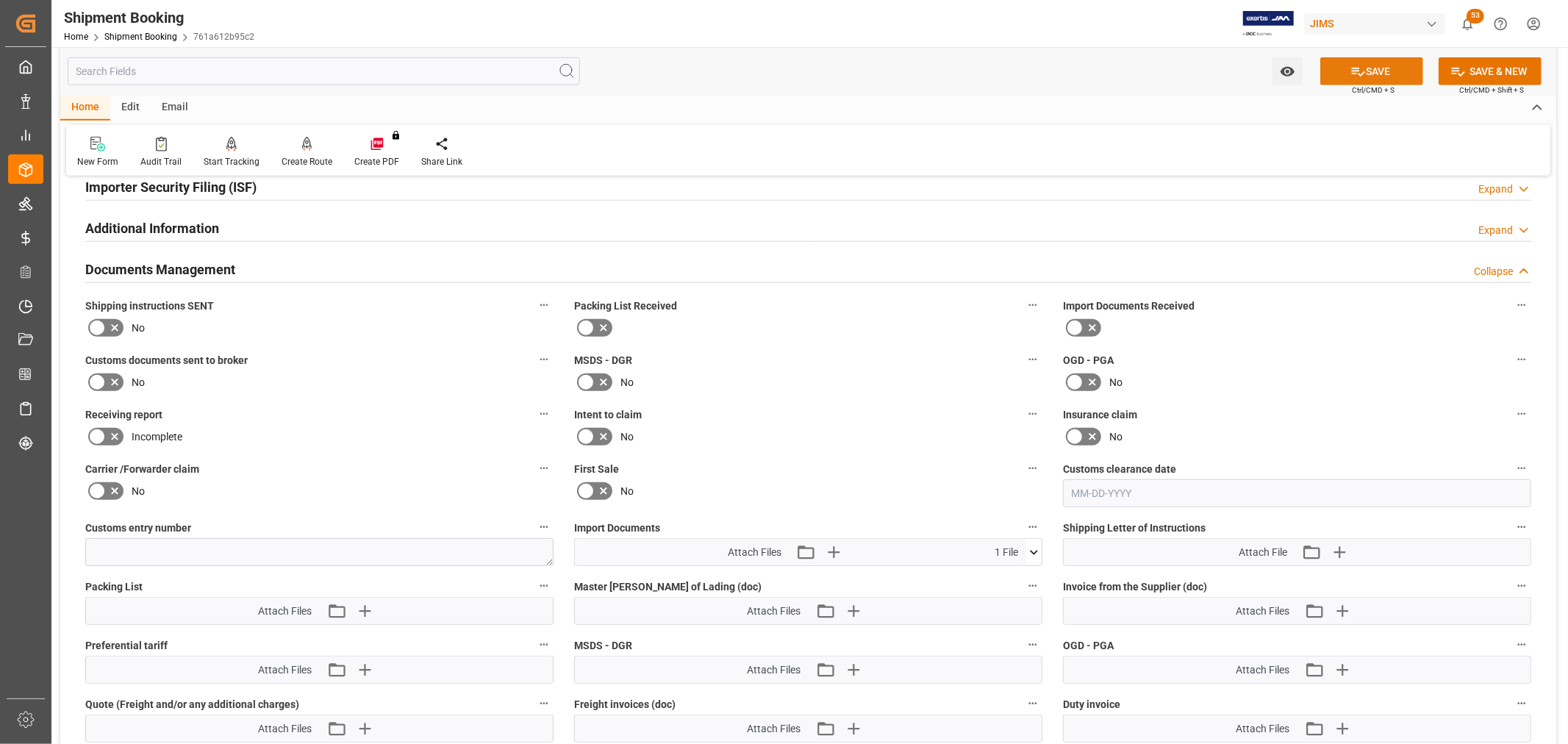
click at [1400, 68] on button "SAVE" at bounding box center [1372, 71] width 103 height 28
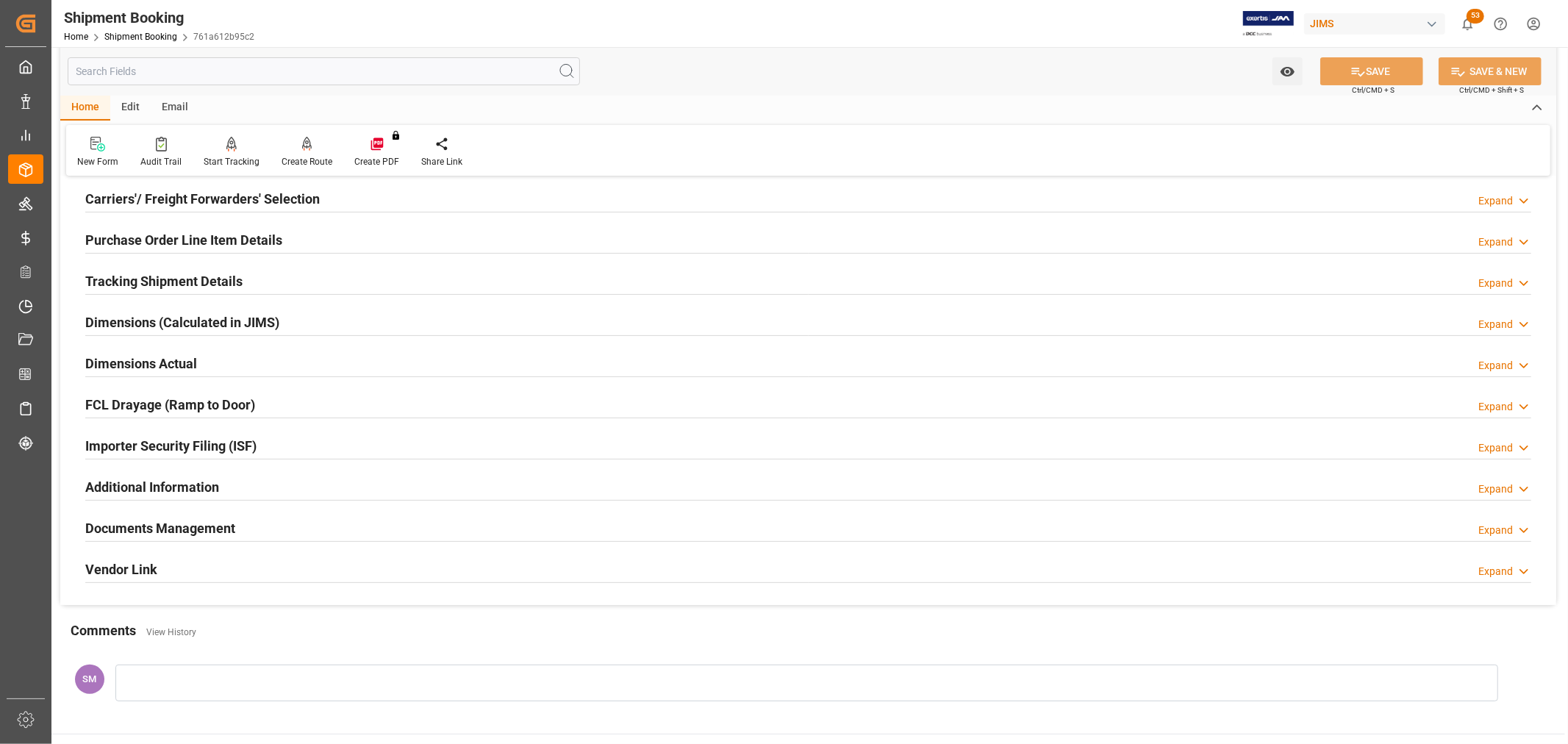
scroll to position [197, 0]
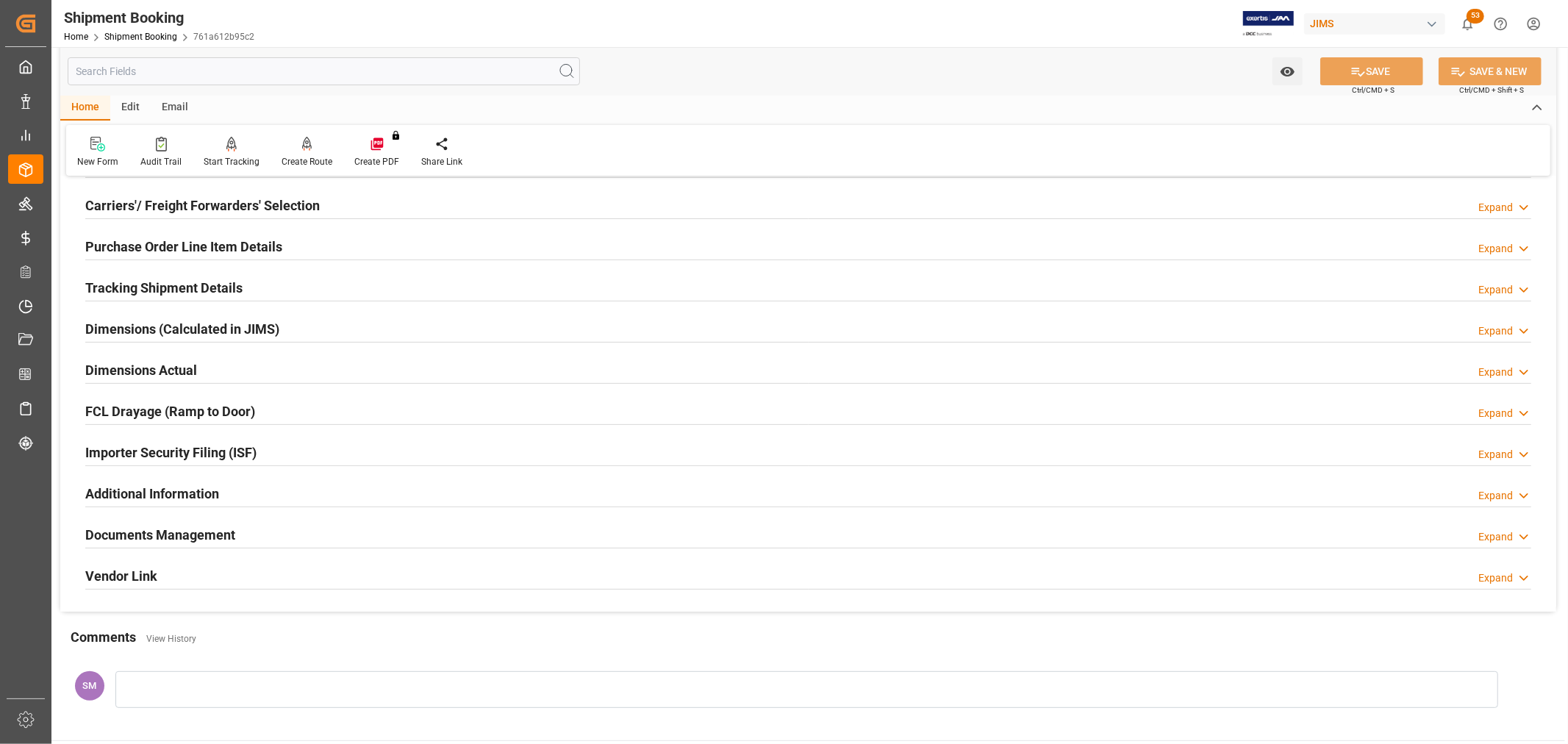
click at [199, 532] on h2 "Documents Management" at bounding box center [160, 535] width 150 height 20
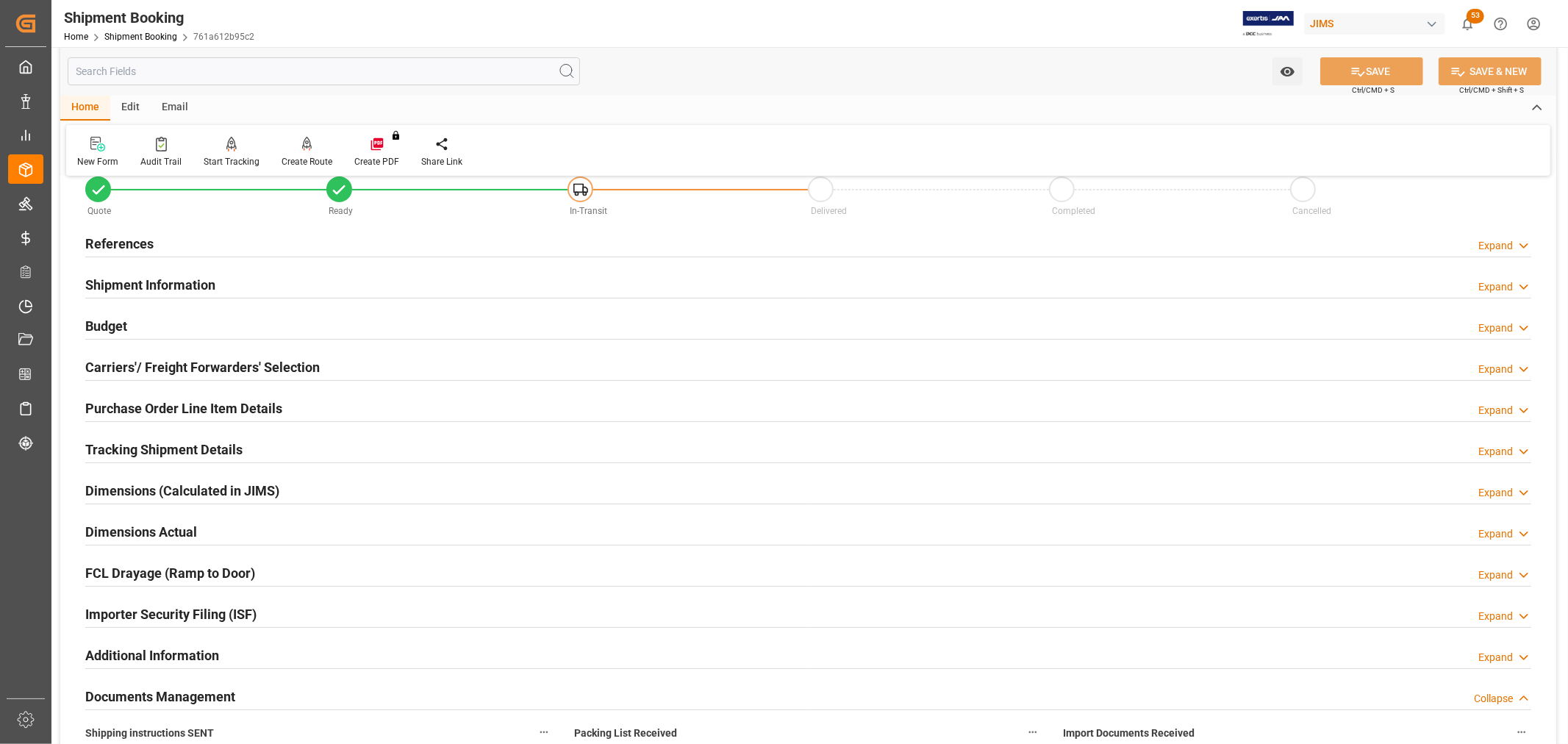
scroll to position [34, 0]
click at [159, 451] on h2 "Tracking Shipment Details" at bounding box center [163, 451] width 157 height 20
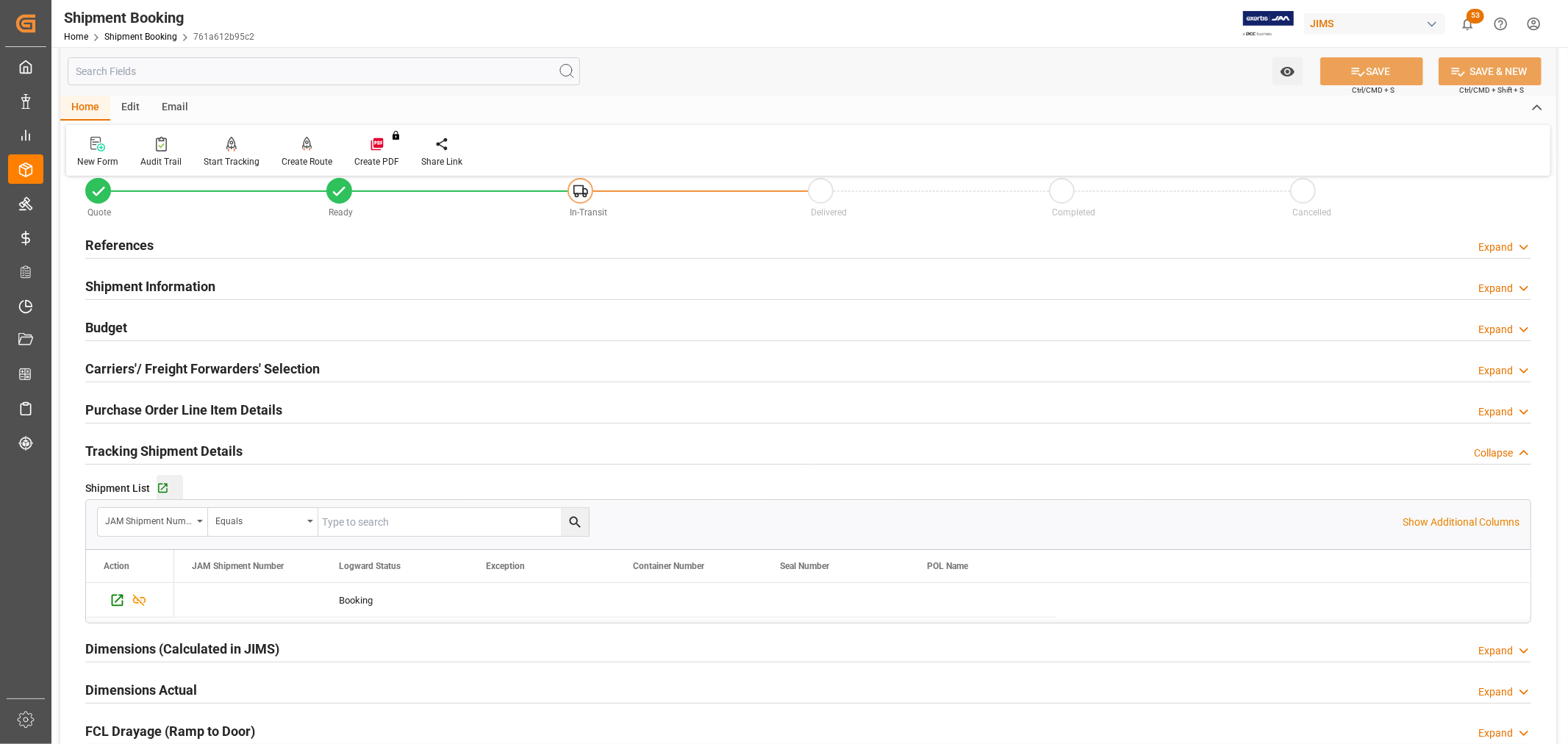
click at [170, 482] on div "Go to Shipment Tracking Grid" at bounding box center [170, 489] width 26 height 12
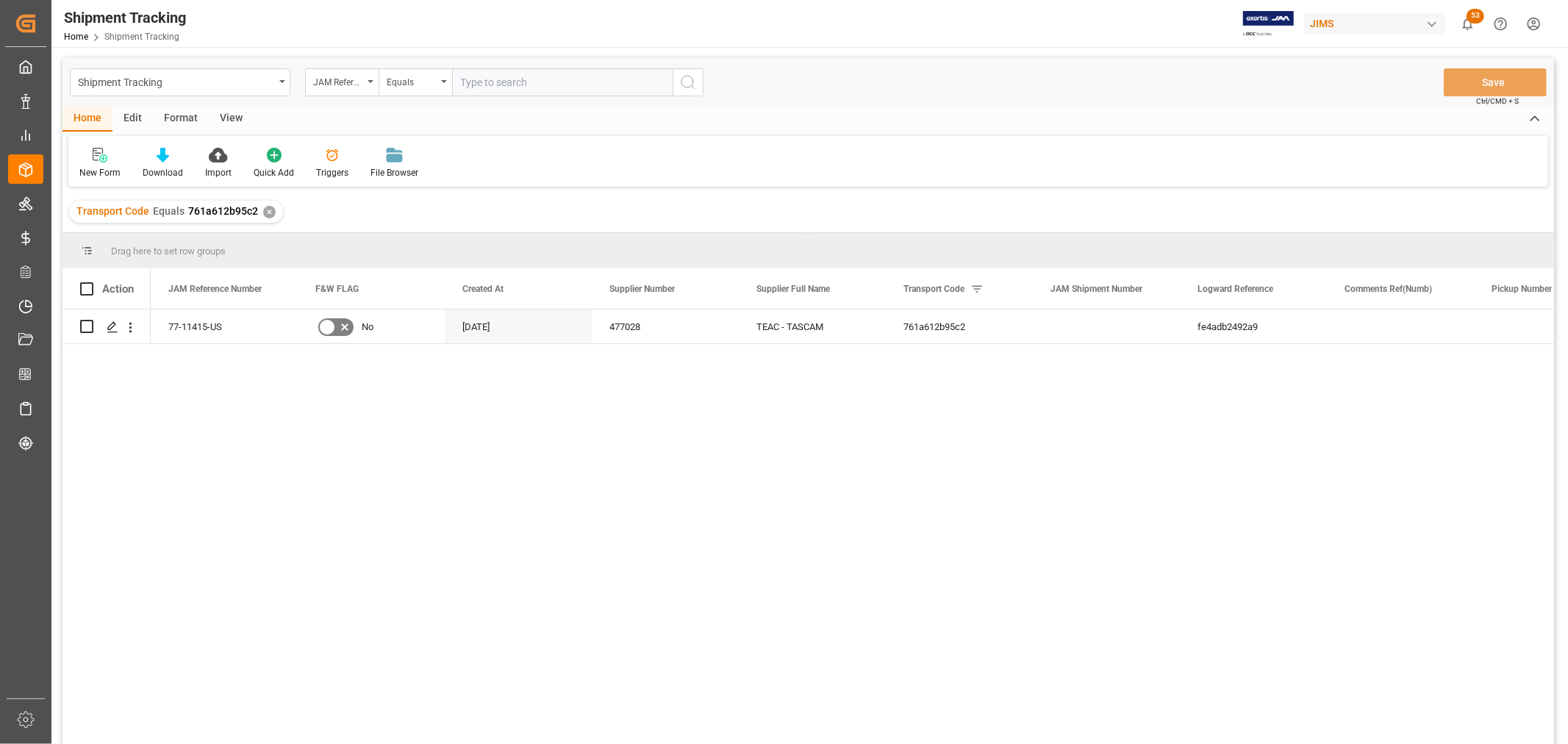
click at [234, 120] on div "View" at bounding box center [231, 119] width 44 height 25
click at [91, 163] on div "Default" at bounding box center [94, 163] width 51 height 32
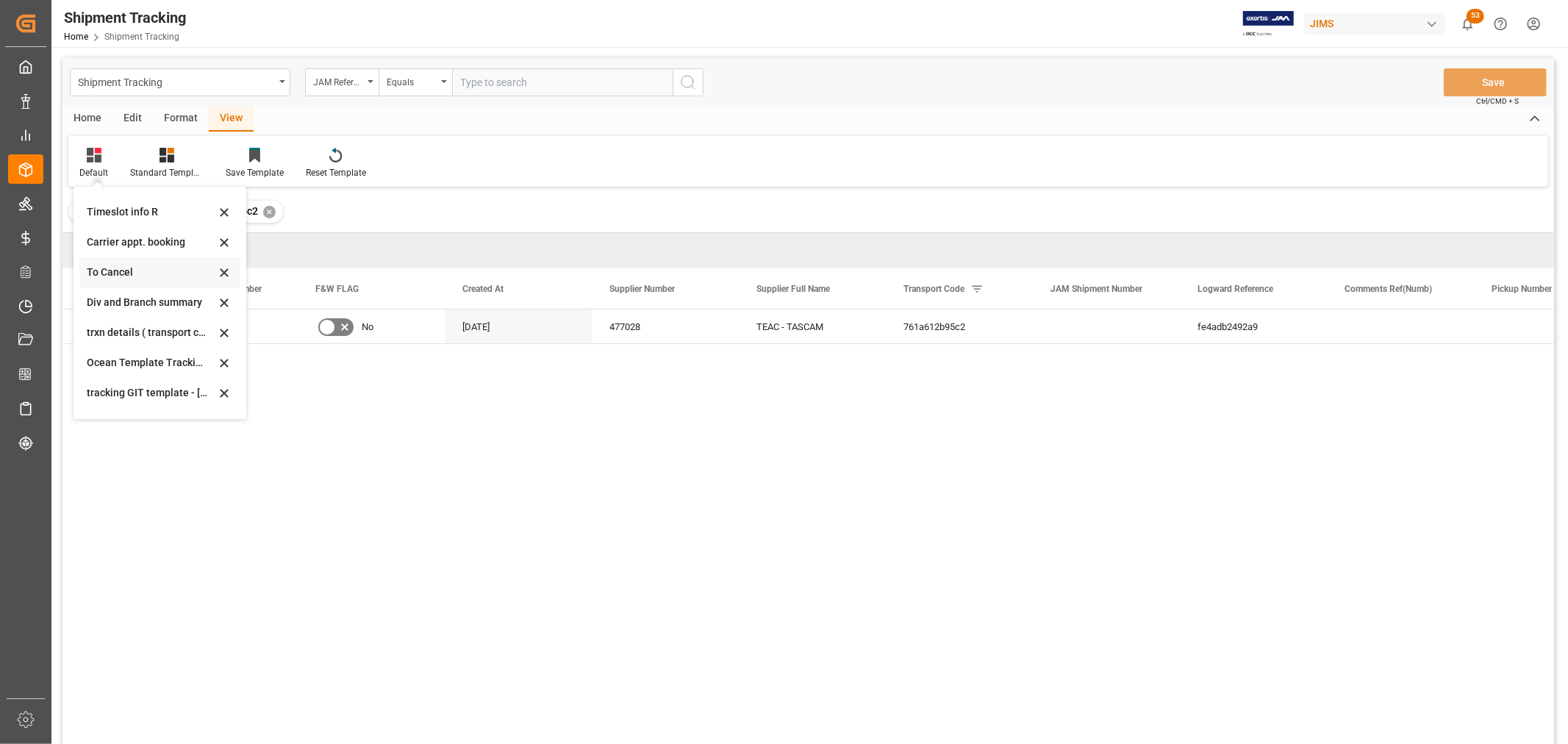
scroll to position [81, 0]
click at [109, 395] on div "[DATE]" at bounding box center [151, 398] width 129 height 15
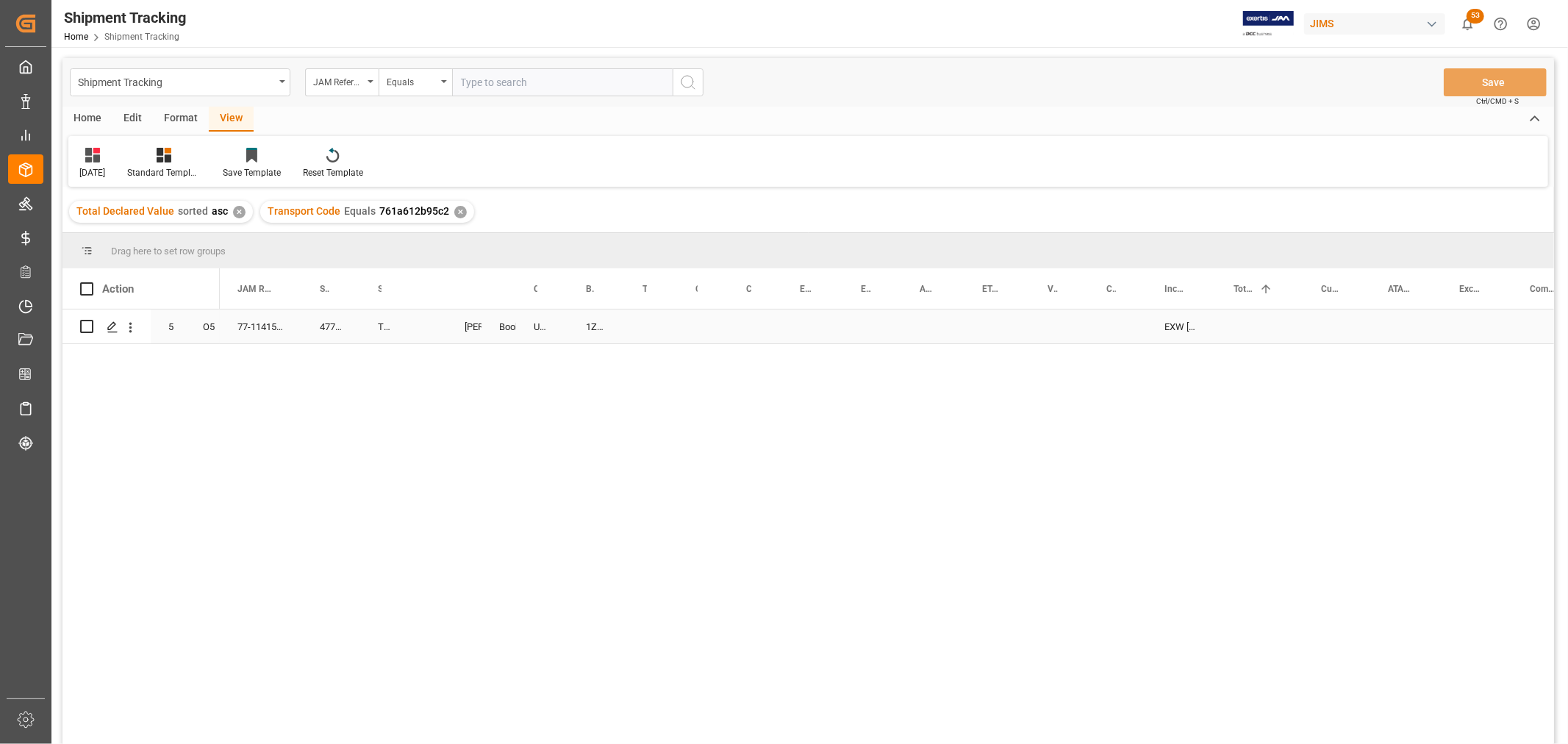
click at [420, 322] on div "Press SPACE to select this row." at bounding box center [430, 326] width 35 height 34
click at [427, 326] on input "Press SPACE to select this row." at bounding box center [433, 335] width 17 height 28
paste input "73434"
type input "73434"
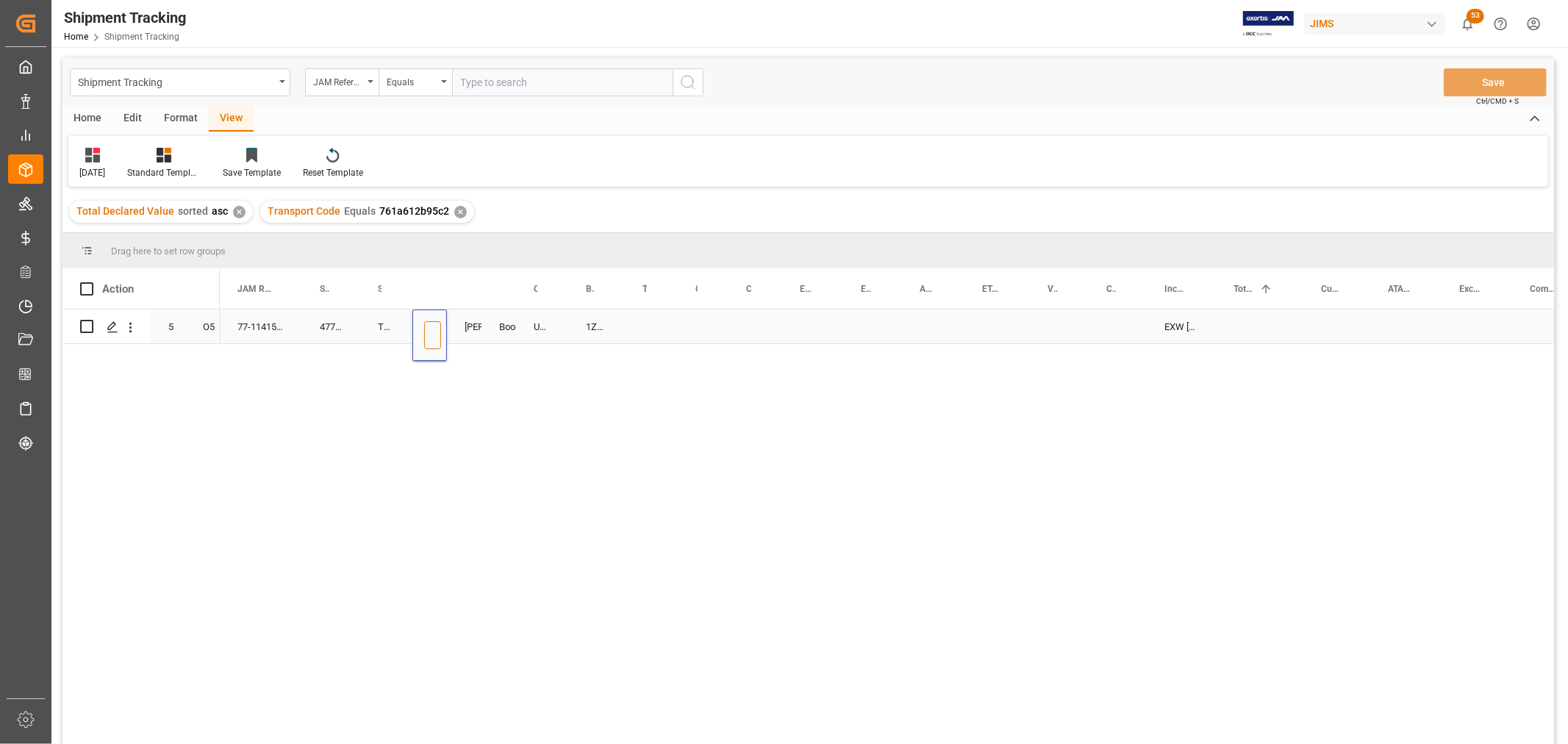
scroll to position [0, 26]
click at [560, 320] on div "UPS STANDARD GROUND" at bounding box center [542, 326] width 52 height 34
click at [586, 325] on div "1Z9952136897048720" at bounding box center [597, 326] width 57 height 34
drag, startPoint x: 620, startPoint y: 342, endPoint x: 652, endPoint y: 343, distance: 32.0
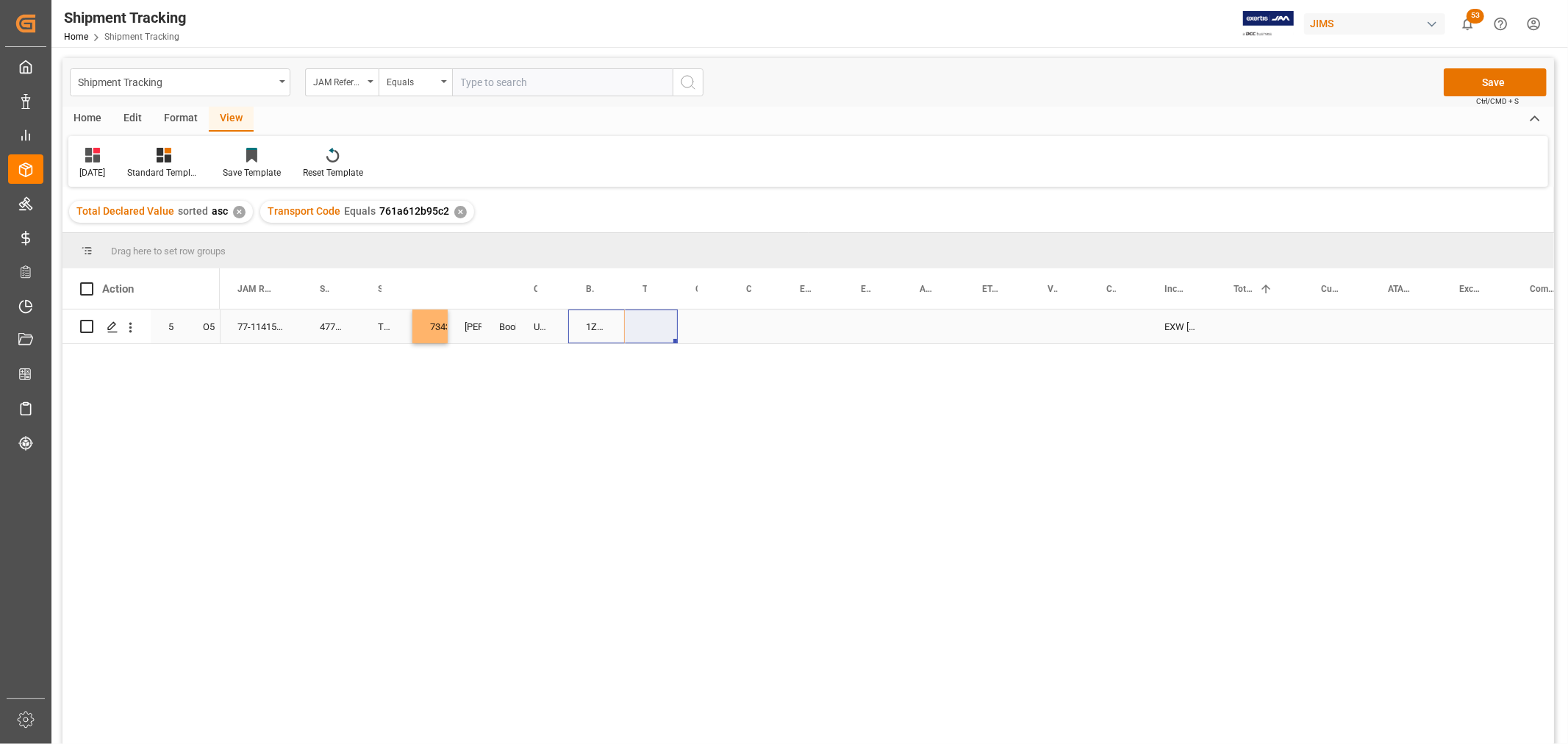
click at [591, 328] on div "1Z9952136897048720" at bounding box center [597, 326] width 57 height 34
drag, startPoint x: 619, startPoint y: 340, endPoint x: 641, endPoint y: 339, distance: 22.0
click at [599, 327] on div "1Z9952136897048720" at bounding box center [597, 326] width 57 height 34
drag, startPoint x: 621, startPoint y: 341, endPoint x: 650, endPoint y: 341, distance: 29.0
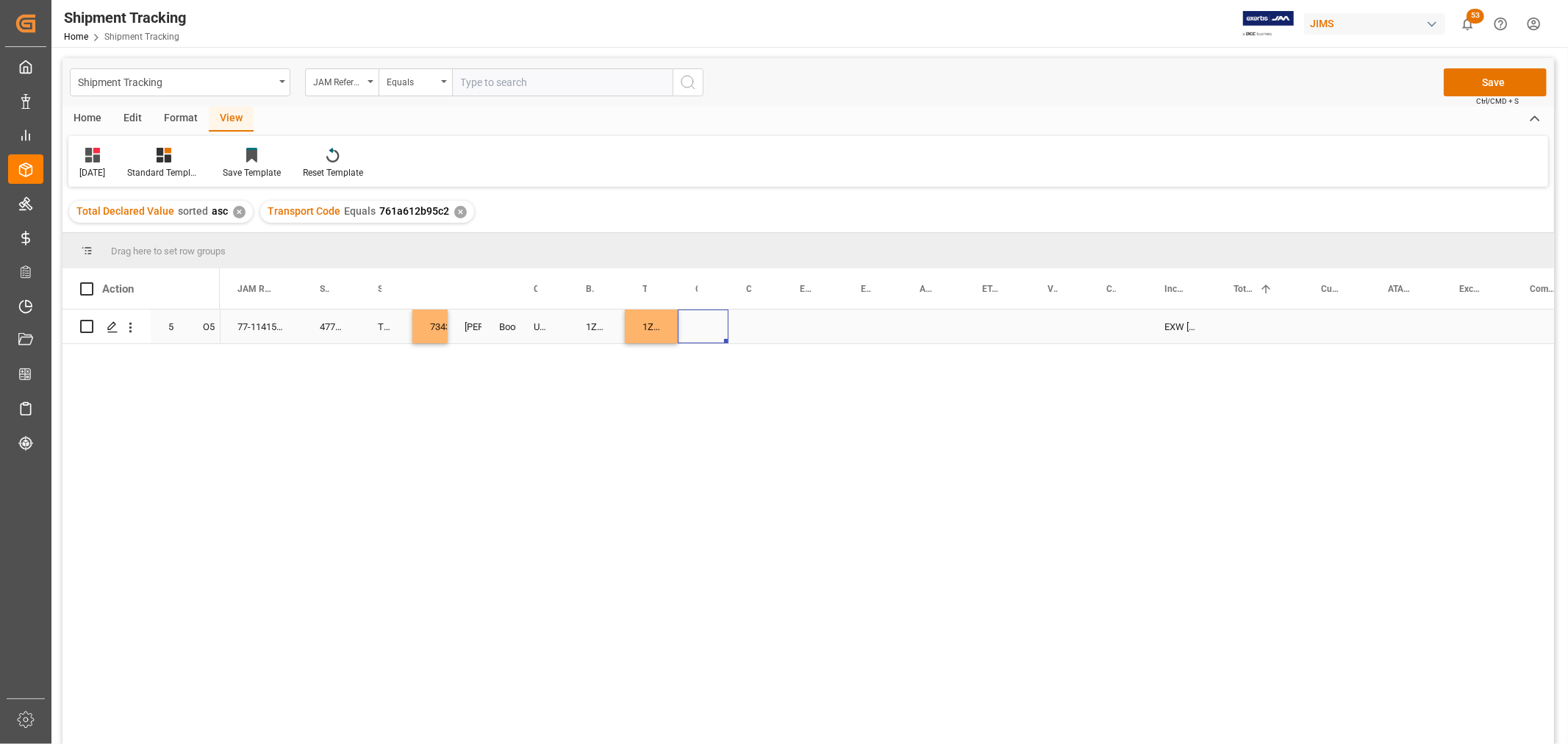
click at [694, 321] on div "Press SPACE to select this row." at bounding box center [703, 326] width 51 height 34
click at [709, 338] on button "Select" at bounding box center [706, 335] width 32 height 28
click at [703, 628] on div "LTL" at bounding box center [710, 635] width 24 height 15
click at [749, 327] on div "Press SPACE to select this row." at bounding box center [755, 326] width 54 height 34
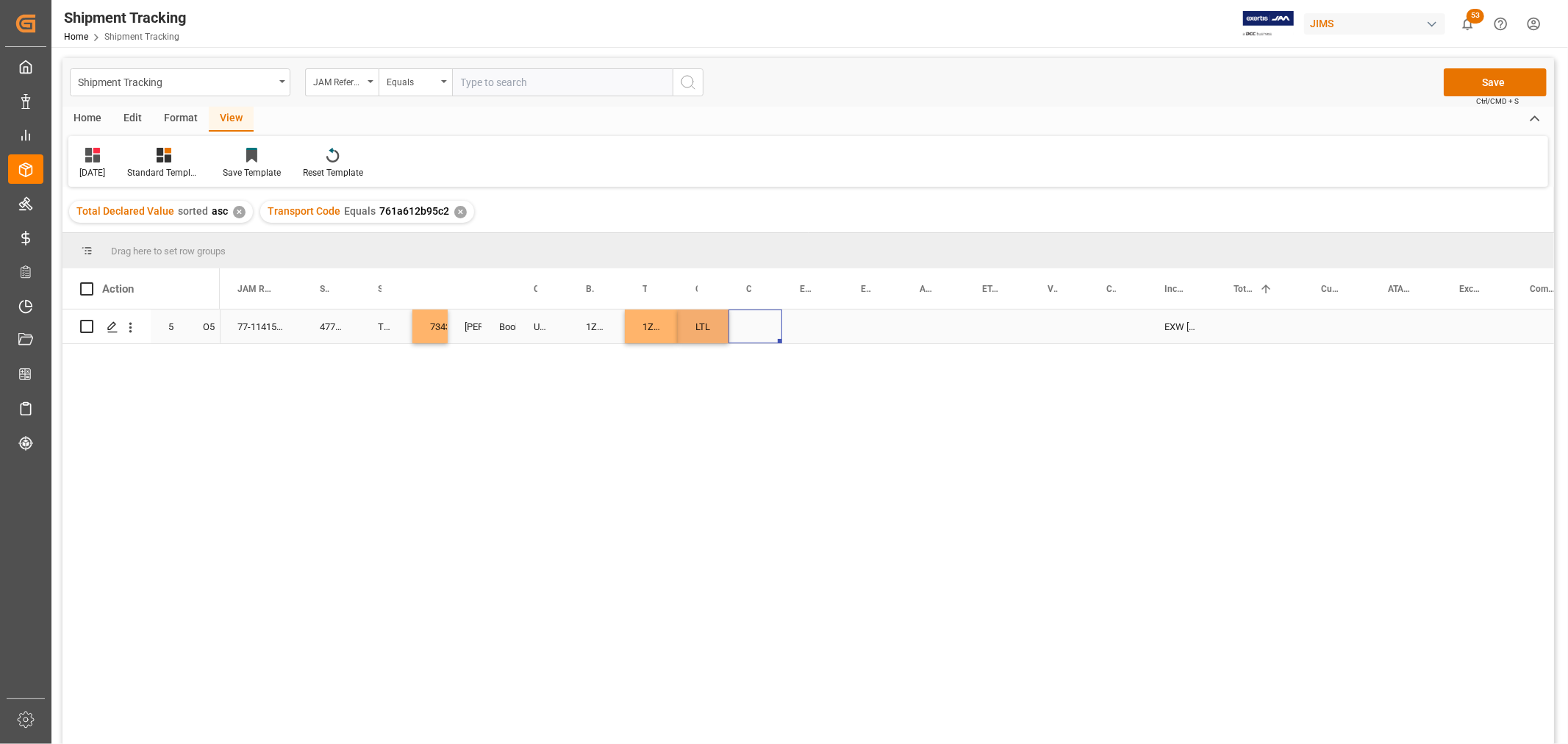
click at [749, 327] on div "Press SPACE to select this row." at bounding box center [755, 326] width 54 height 34
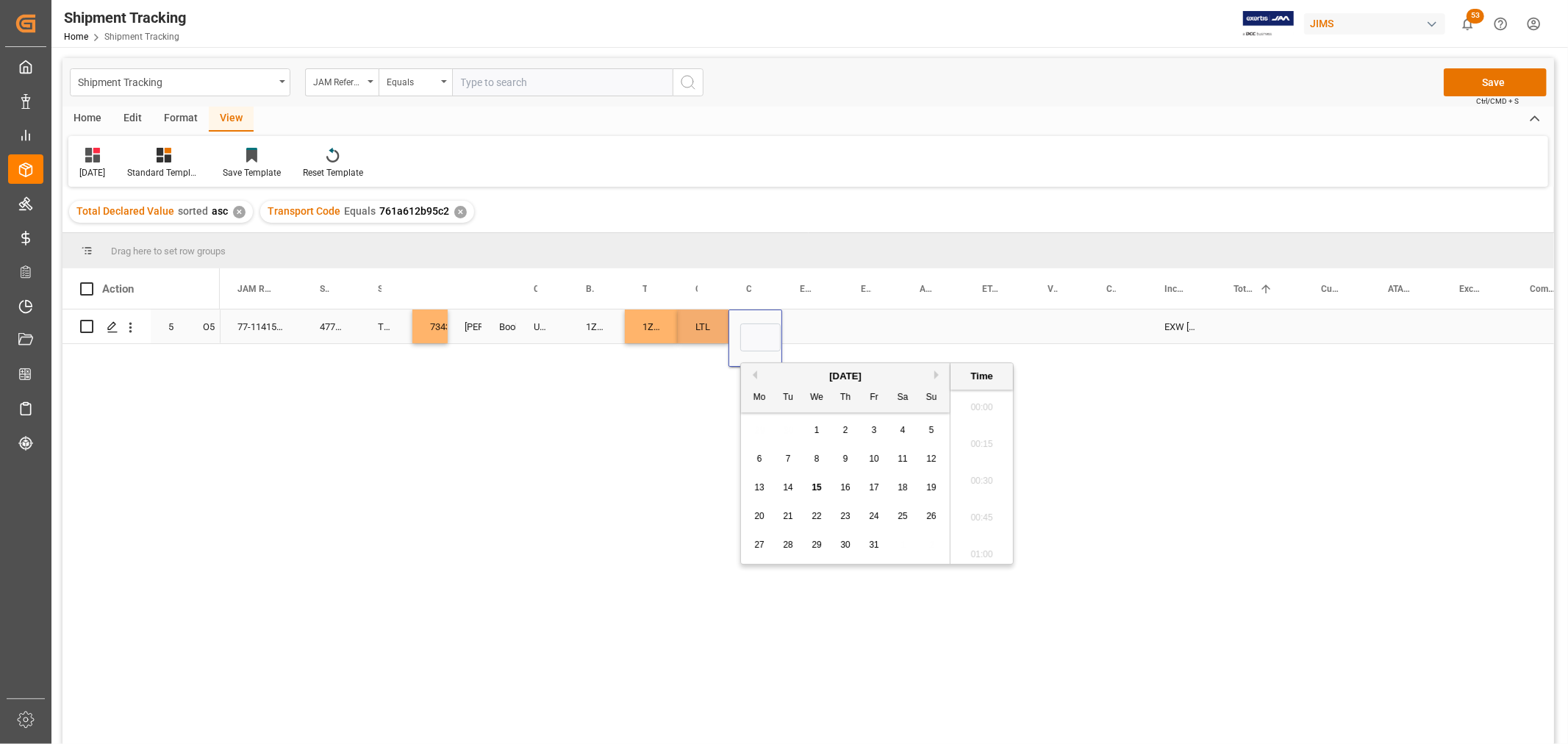
scroll to position [1658, 0]
click at [848, 457] on div "9" at bounding box center [845, 459] width 18 height 18
type input "10-09-2025 00:00"
click at [804, 328] on div "Press SPACE to select this row." at bounding box center [812, 326] width 61 height 34
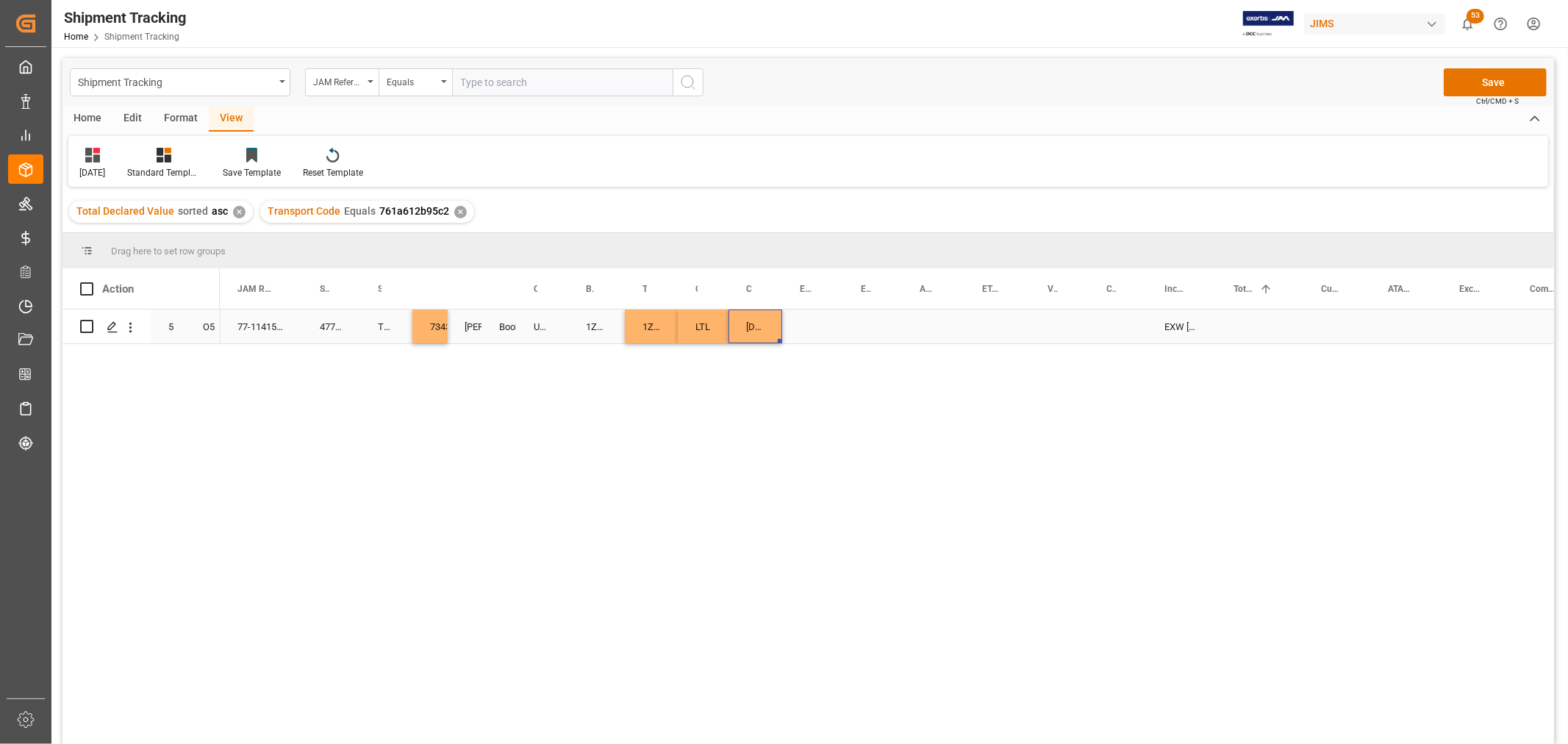
click at [761, 328] on div "10-09-2025 00:00:00" at bounding box center [755, 326] width 54 height 34
drag, startPoint x: 779, startPoint y: 338, endPoint x: 908, endPoint y: 333, distance: 129.1
click at [987, 324] on div "Press SPACE to select this row." at bounding box center [996, 326] width 65 height 34
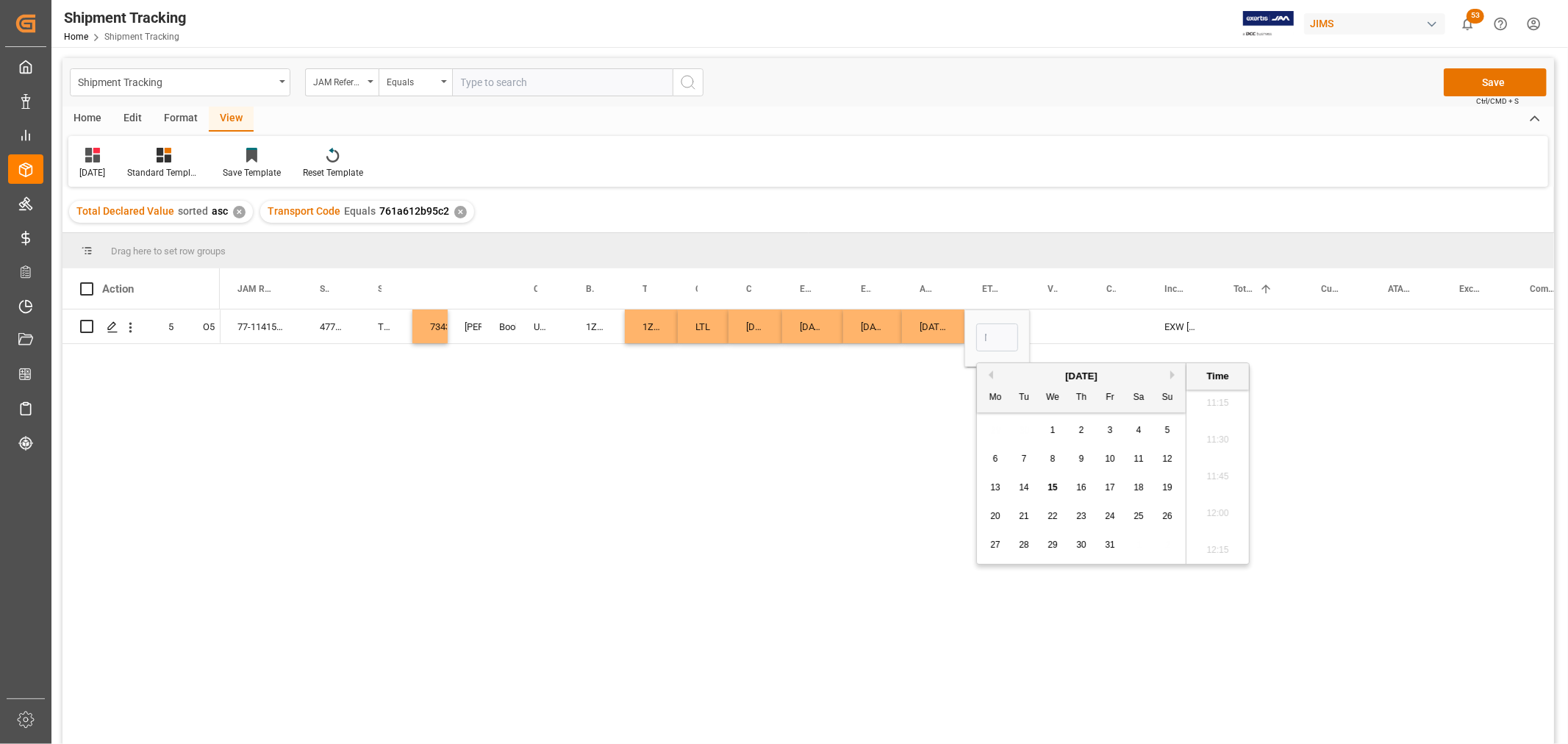
click at [1054, 485] on span "15" at bounding box center [1052, 487] width 9 height 10
type input "10-15-2025 00:00"
click at [1059, 312] on div "Press SPACE to select this row." at bounding box center [1059, 326] width 59 height 34
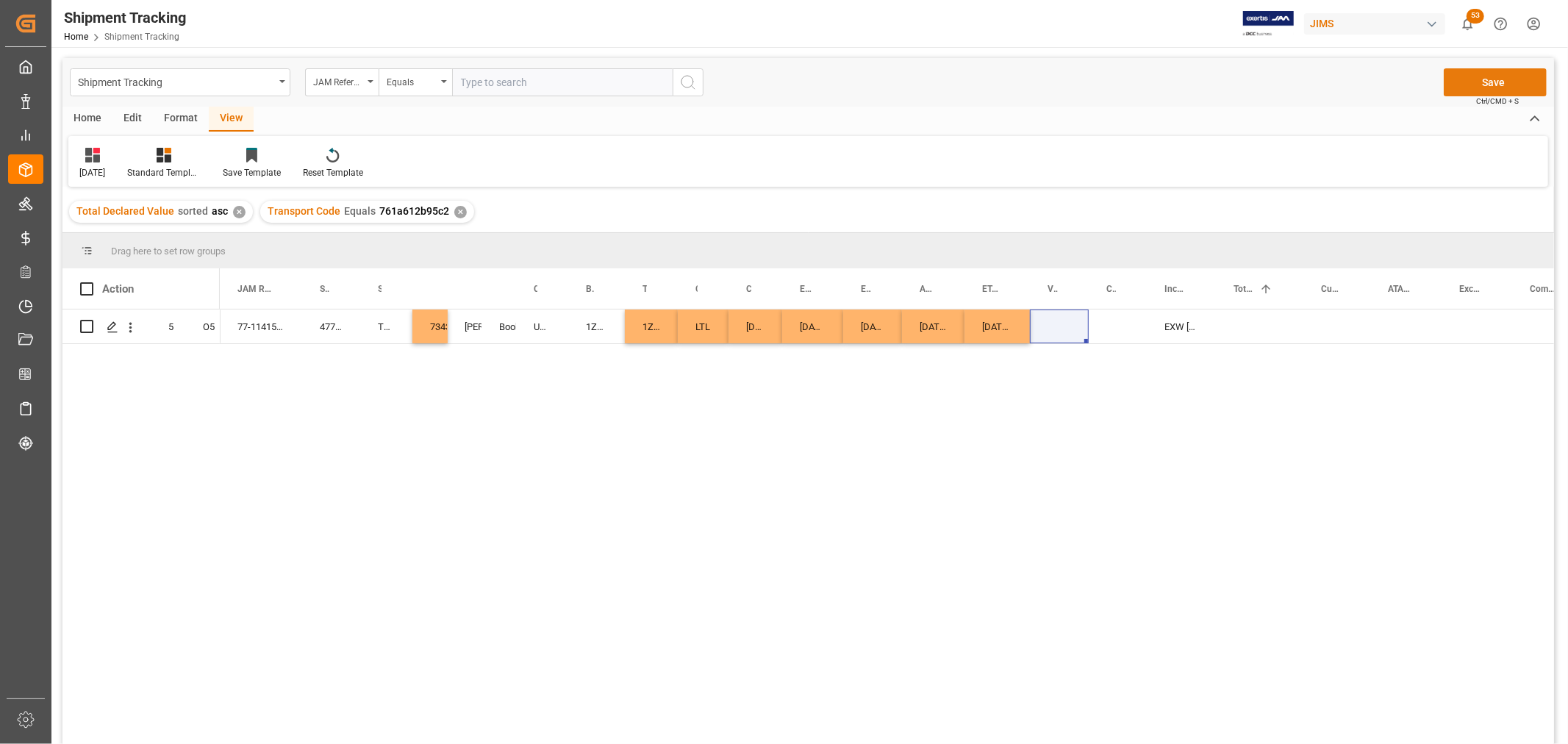
click at [1507, 81] on button "Save" at bounding box center [1495, 82] width 103 height 28
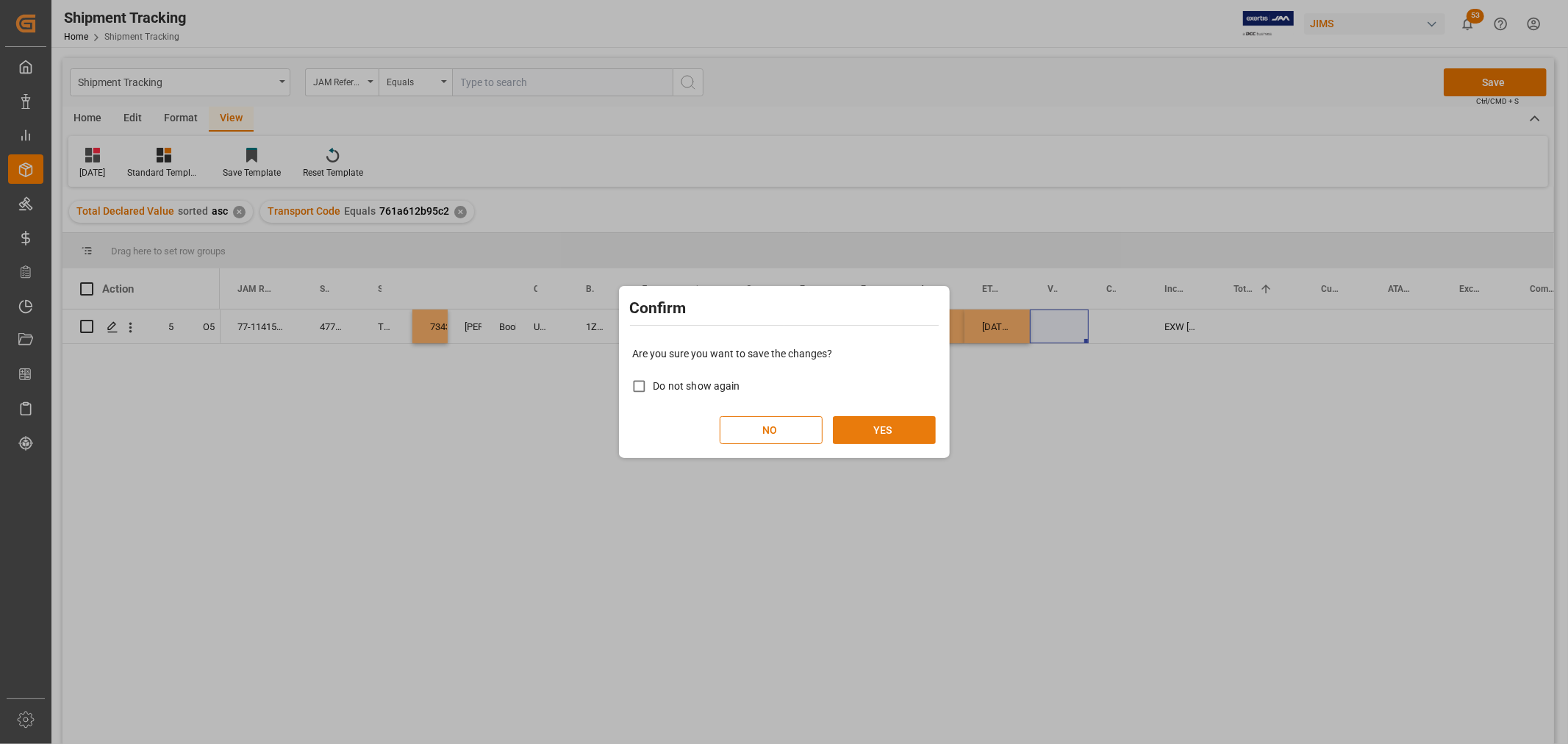
click at [882, 425] on button "YES" at bounding box center [884, 430] width 103 height 28
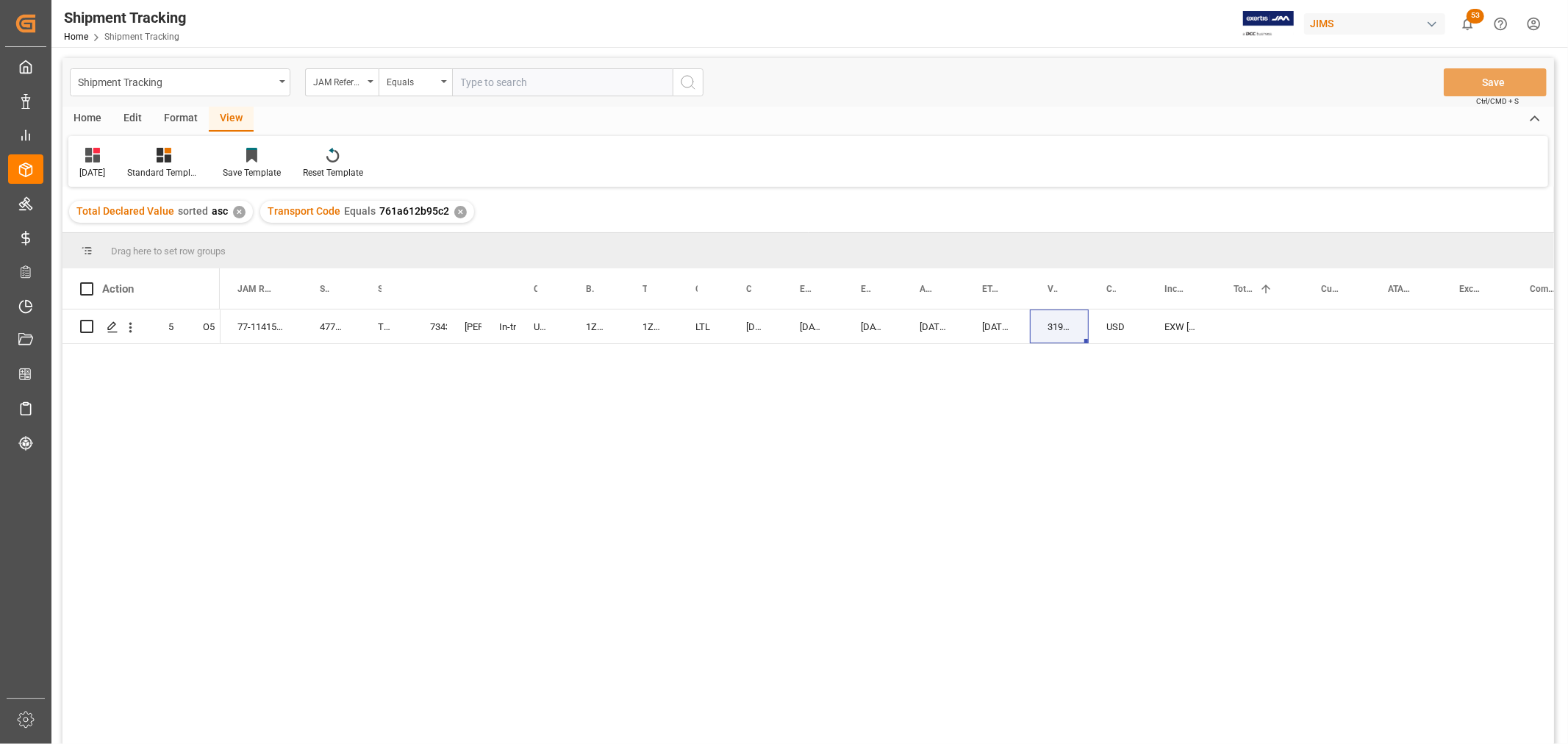
click at [1034, 412] on div "77-11415-US 477028 TEAC - TASCAM 73434 Shyamala Mantha In-transit UPS STANDARD …" at bounding box center [886, 531] width 1334 height 444
